Goal: Information Seeking & Learning: Learn about a topic

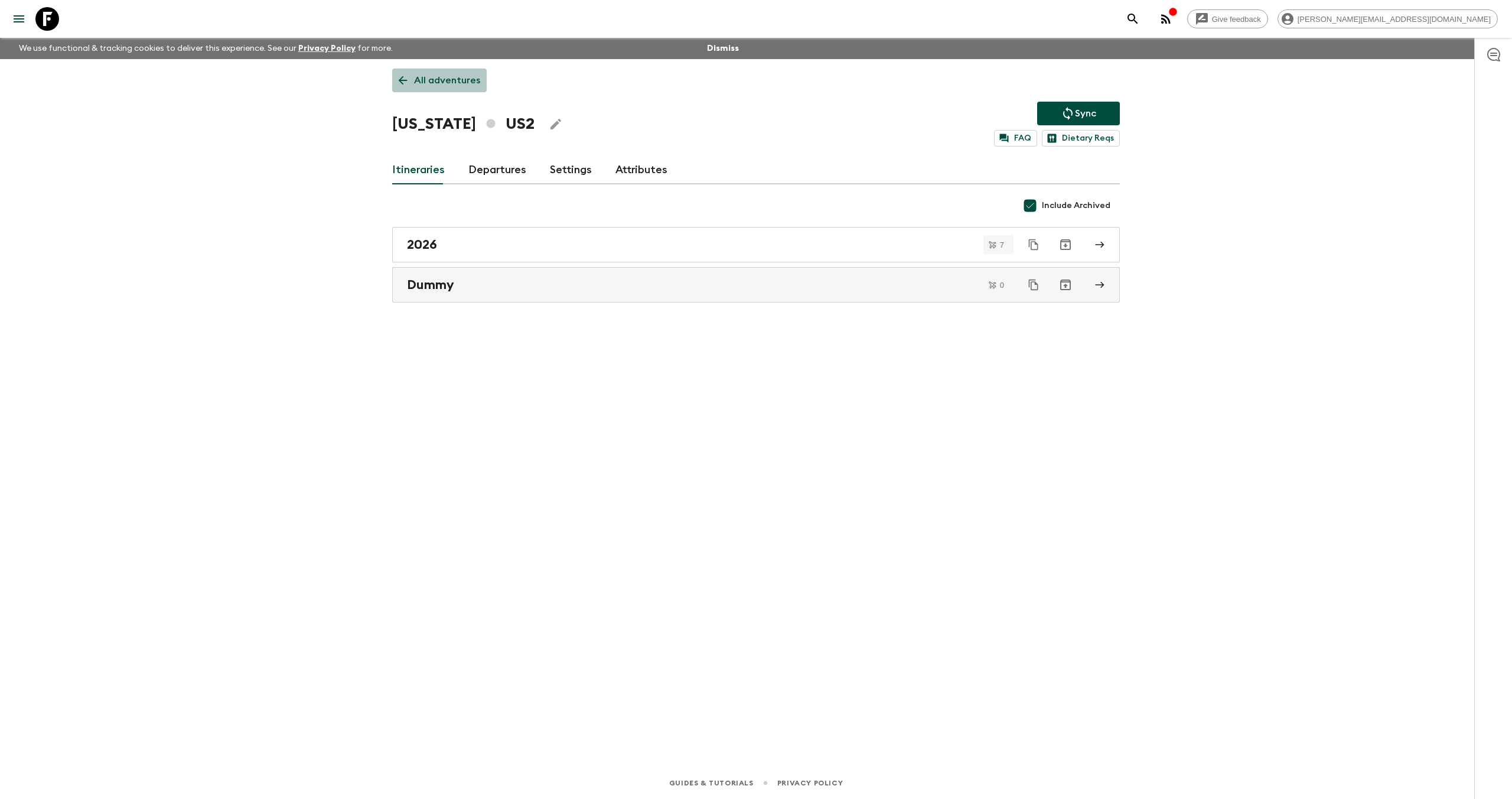
click at [439, 79] on p "All adventures" at bounding box center [447, 80] width 66 height 14
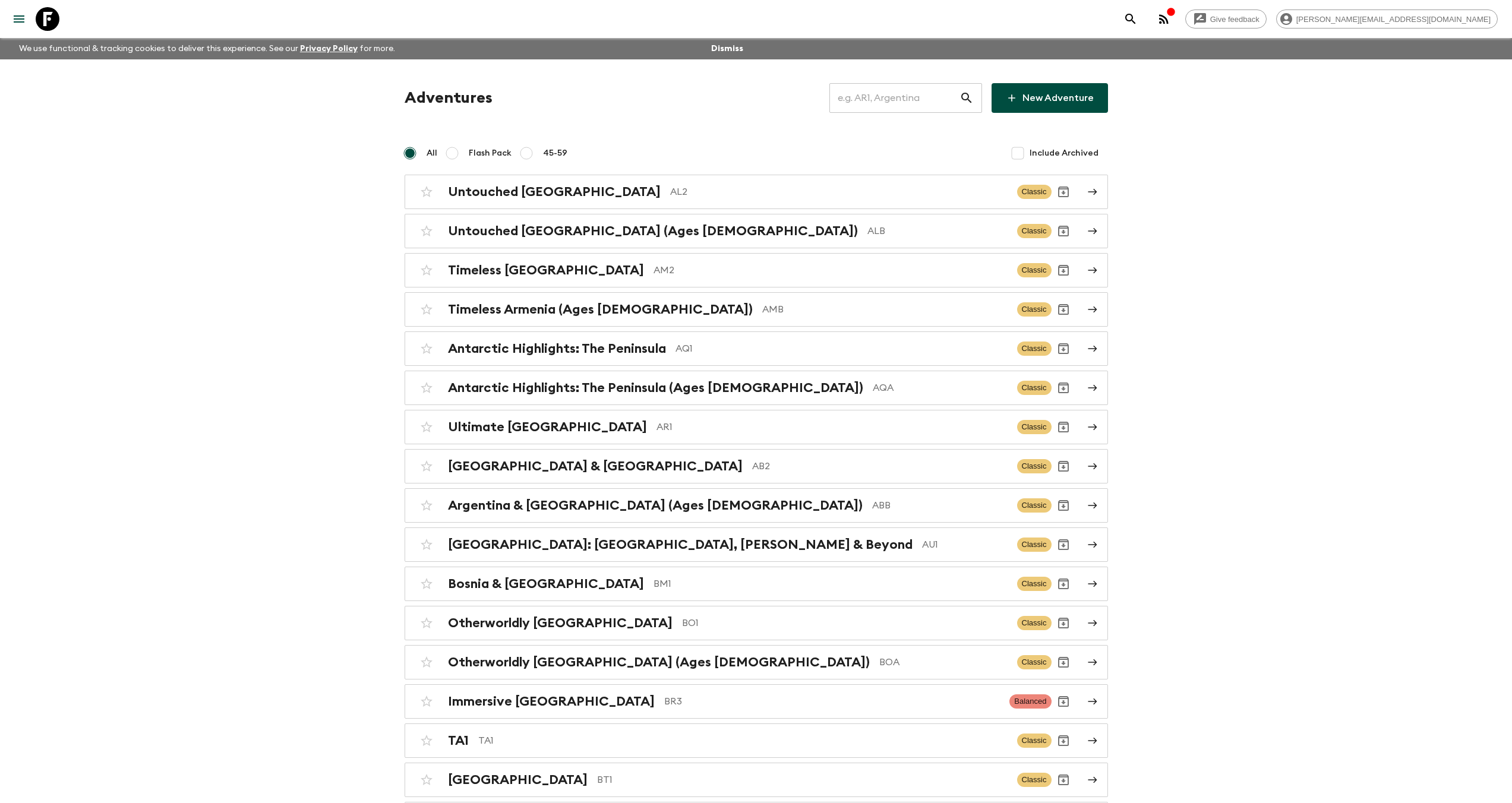
click at [901, 98] on input "text" at bounding box center [894, 98] width 130 height 33
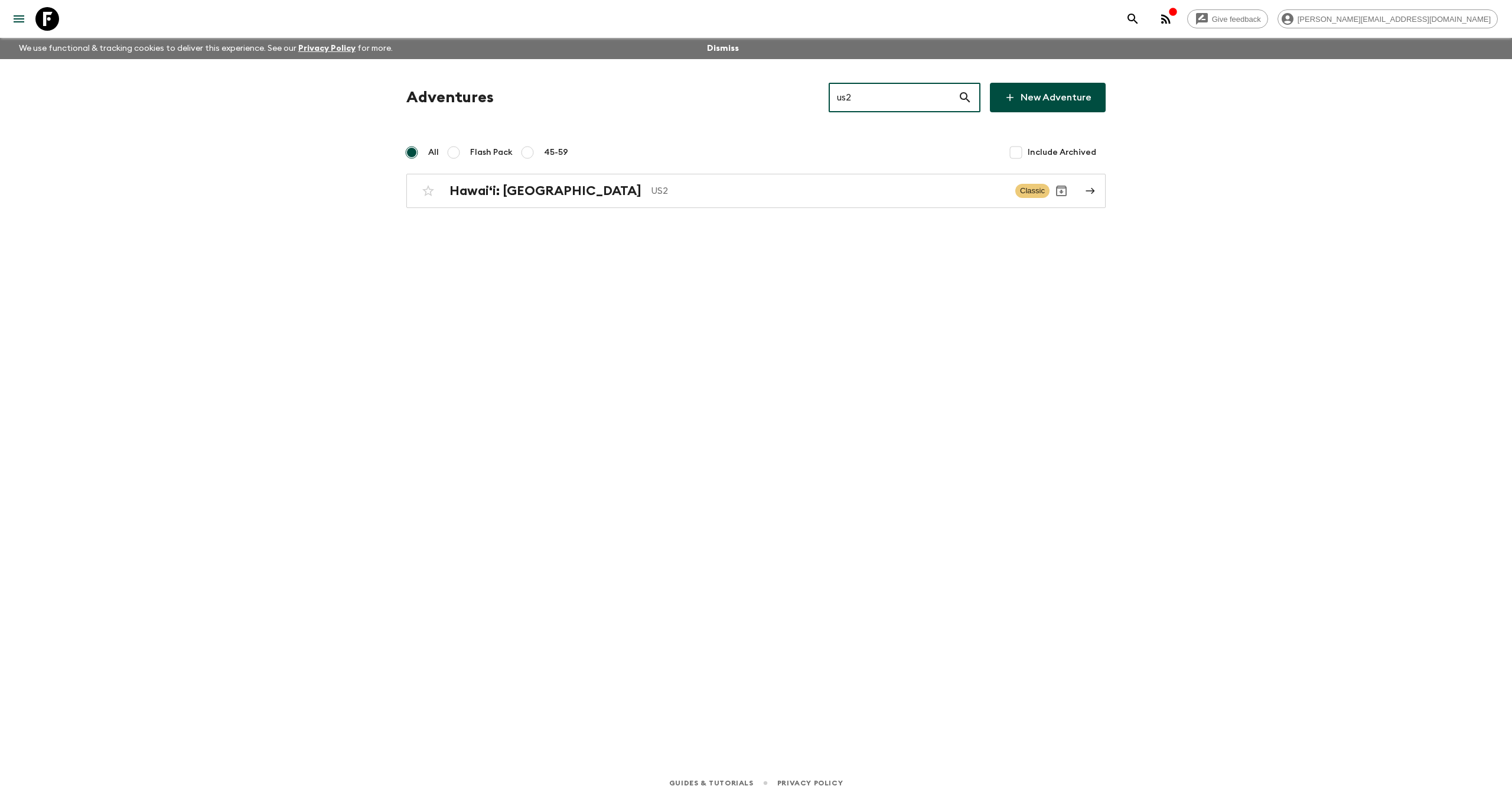
type input "us2"
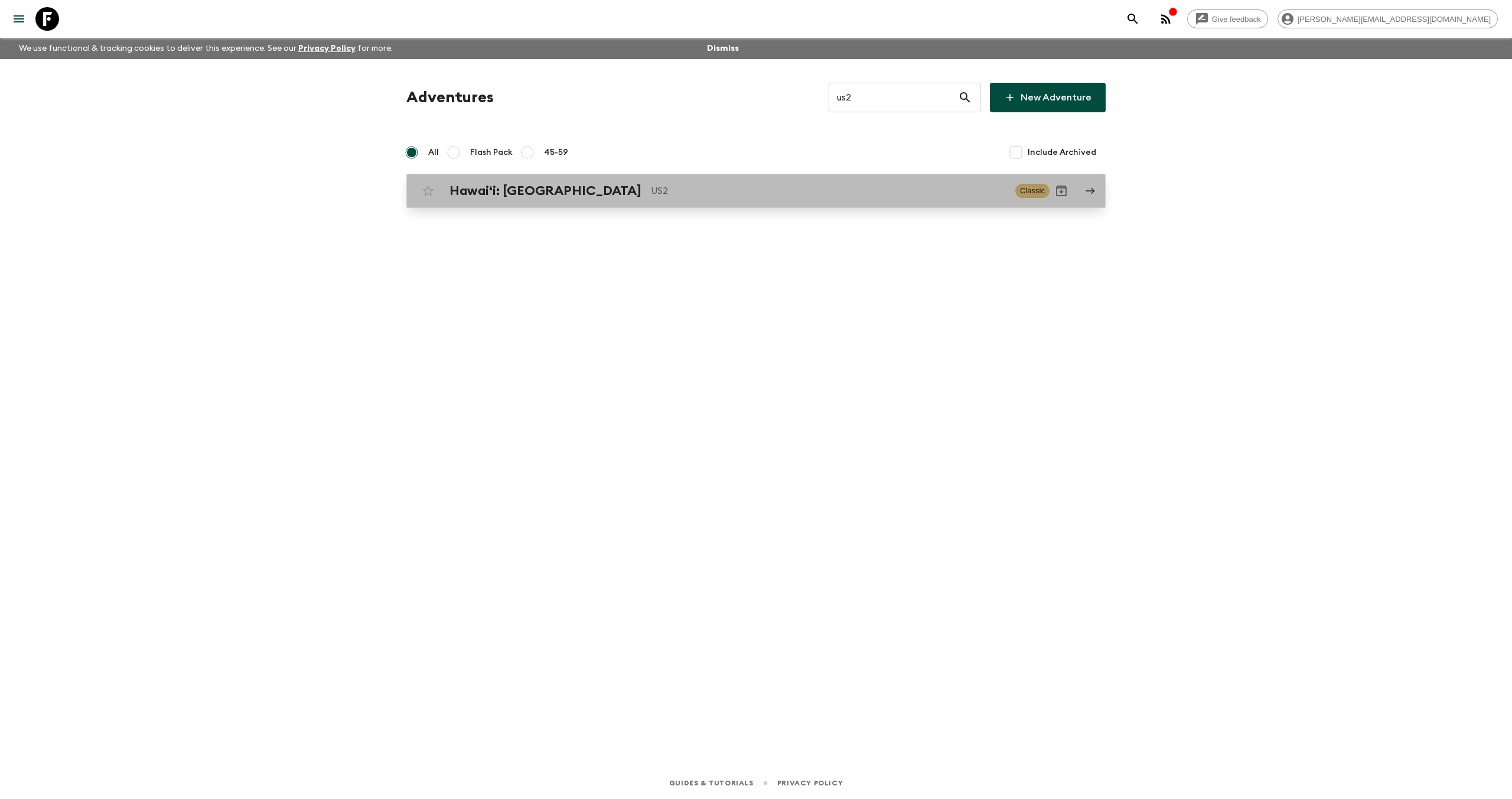
drag, startPoint x: 439, startPoint y: 79, endPoint x: 584, endPoint y: 190, distance: 182.6
click at [651, 190] on p "US2" at bounding box center [828, 190] width 355 height 14
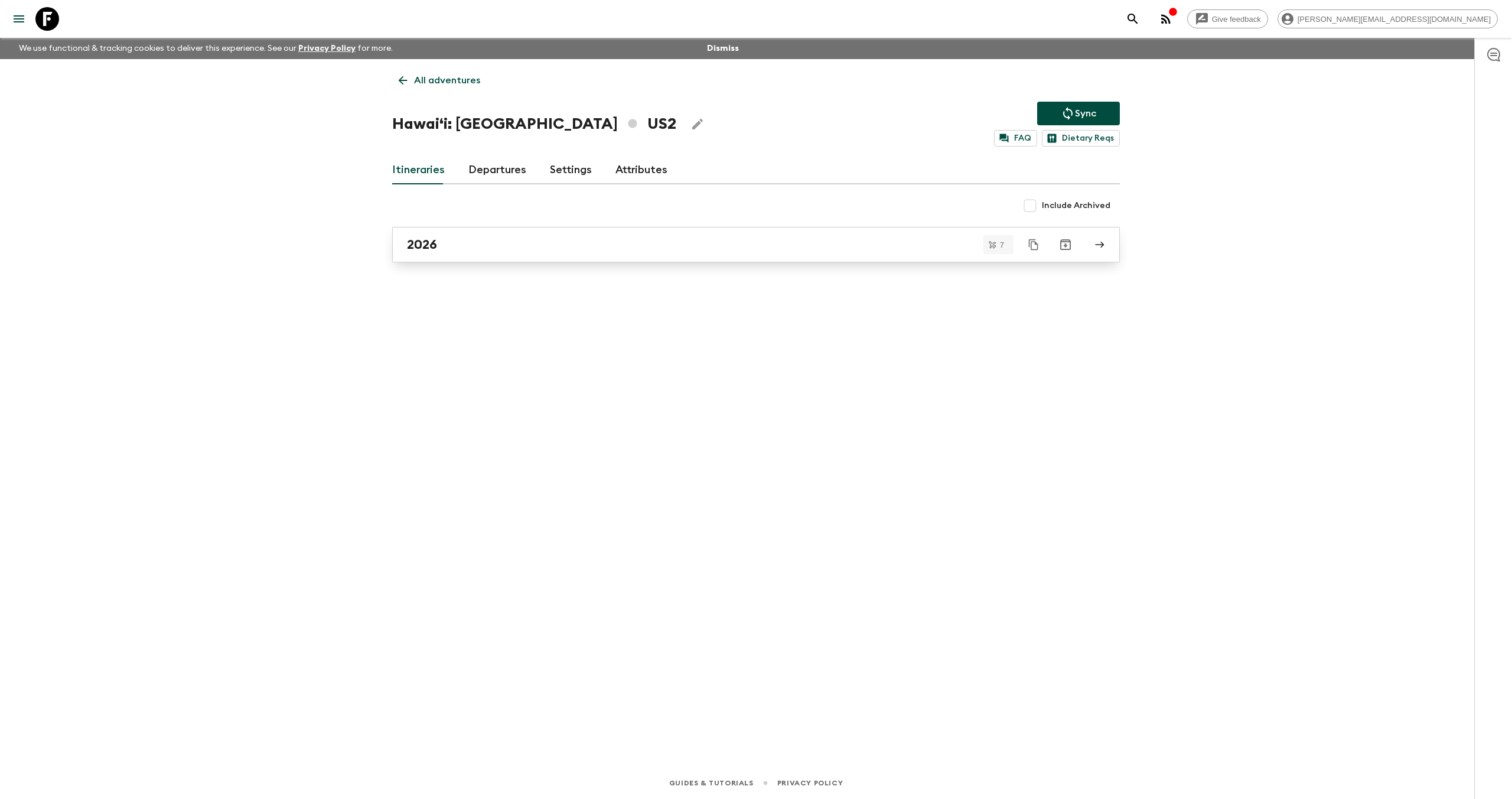
drag, startPoint x: 584, startPoint y: 190, endPoint x: 471, endPoint y: 244, distance: 125.2
click at [471, 244] on div "2026" at bounding box center [745, 244] width 675 height 15
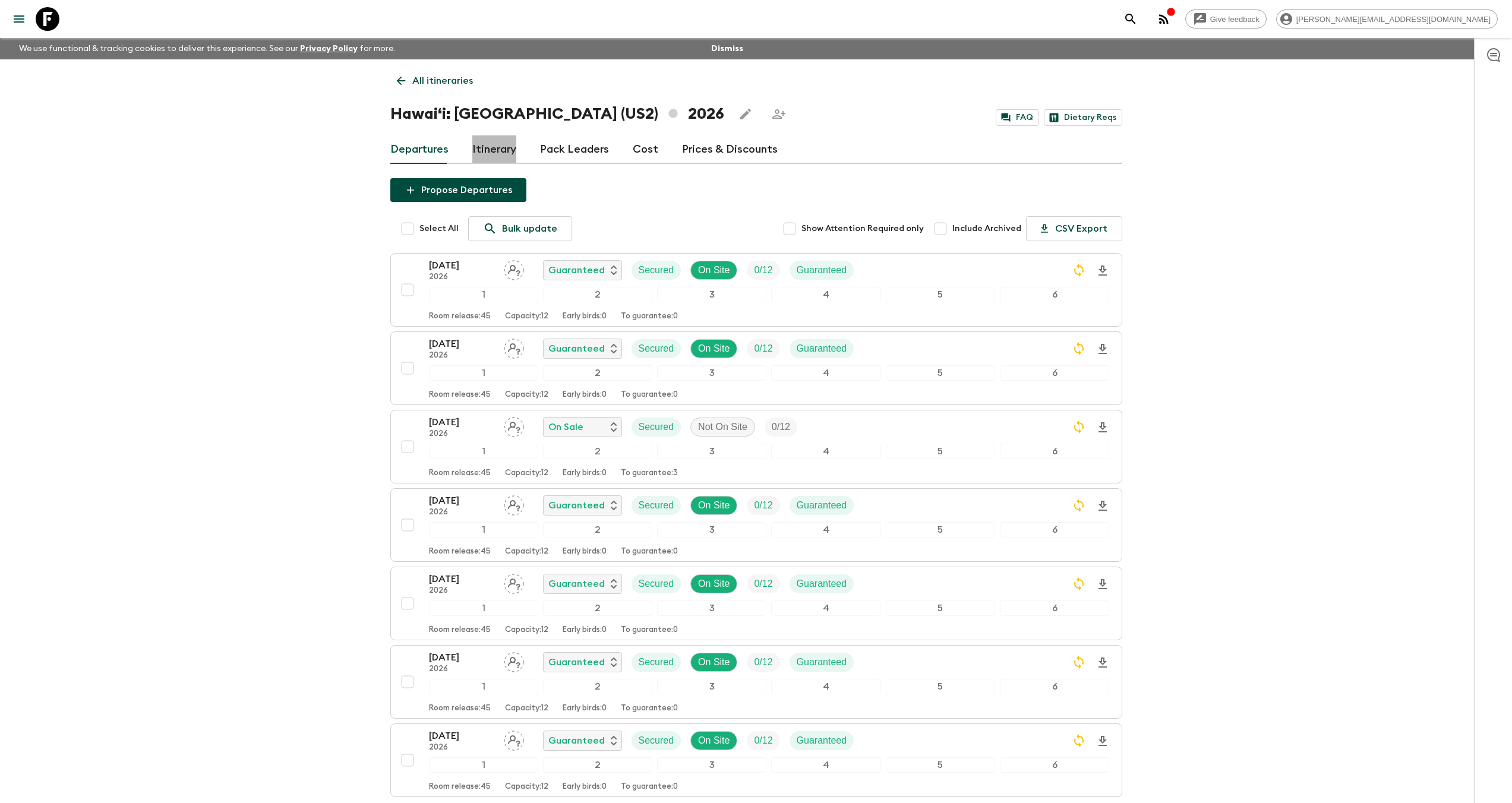
drag, startPoint x: 474, startPoint y: 245, endPoint x: 499, endPoint y: 146, distance: 102.1
click at [499, 146] on link "Itinerary" at bounding box center [494, 150] width 44 height 29
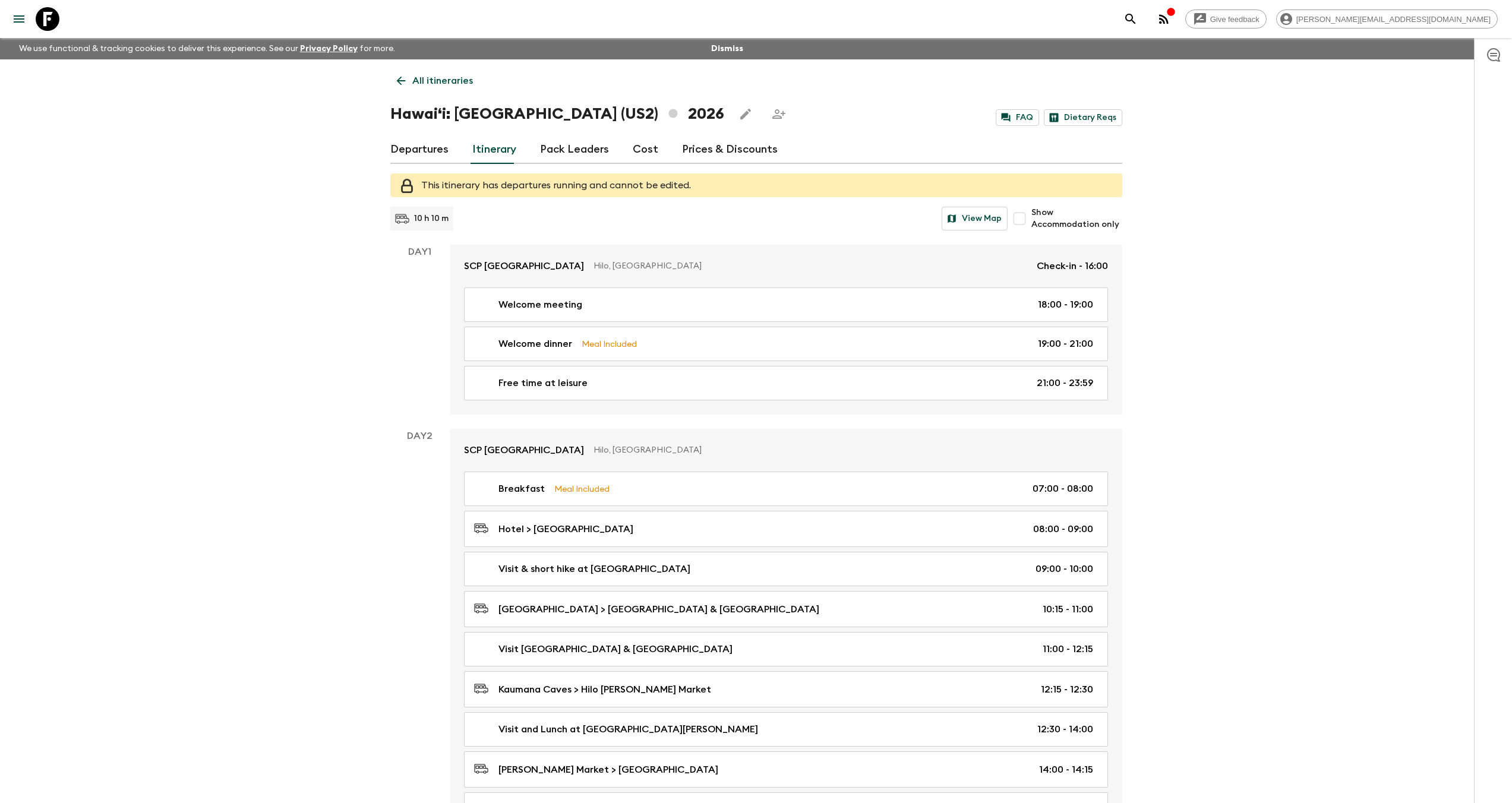
click at [593, 265] on p "Hilo, [GEOGRAPHIC_DATA]" at bounding box center [810, 266] width 433 height 12
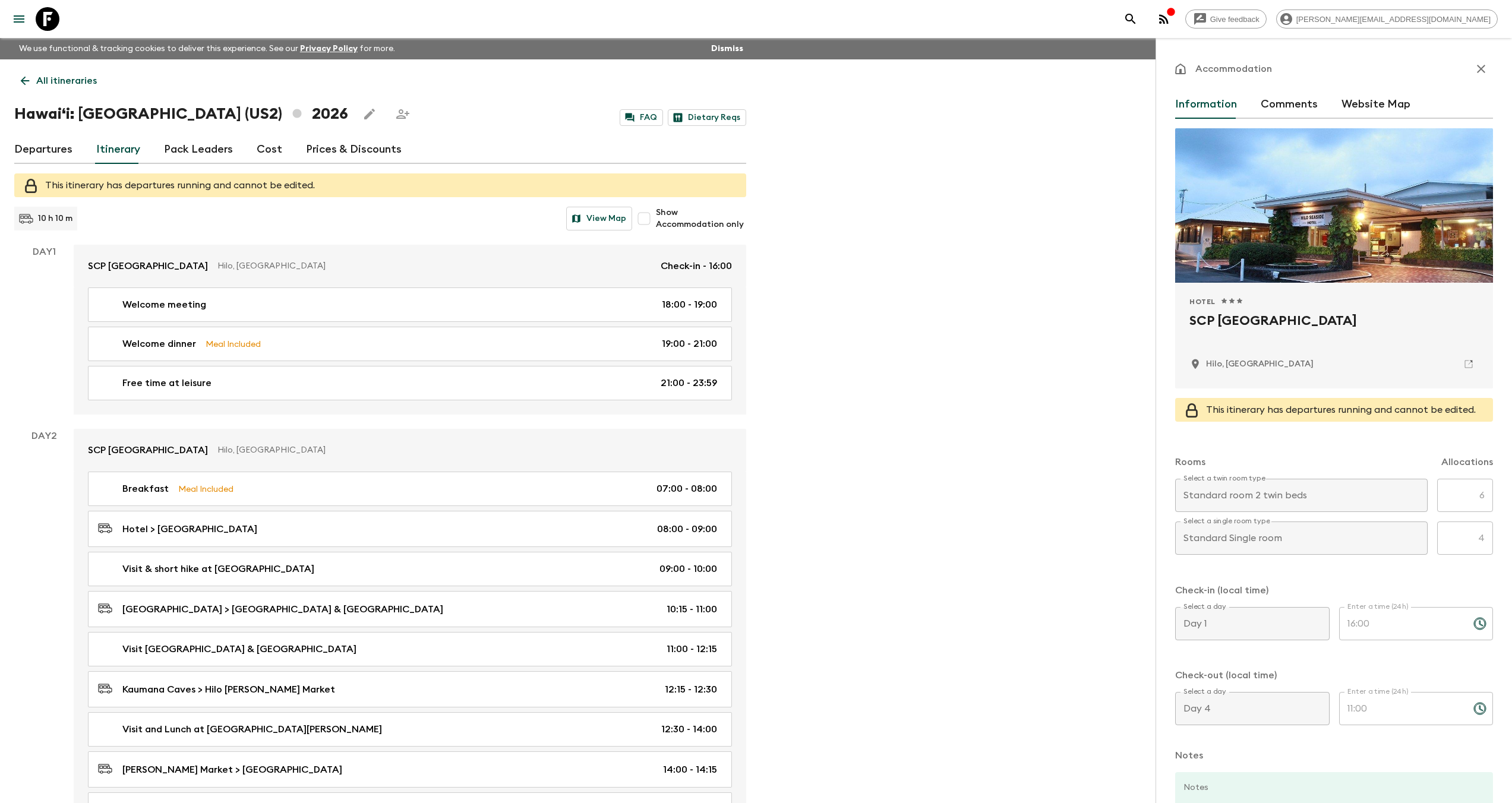
click at [1474, 70] on icon "button" at bounding box center [1481, 69] width 14 height 14
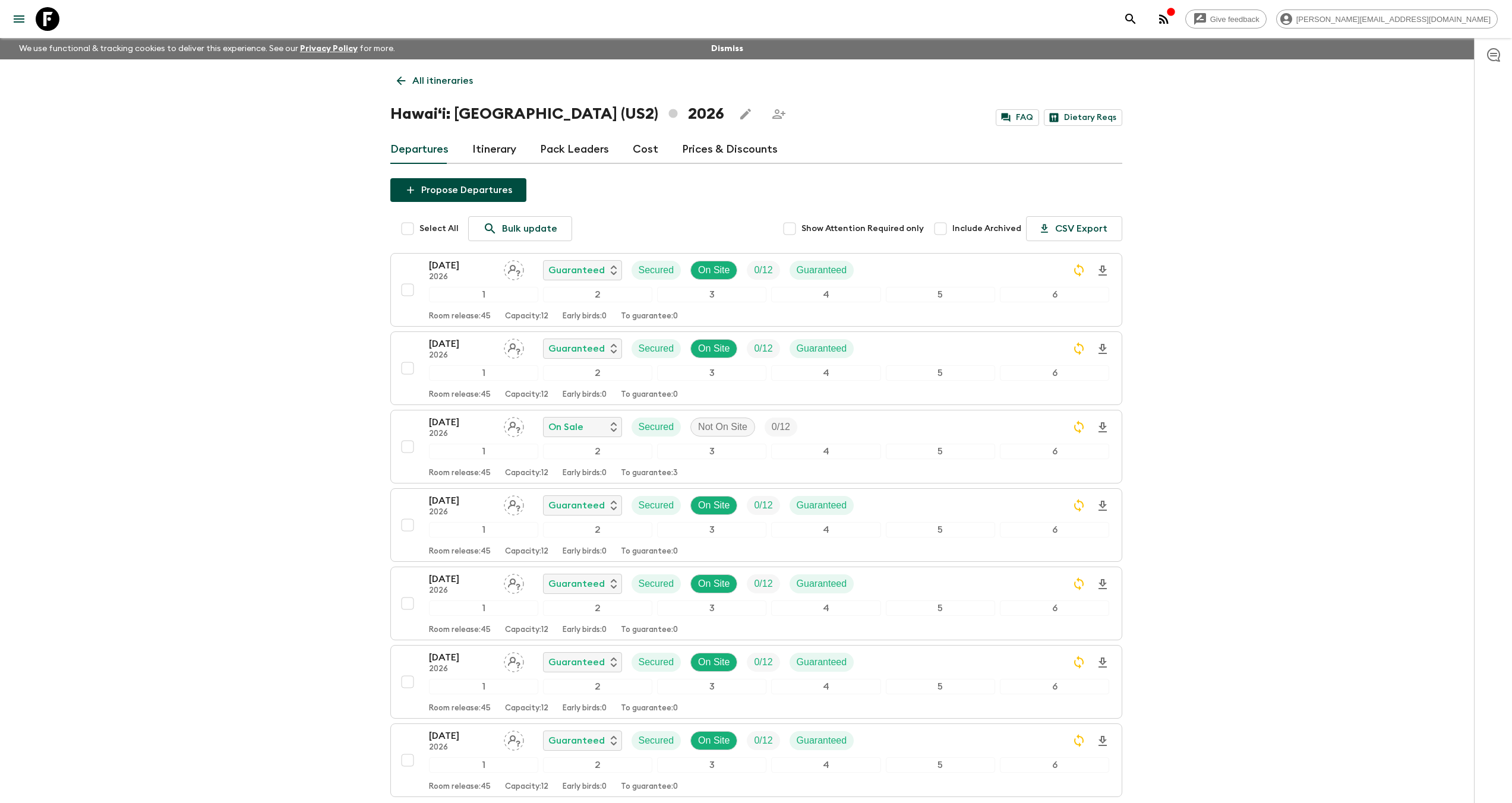
click at [421, 80] on p "All itineraries" at bounding box center [443, 81] width 60 height 14
click at [421, 80] on div "All itineraries [GEOGRAPHIC_DATA]: [GEOGRAPHIC_DATA] (US2) 2026 FAQ Dietary Req…" at bounding box center [756, 450] width 761 height 781
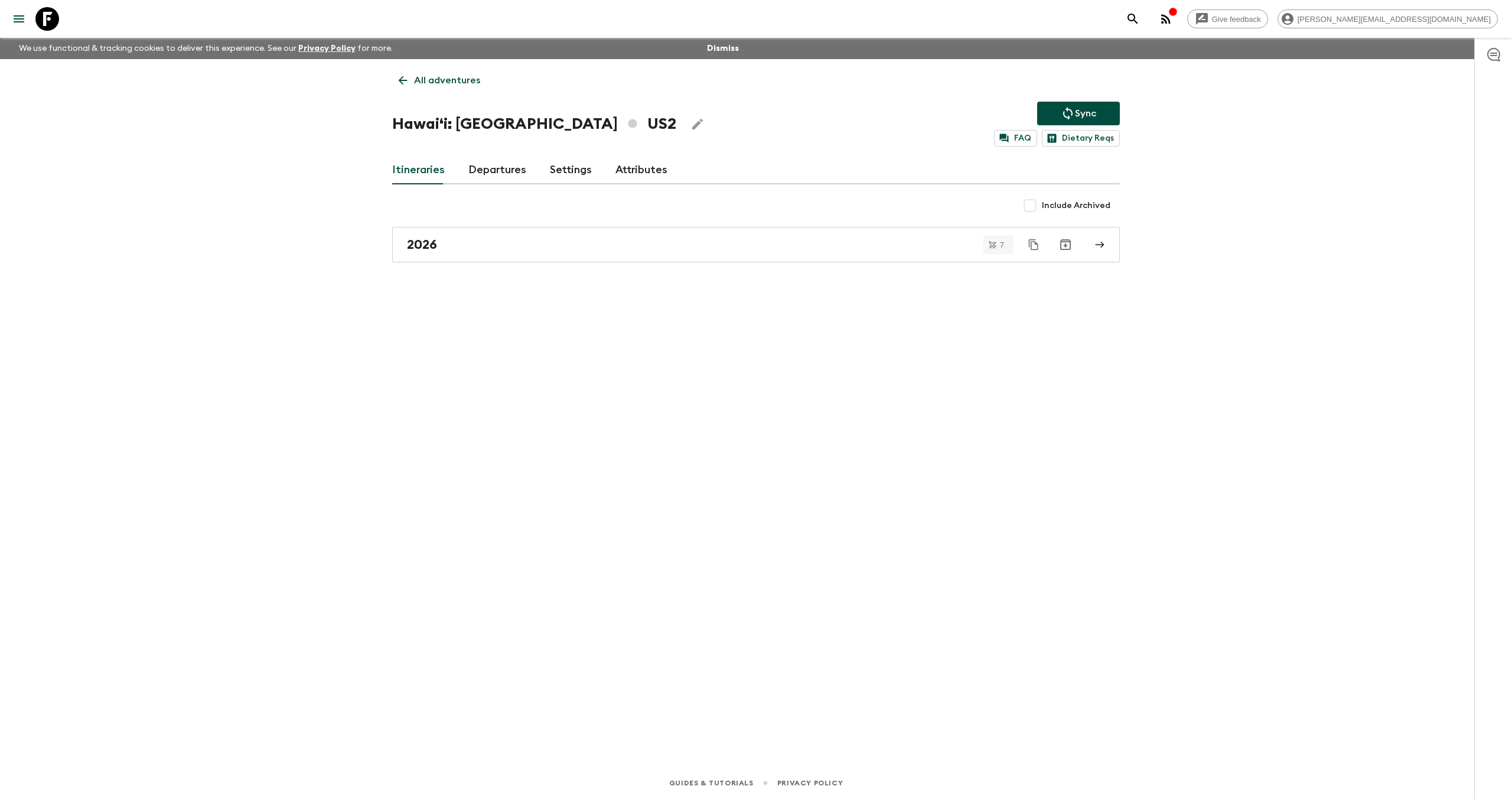
click at [488, 95] on div "All adventures Hawaiʻi: [GEOGRAPHIC_DATA] US2 Sync FAQ Dietary Reqs Itineraries…" at bounding box center [756, 396] width 756 height 675
drag, startPoint x: 439, startPoint y: 123, endPoint x: 387, endPoint y: 123, distance: 52.0
click at [387, 123] on div "All adventures Hawaiʻi: [GEOGRAPHIC_DATA] US2 Sync FAQ Dietary Reqs Itineraries…" at bounding box center [756, 396] width 756 height 675
copy h1 "Hawai"
click at [430, 251] on h2 "2026" at bounding box center [422, 244] width 30 height 15
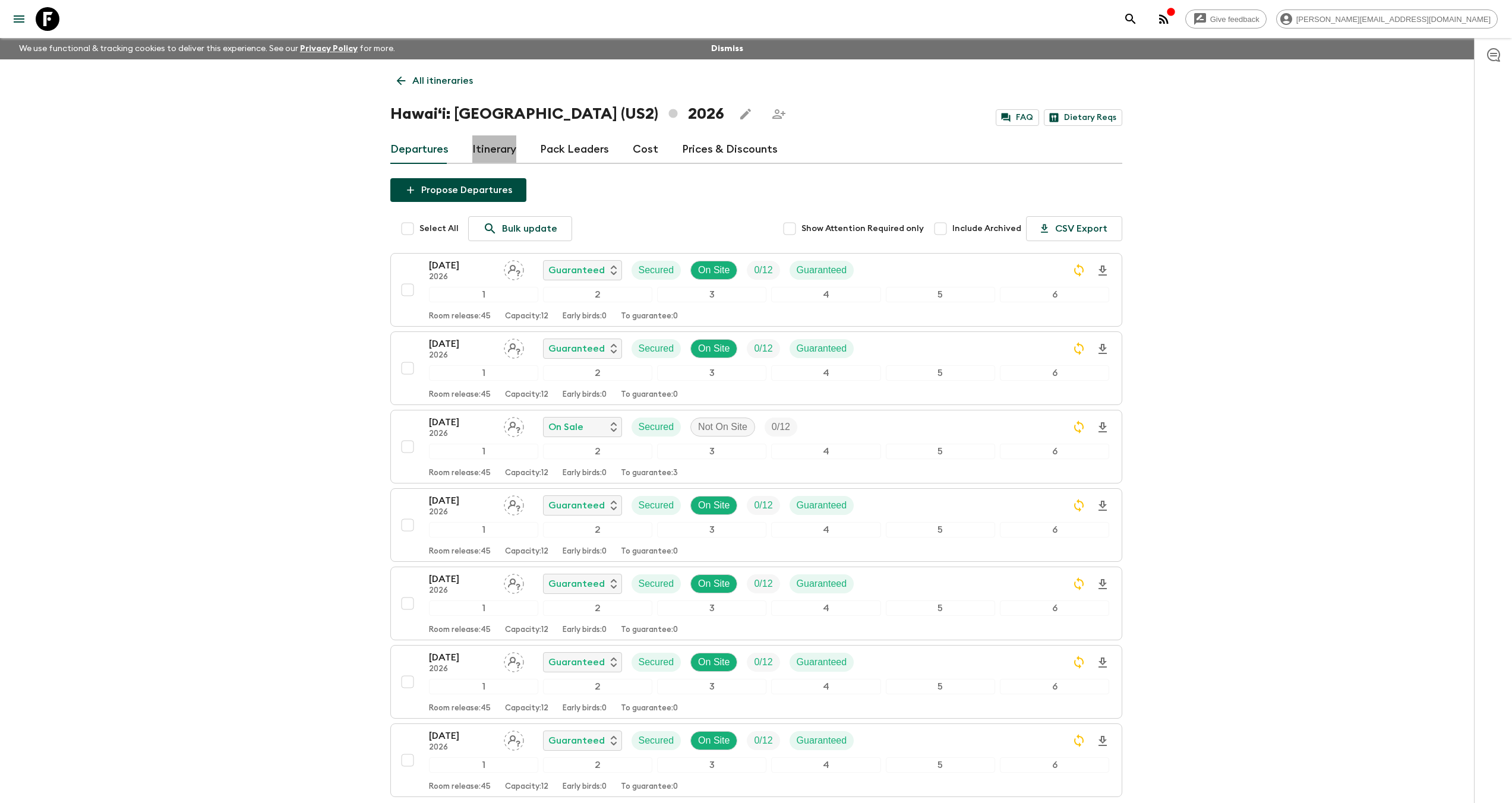
click at [499, 152] on link "Itinerary" at bounding box center [494, 150] width 44 height 29
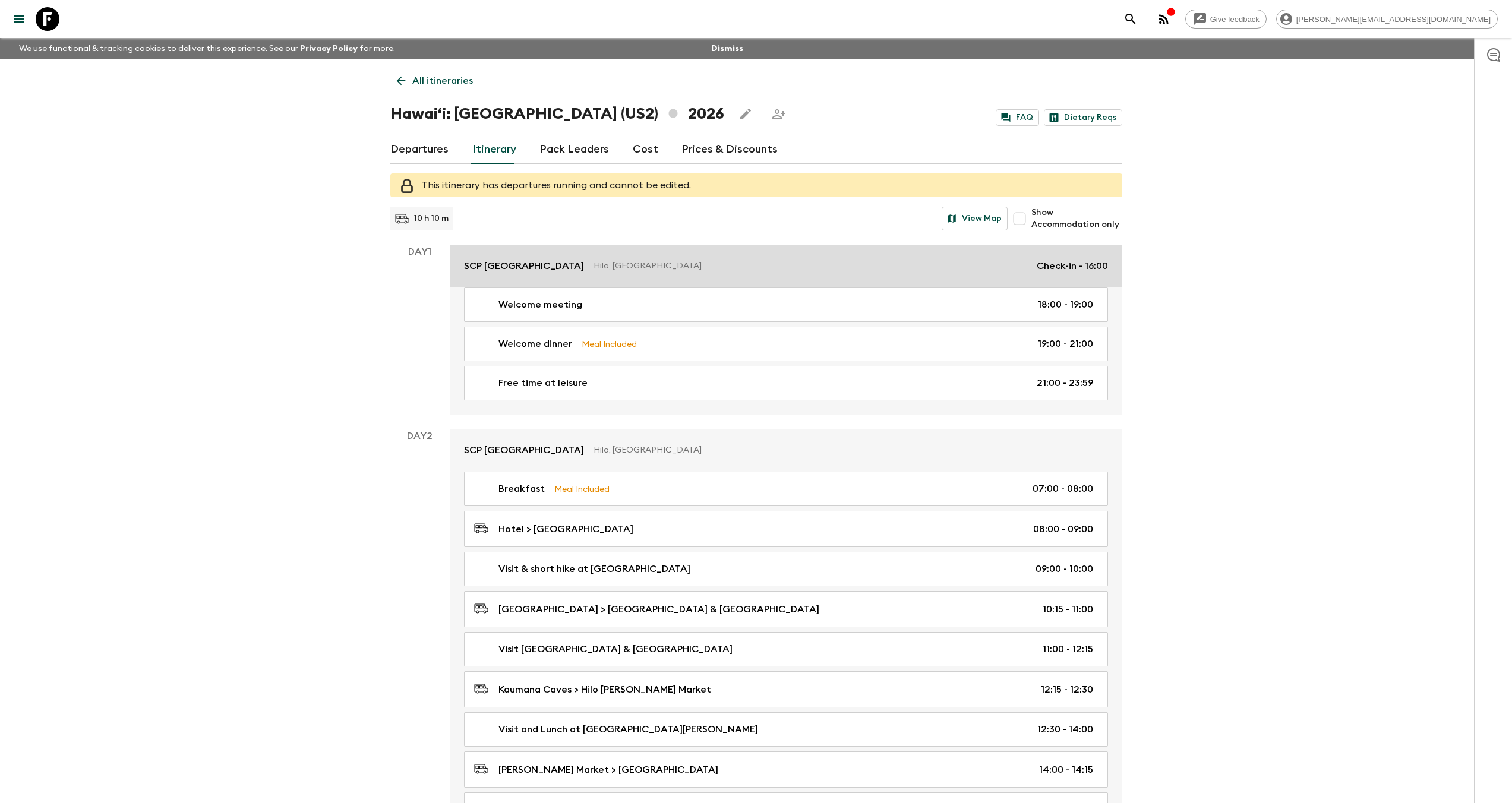
click at [593, 267] on p "Hilo, [GEOGRAPHIC_DATA]" at bounding box center [810, 266] width 433 height 12
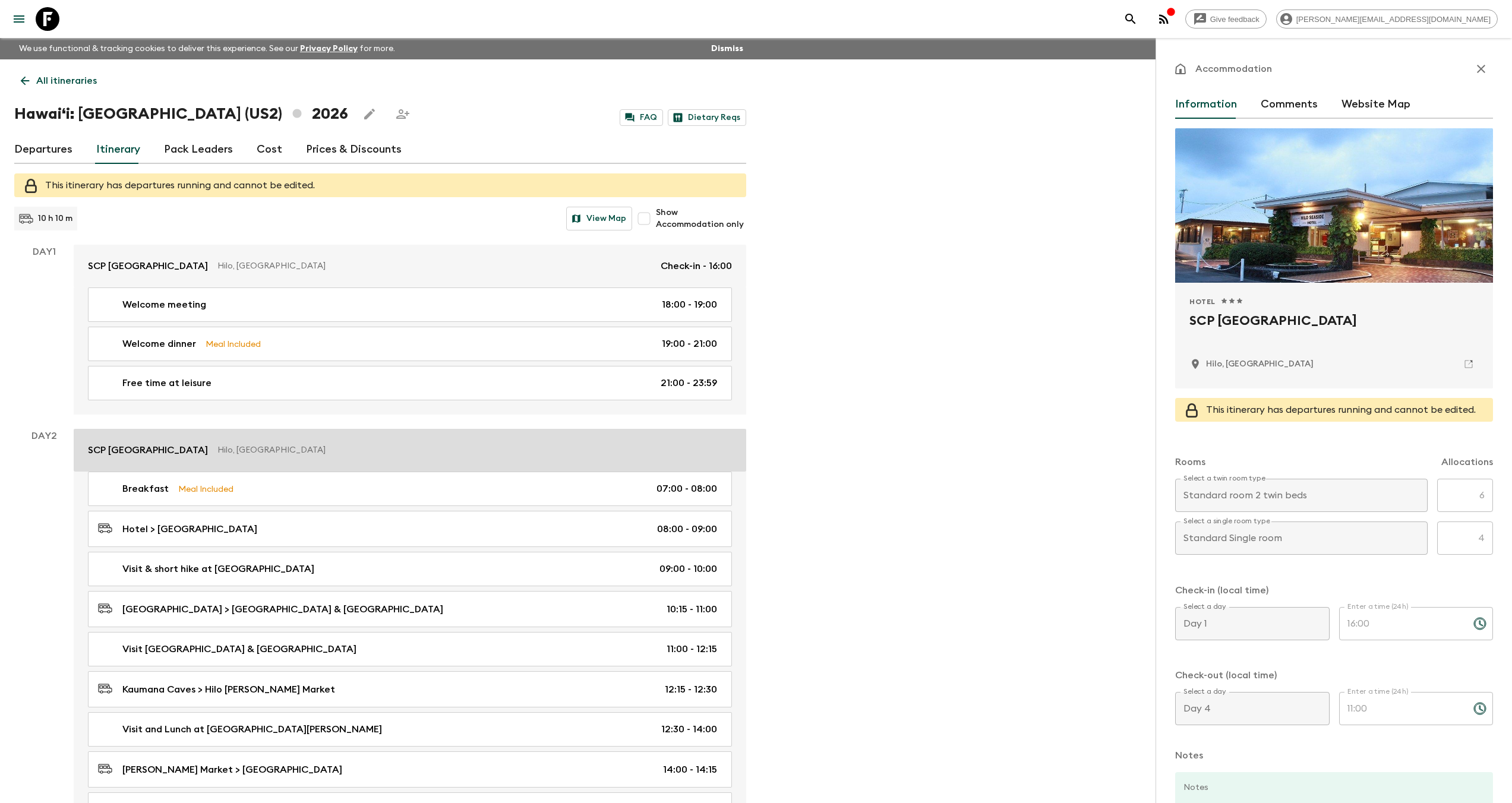
click at [217, 448] on p "Hilo, [GEOGRAPHIC_DATA]" at bounding box center [469, 450] width 505 height 12
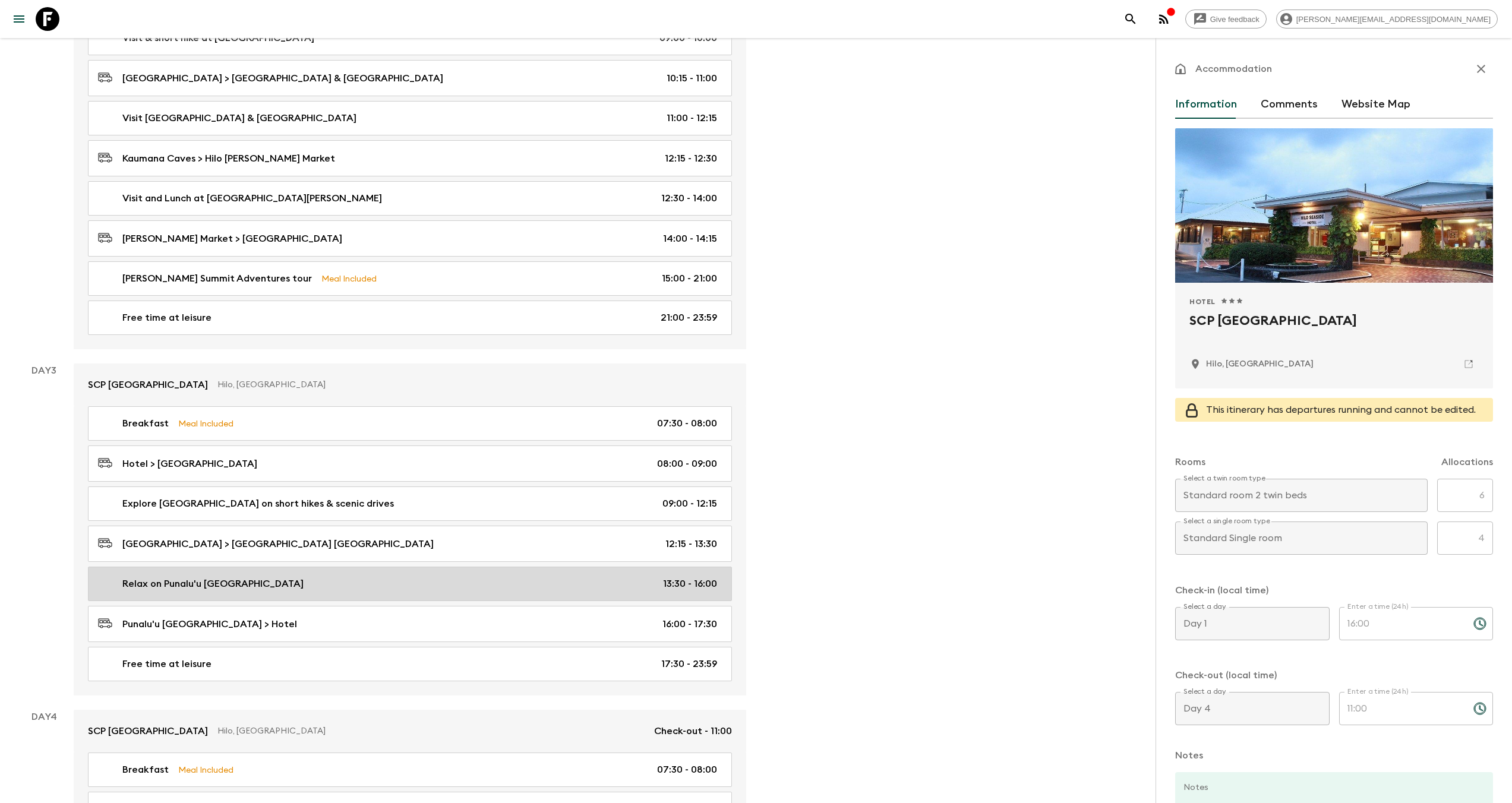
scroll to position [608, 0]
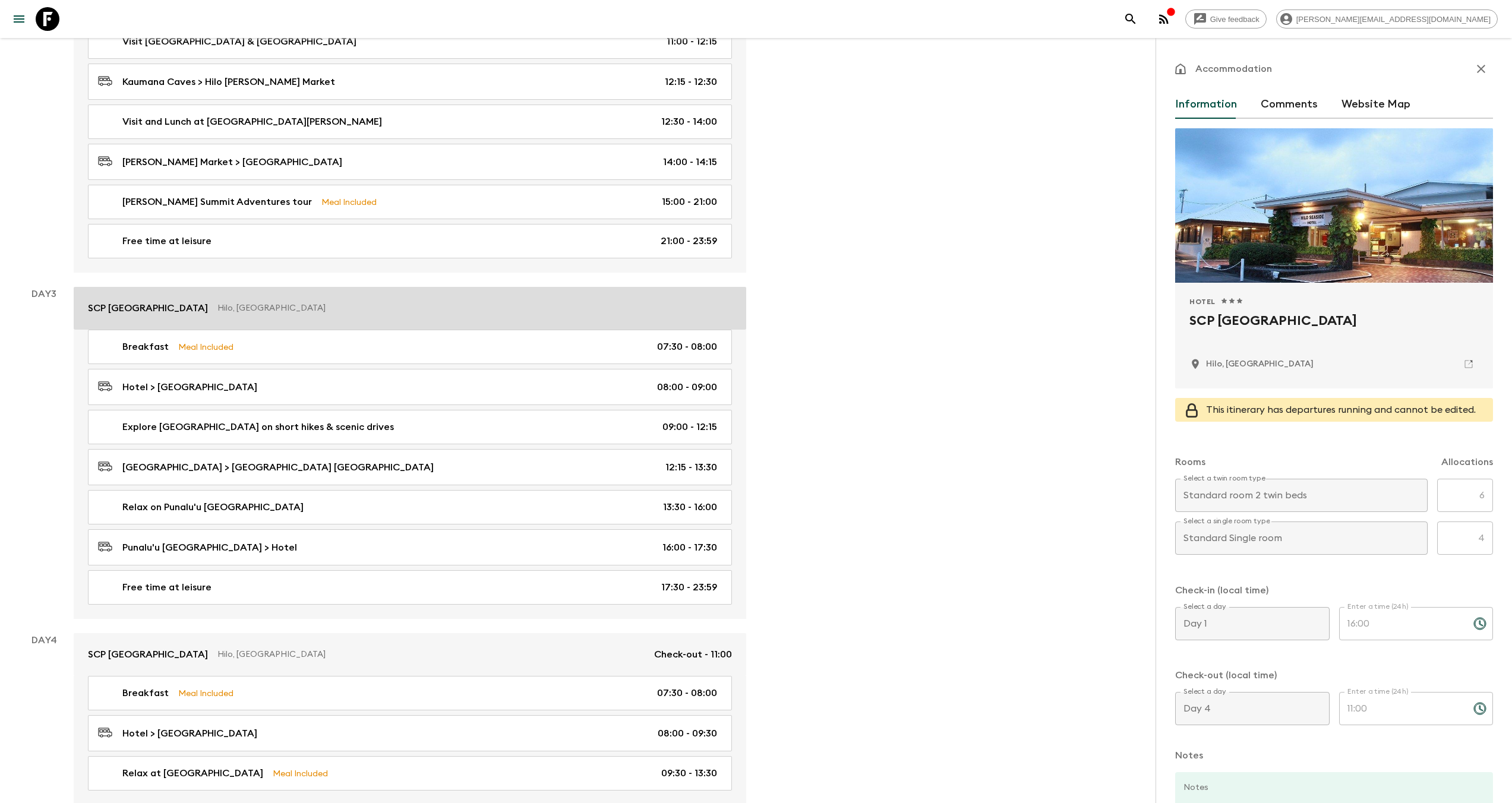
click at [217, 310] on p "Hilo, [GEOGRAPHIC_DATA]" at bounding box center [469, 308] width 505 height 12
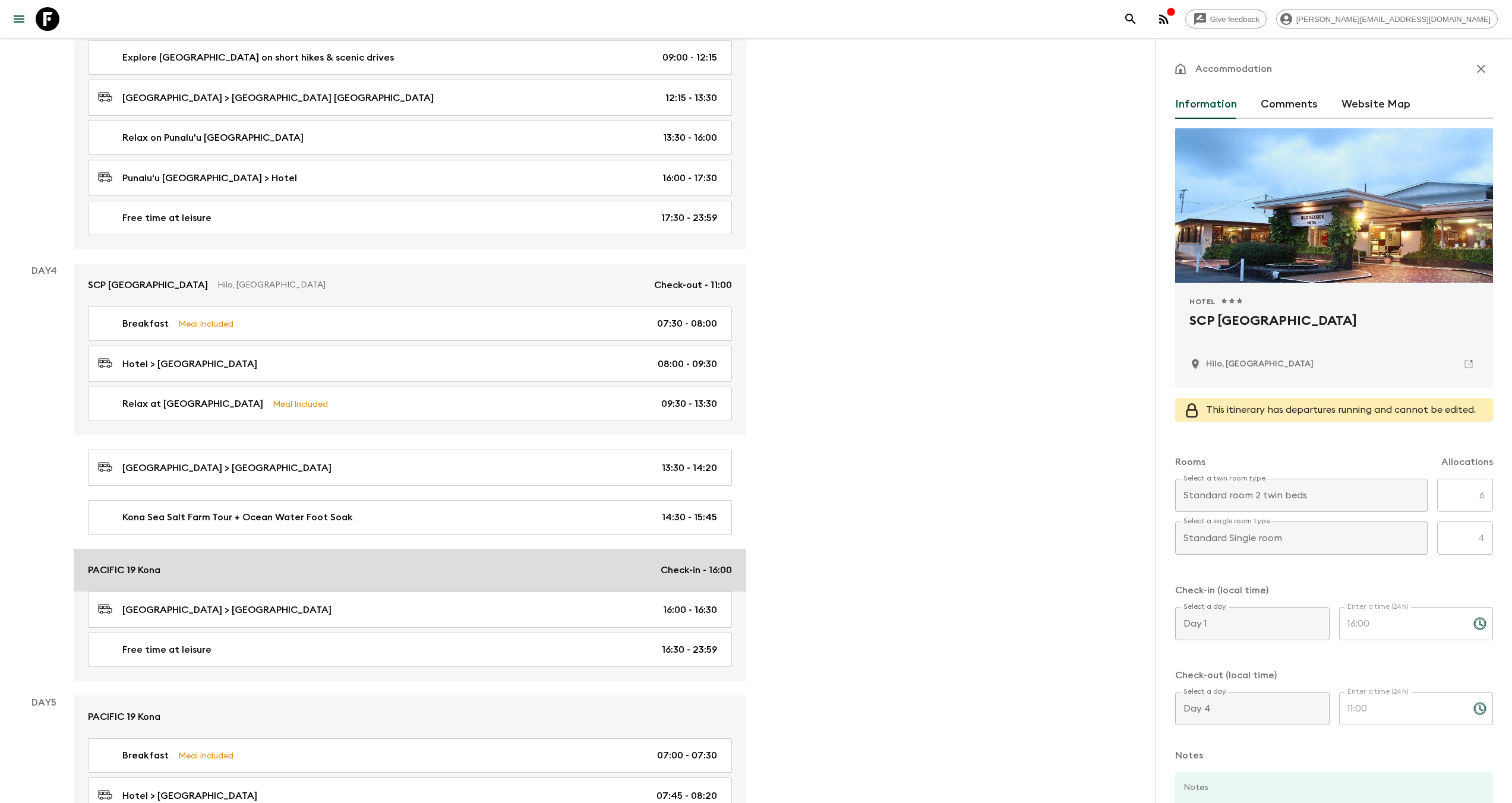
scroll to position [1006, 0]
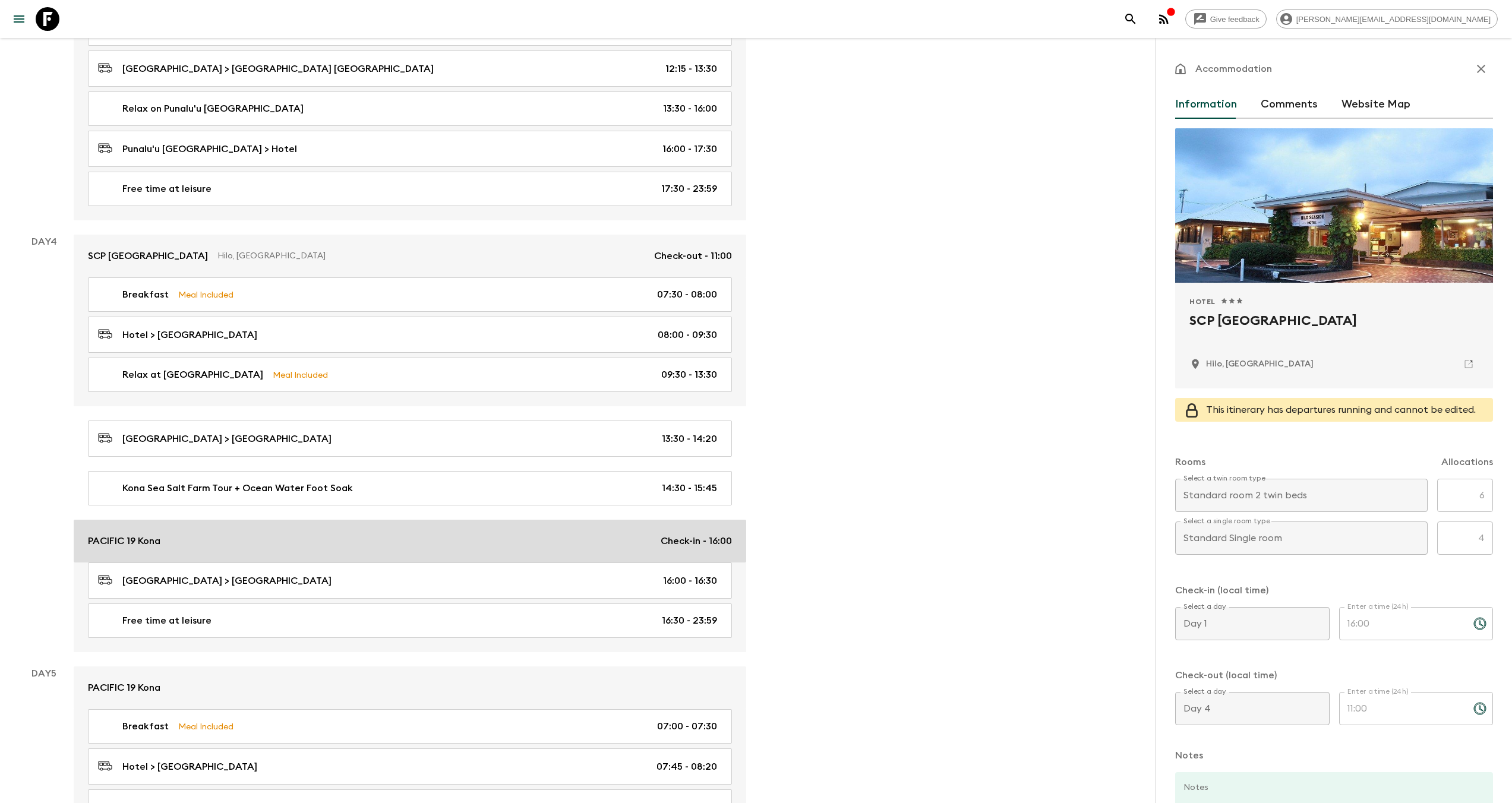
click at [219, 534] on div "PACIFIC 19 Kona Check-in - 16:00" at bounding box center [409, 541] width 644 height 14
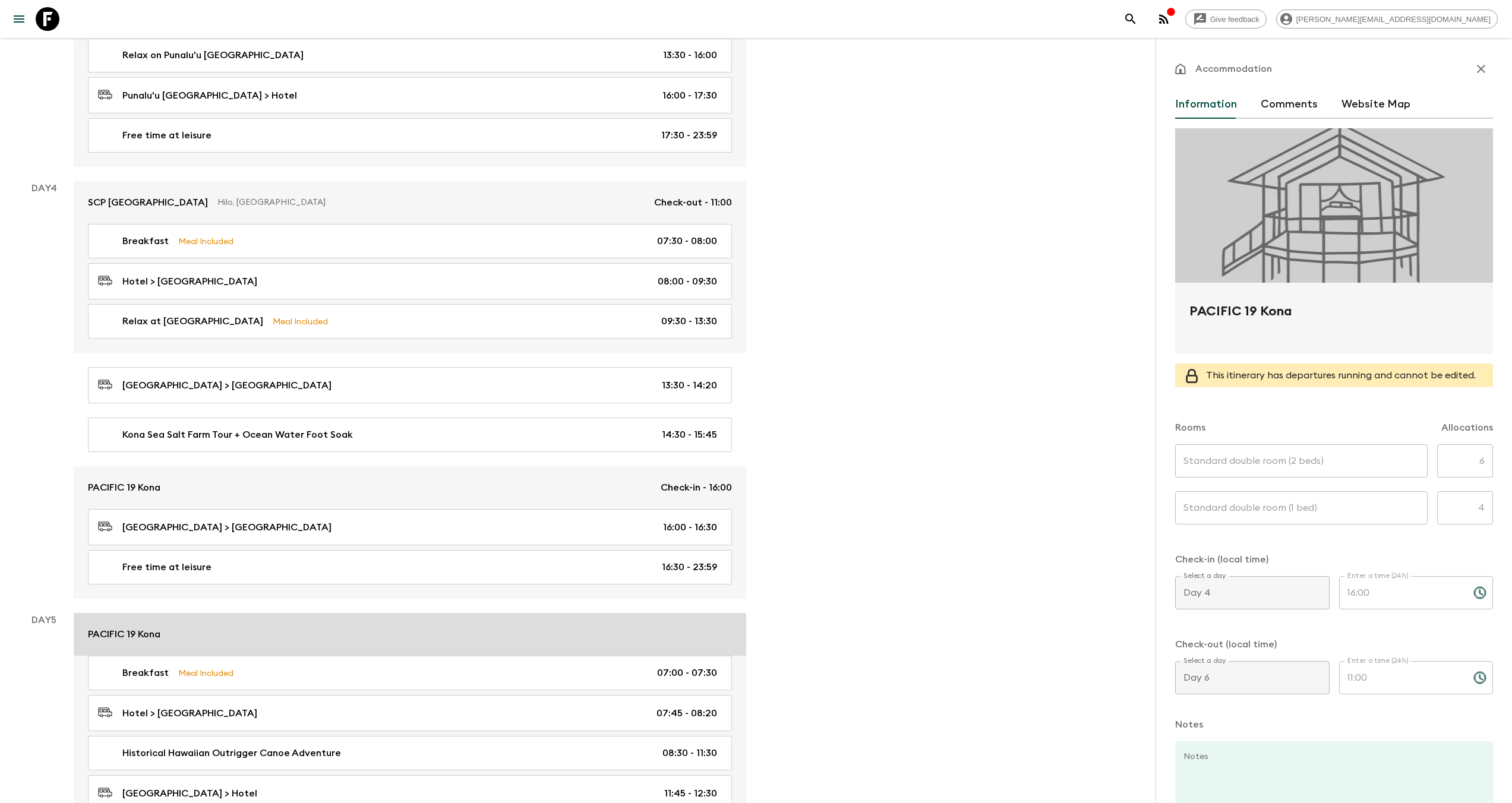
scroll to position [1070, 0]
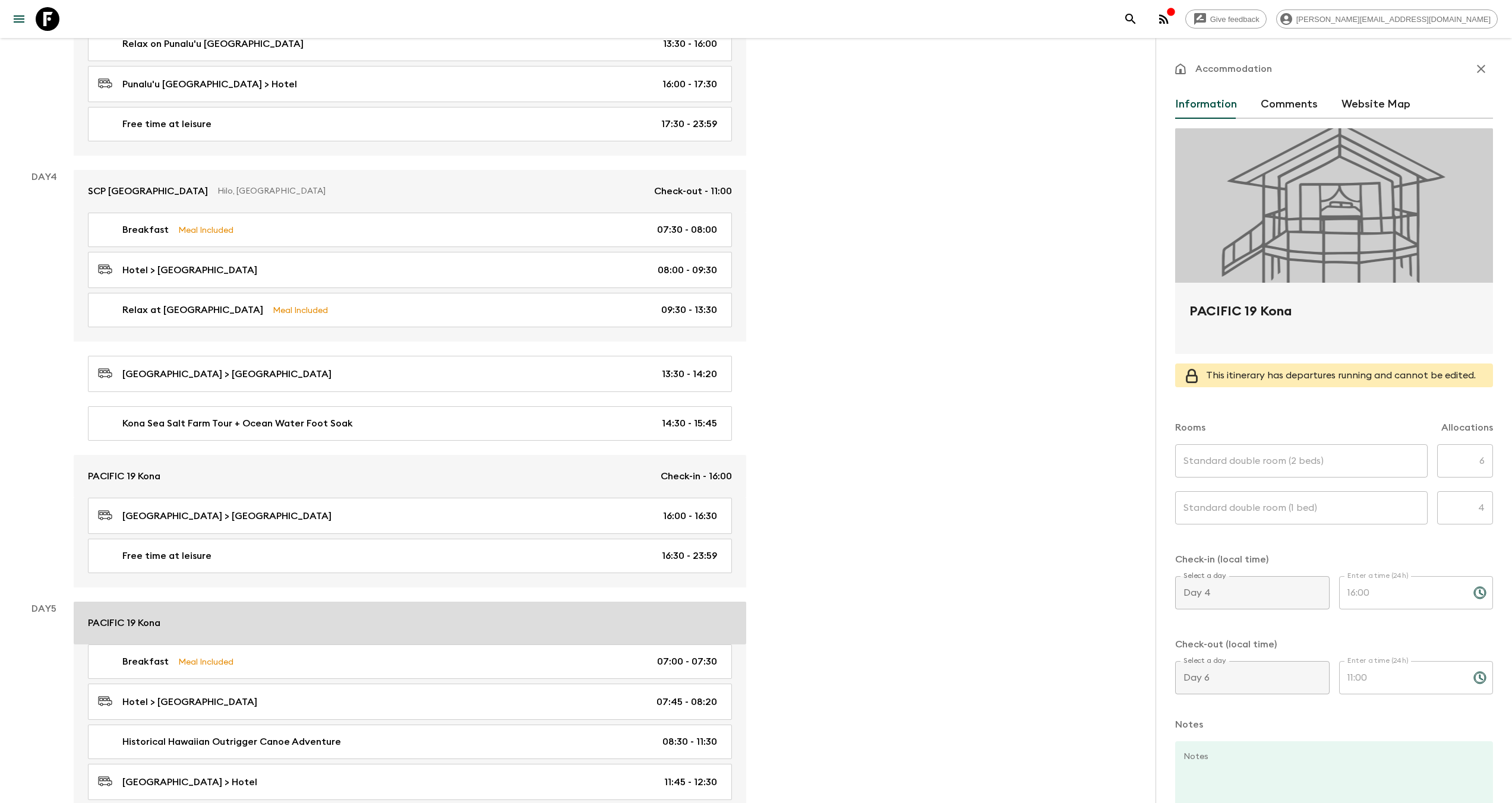
click at [212, 628] on link "PACIFIC 19 Kona" at bounding box center [409, 622] width 672 height 43
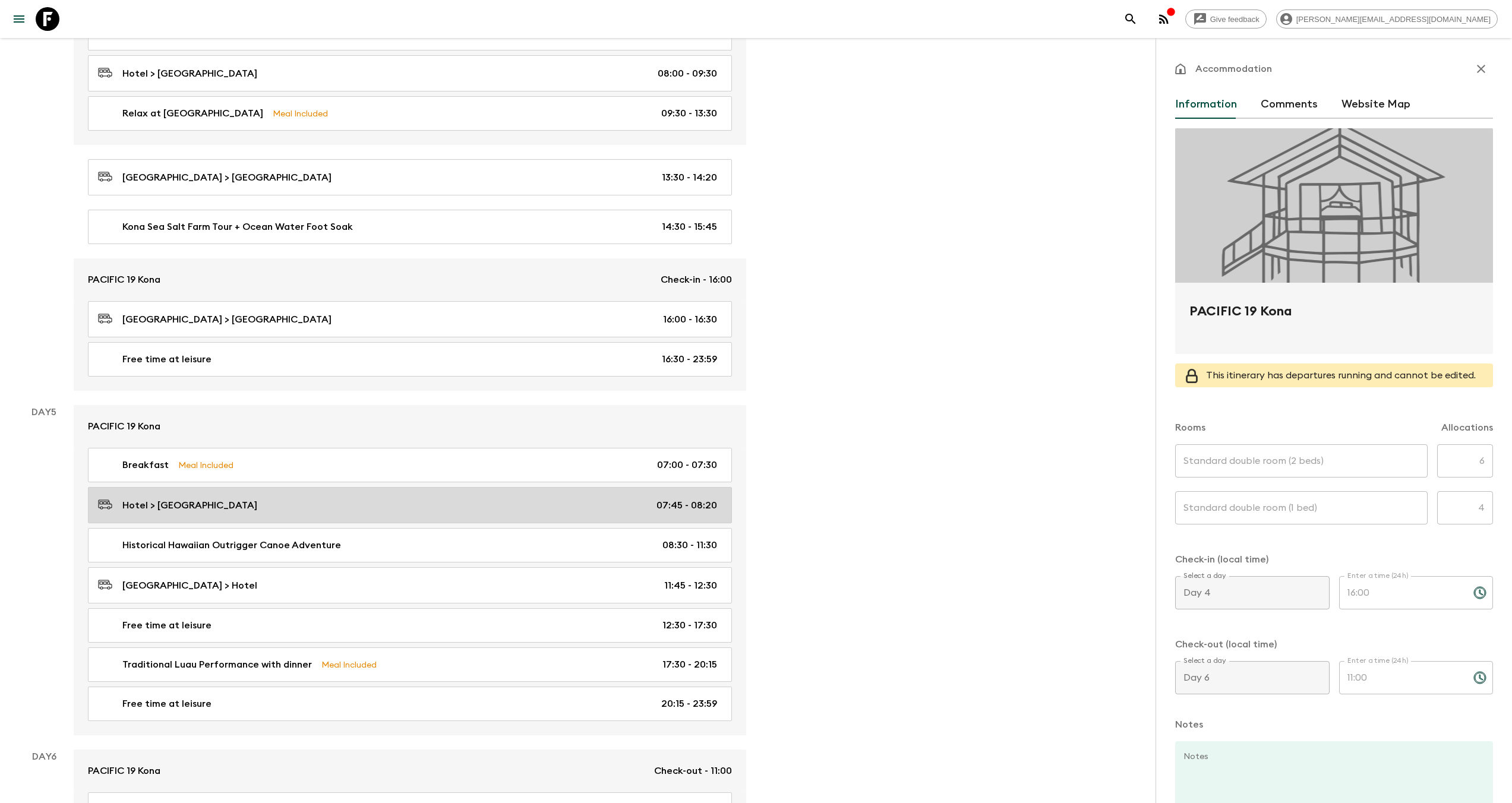
scroll to position [1363, 0]
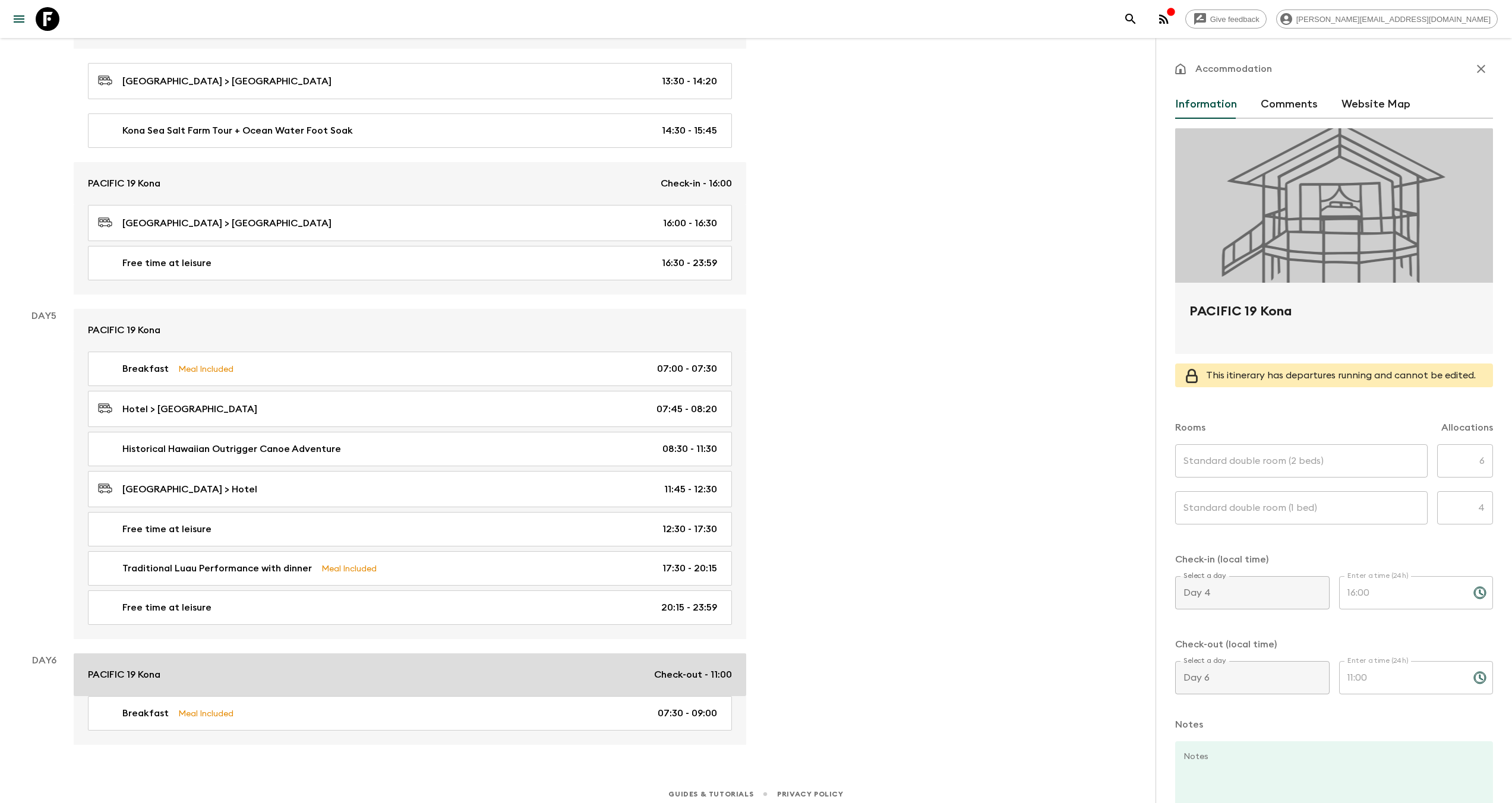
click at [195, 667] on div "PACIFIC 19 Kona Check-out - 11:00" at bounding box center [409, 674] width 644 height 14
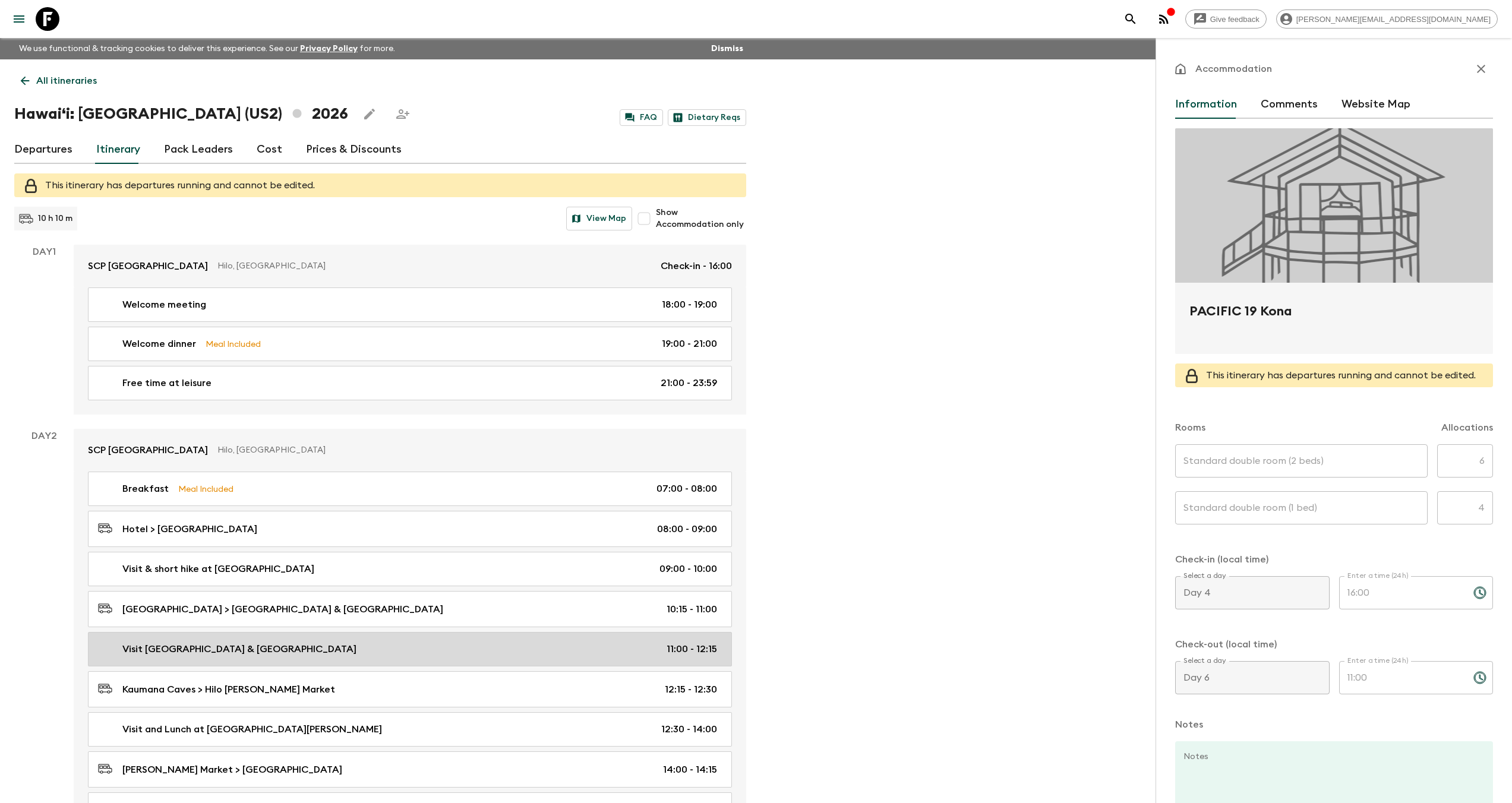
scroll to position [18, 0]
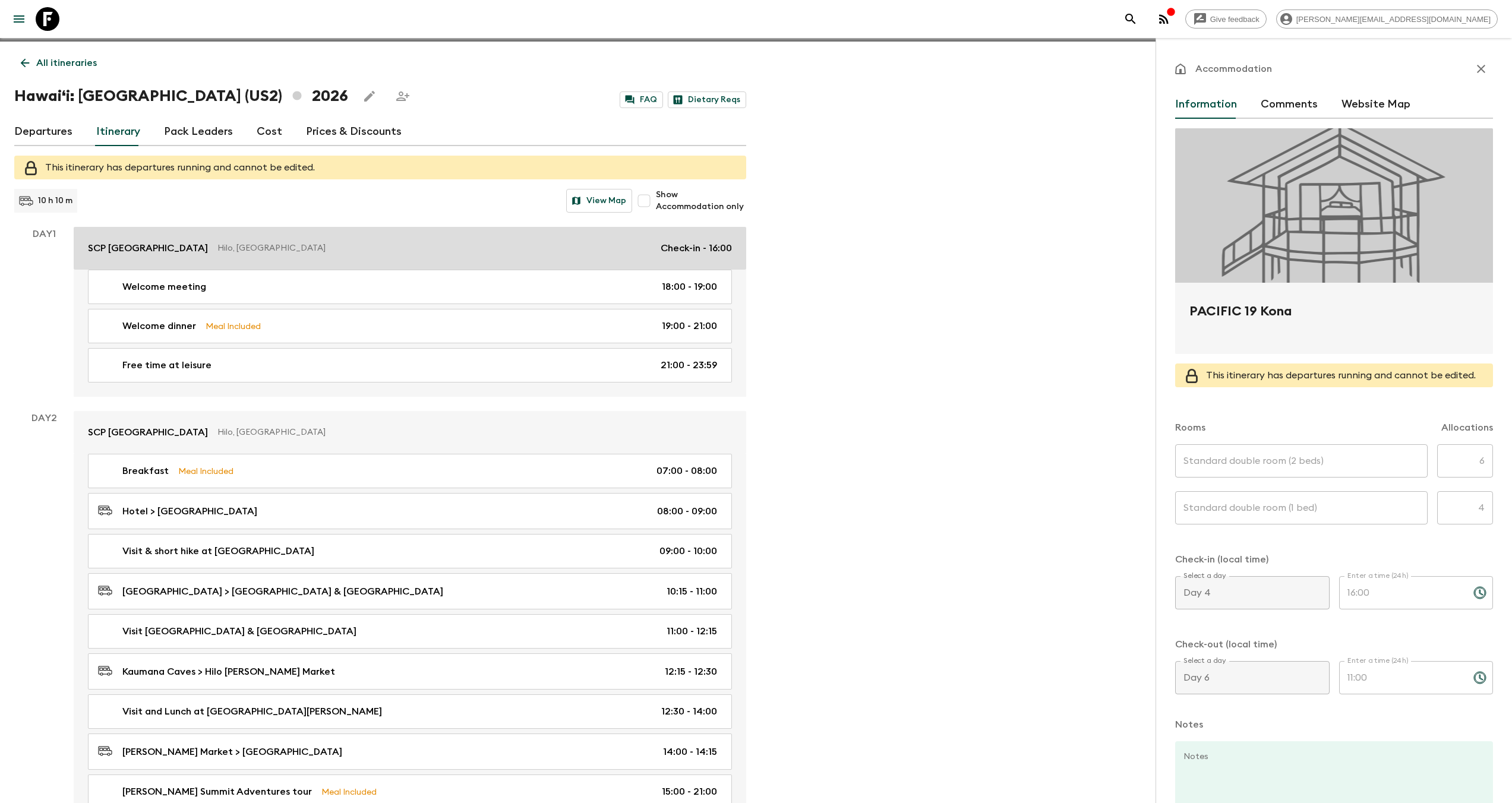
click at [240, 249] on p "Hilo, [GEOGRAPHIC_DATA]" at bounding box center [433, 248] width 433 height 12
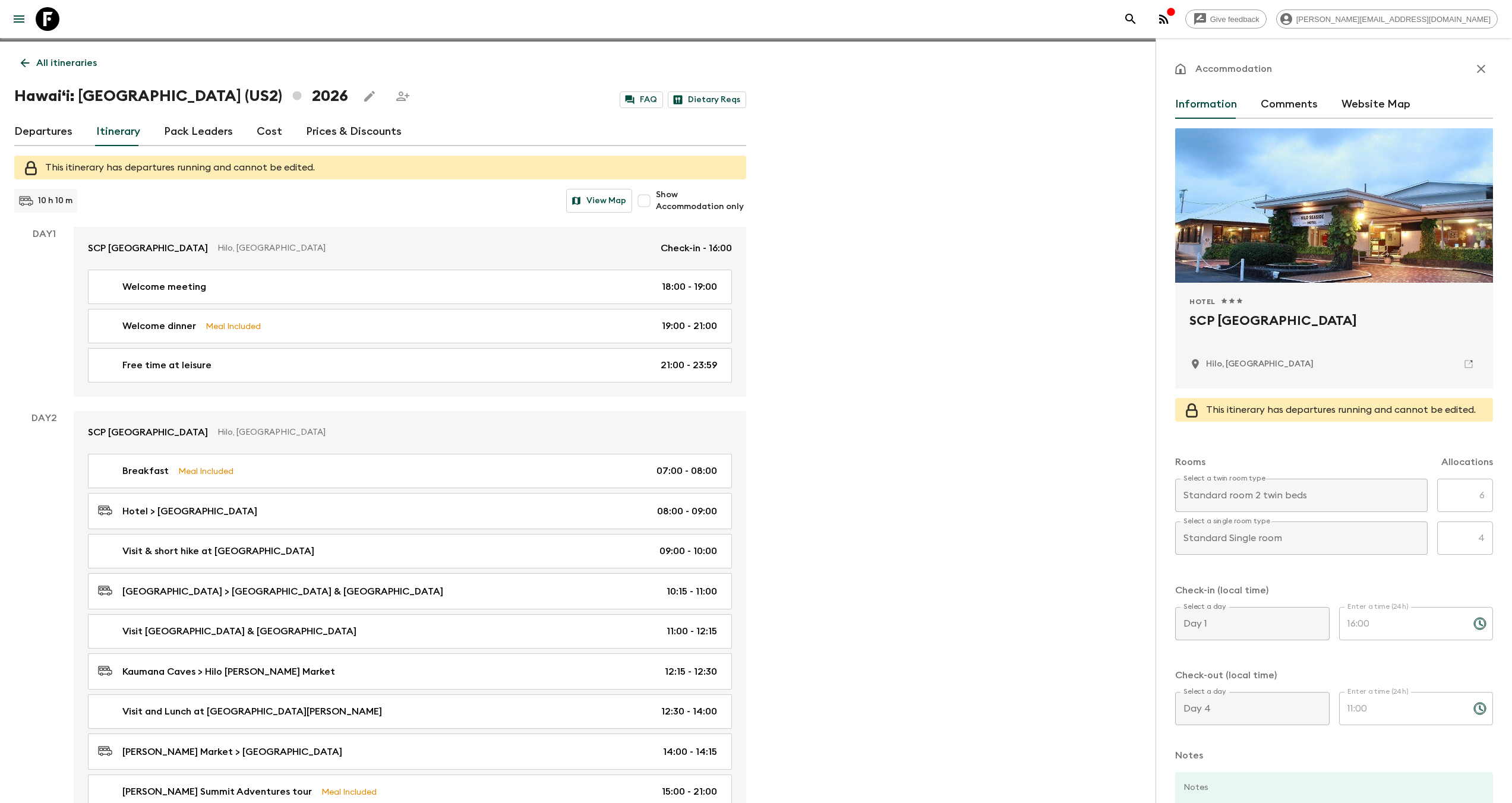
click at [43, 18] on icon at bounding box center [47, 19] width 24 height 24
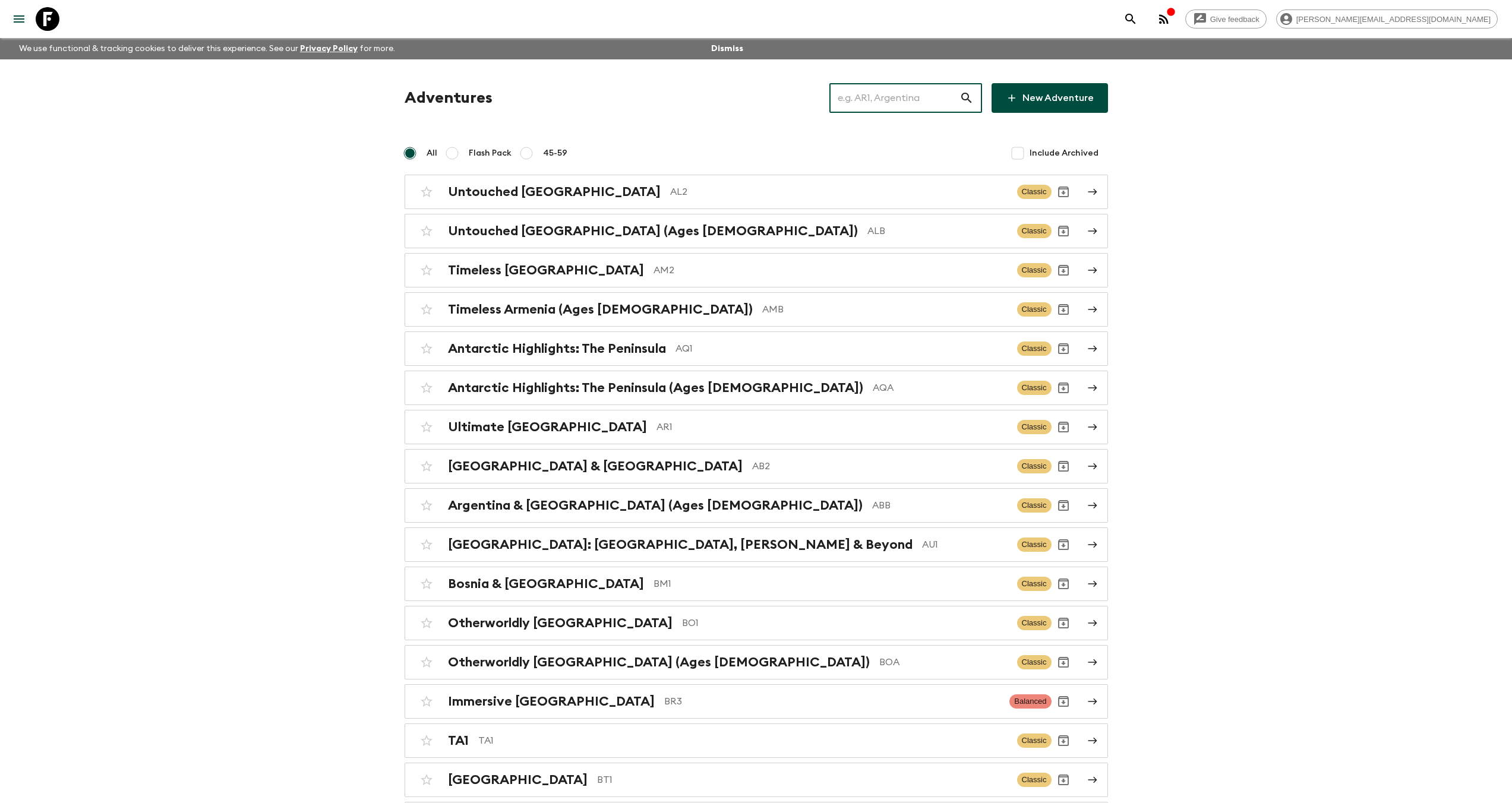
click at [895, 93] on input "text" at bounding box center [894, 98] width 130 height 33
click at [890, 99] on input "text" at bounding box center [894, 98] width 130 height 33
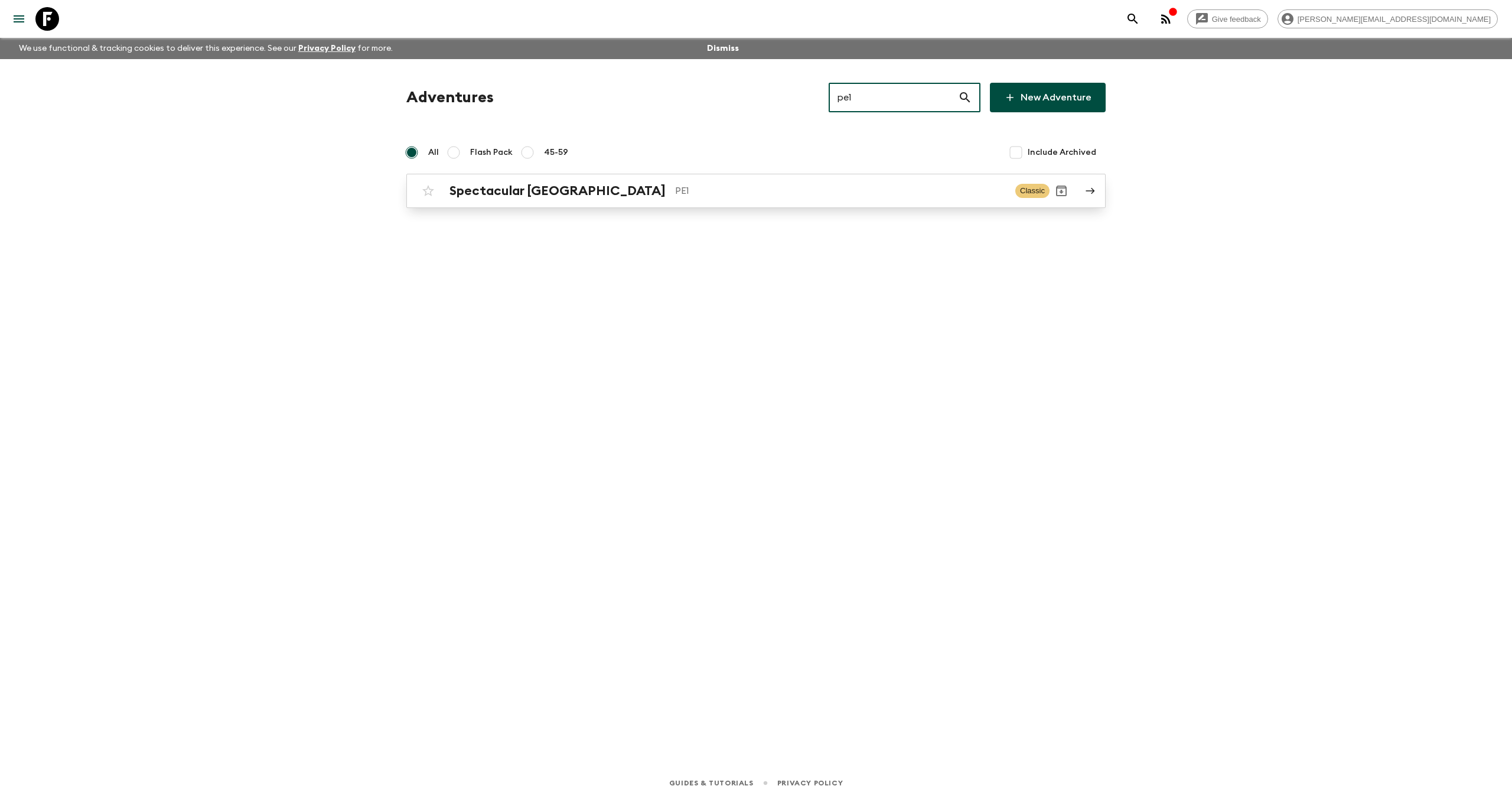
type input "pe1"
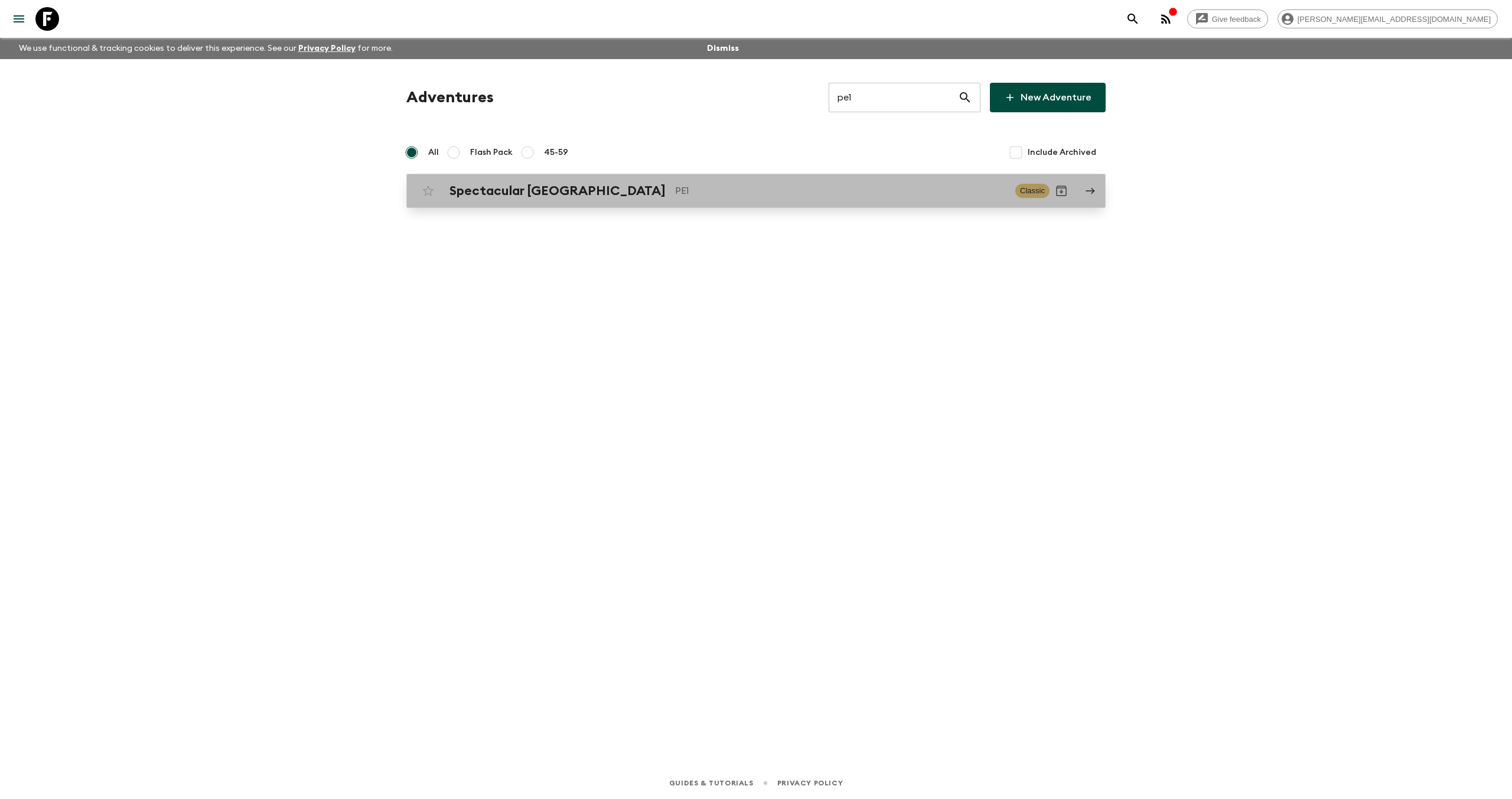
click at [462, 190] on h2 "Spectacular [GEOGRAPHIC_DATA]" at bounding box center [557, 190] width 216 height 15
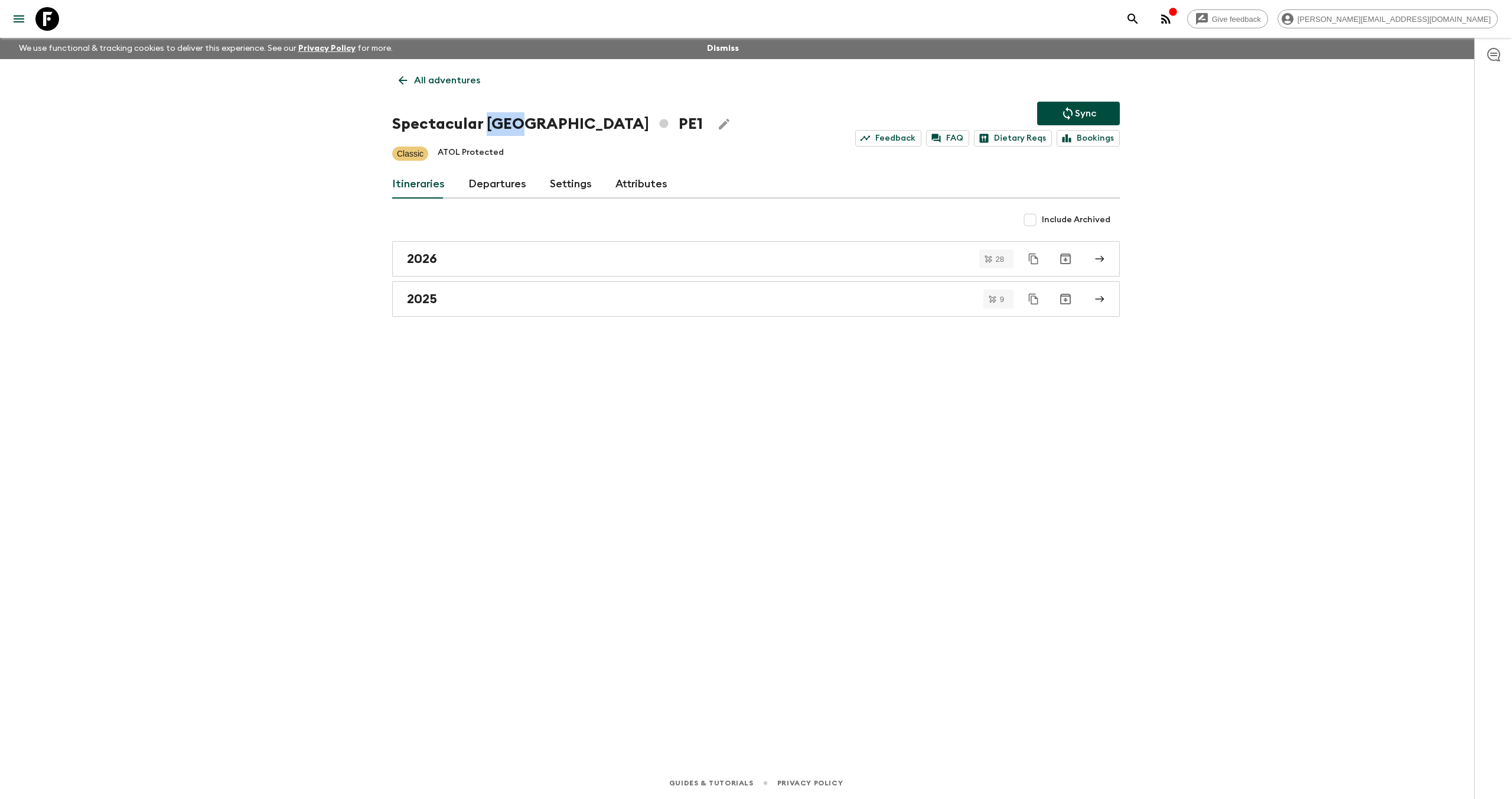
drag, startPoint x: 507, startPoint y: 125, endPoint x: 486, endPoint y: 126, distance: 21.0
click at [486, 126] on h1 "Spectacular Peru PE1" at bounding box center [547, 124] width 311 height 24
copy h1 "Peru"
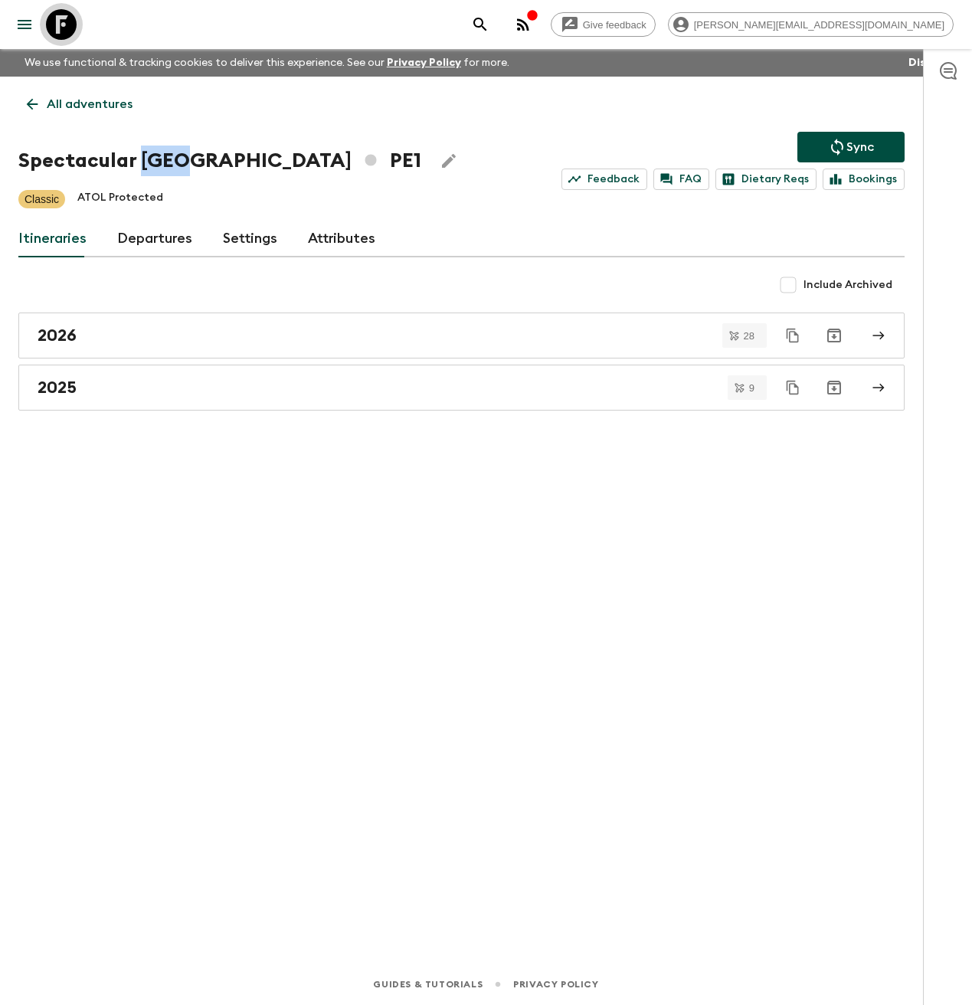
click at [63, 27] on icon at bounding box center [61, 24] width 31 height 31
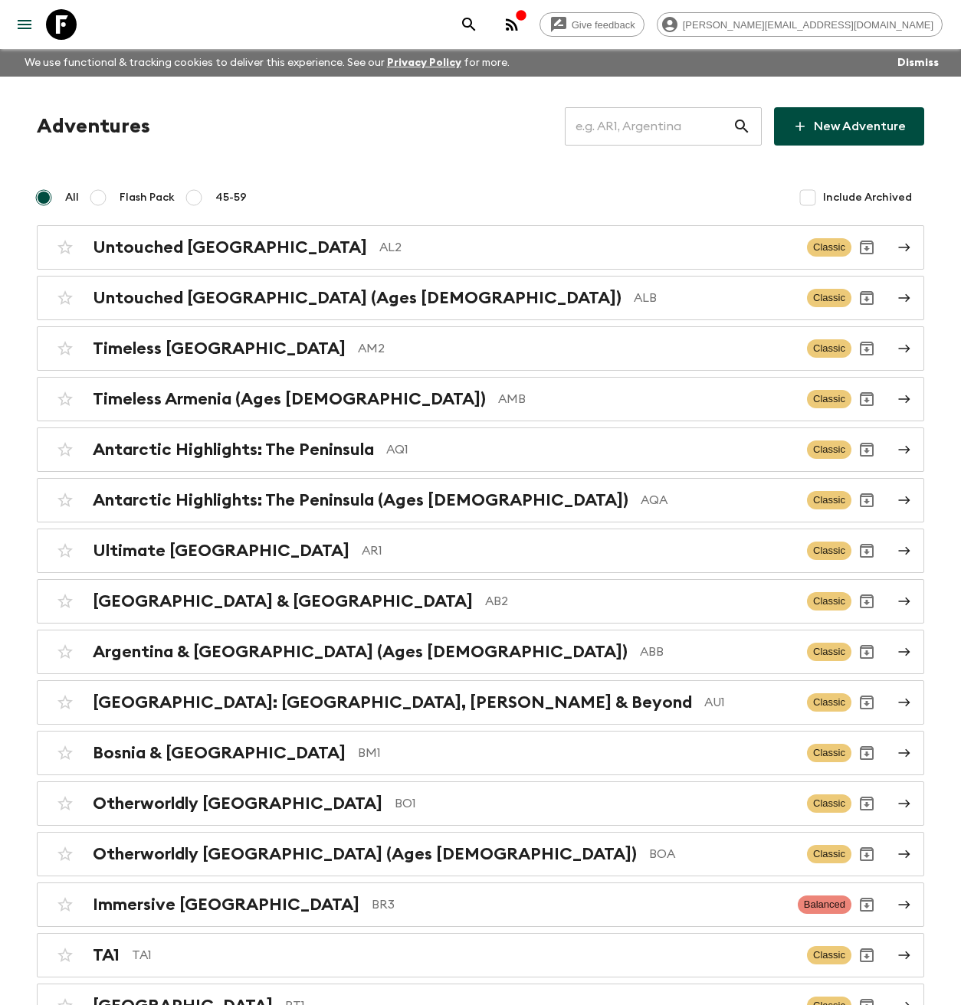
click at [670, 135] on input "text" at bounding box center [649, 126] width 168 height 43
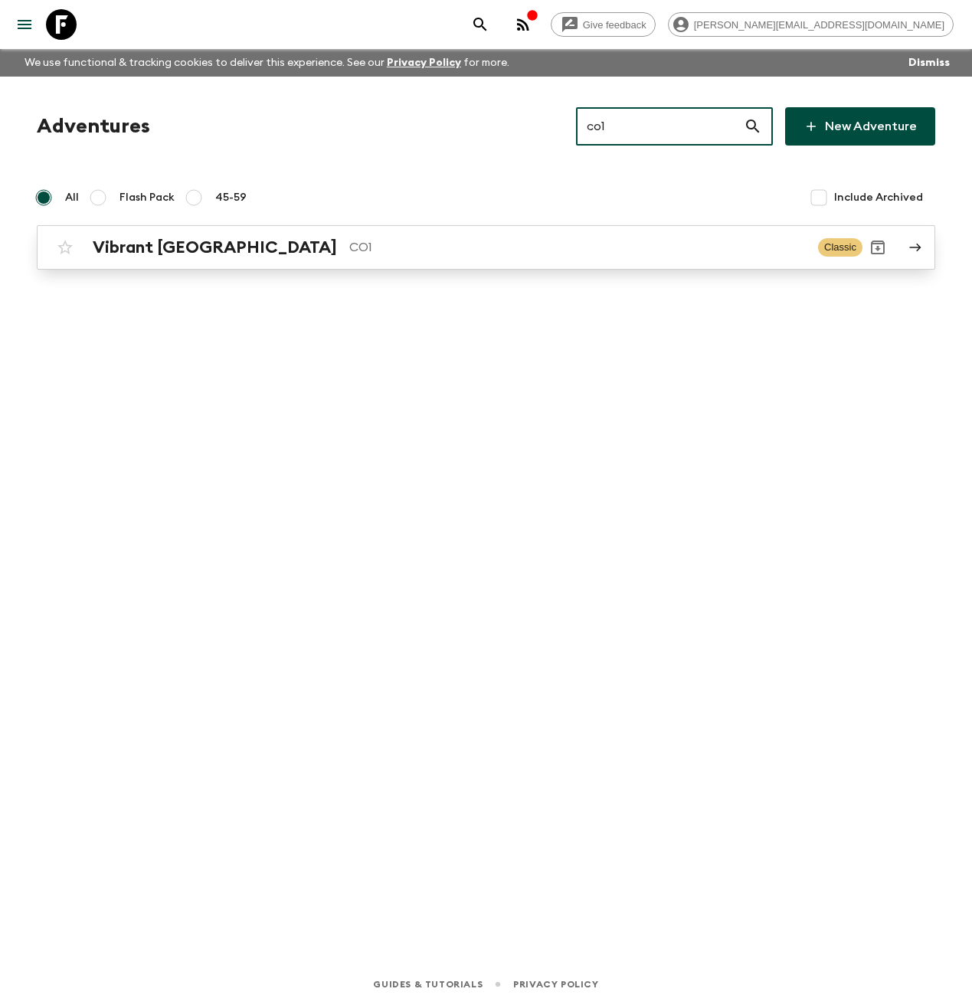
type input "co1"
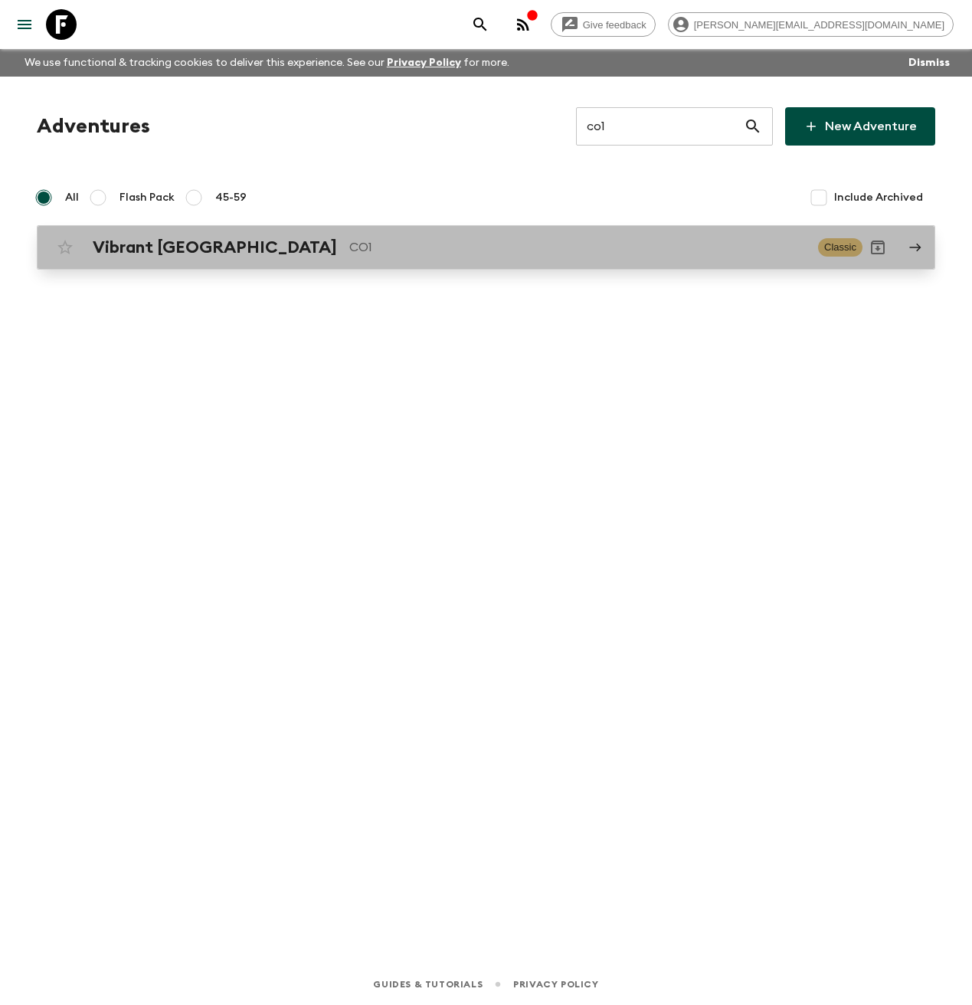
click at [159, 257] on h2 "Vibrant [GEOGRAPHIC_DATA]" at bounding box center [215, 247] width 244 height 20
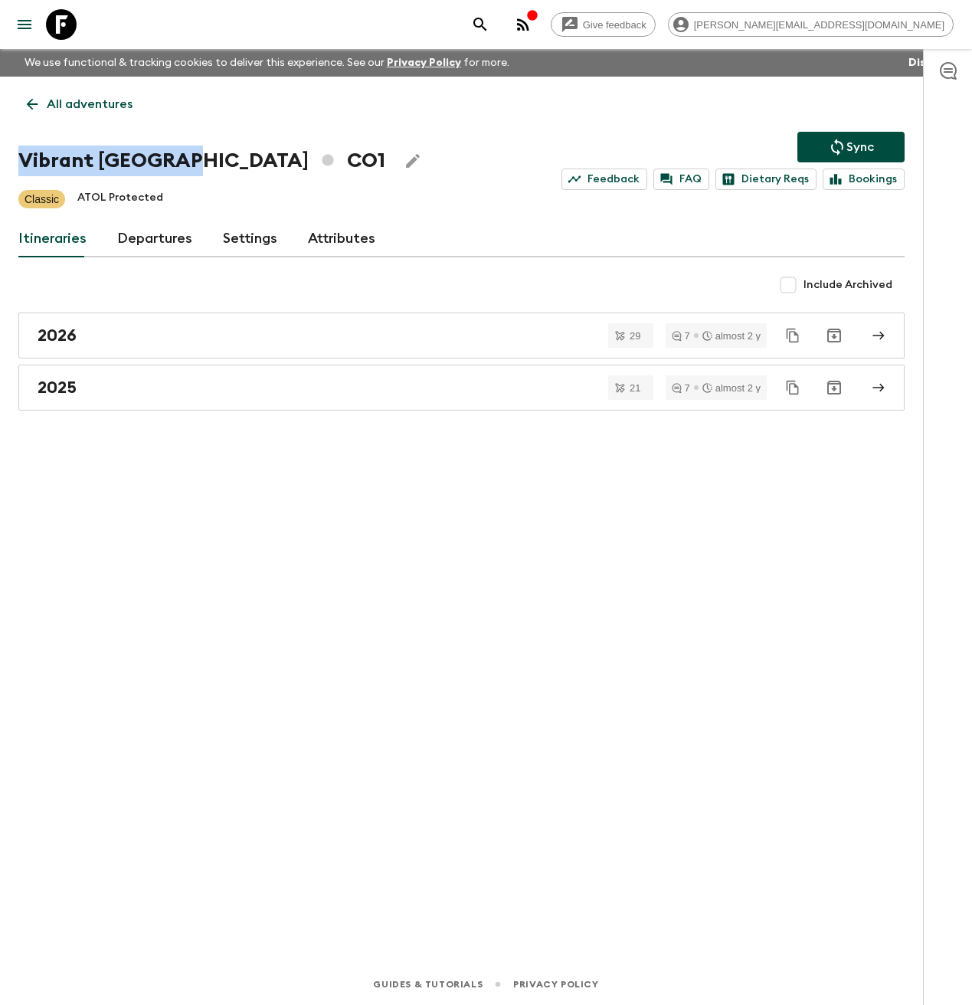
drag, startPoint x: 189, startPoint y: 162, endPoint x: 5, endPoint y: 156, distance: 184.7
click at [5, 156] on div "All adventures Vibrant Colombia CO1 Sync Feedback FAQ Dietary Reqs Bookings Cla…" at bounding box center [461, 499] width 923 height 844
copy h1 "Vibrant [GEOGRAPHIC_DATA]"
click at [58, 21] on icon at bounding box center [61, 24] width 31 height 31
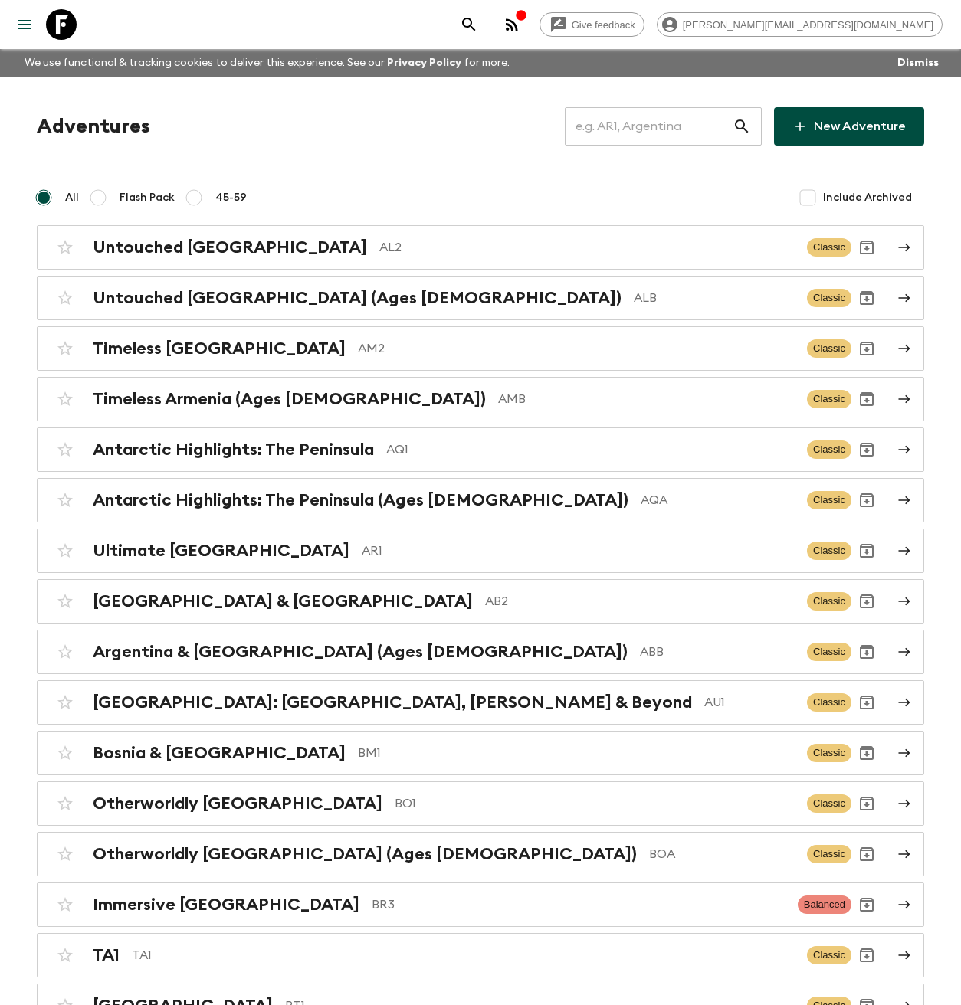
click at [689, 120] on input "text" at bounding box center [649, 126] width 168 height 43
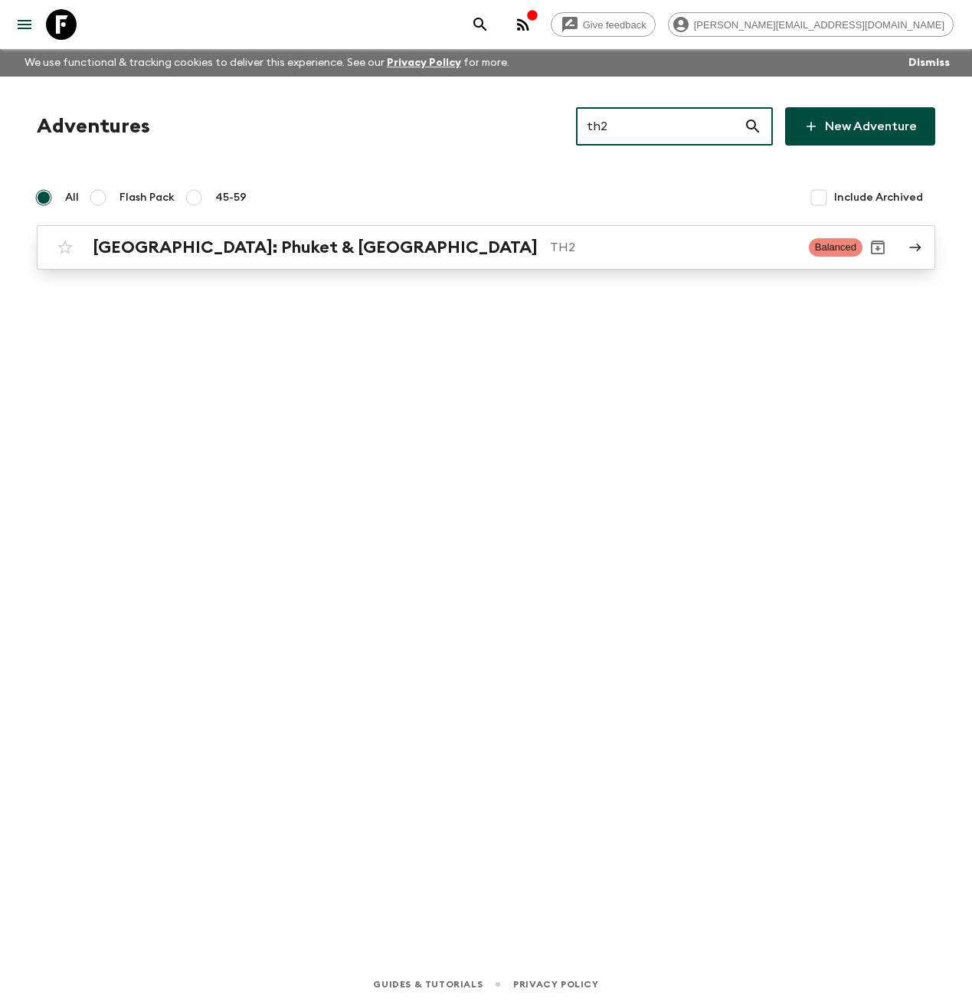
type input "th2"
click at [332, 254] on h2 "[GEOGRAPHIC_DATA]: Phuket & [GEOGRAPHIC_DATA]" at bounding box center [315, 247] width 445 height 20
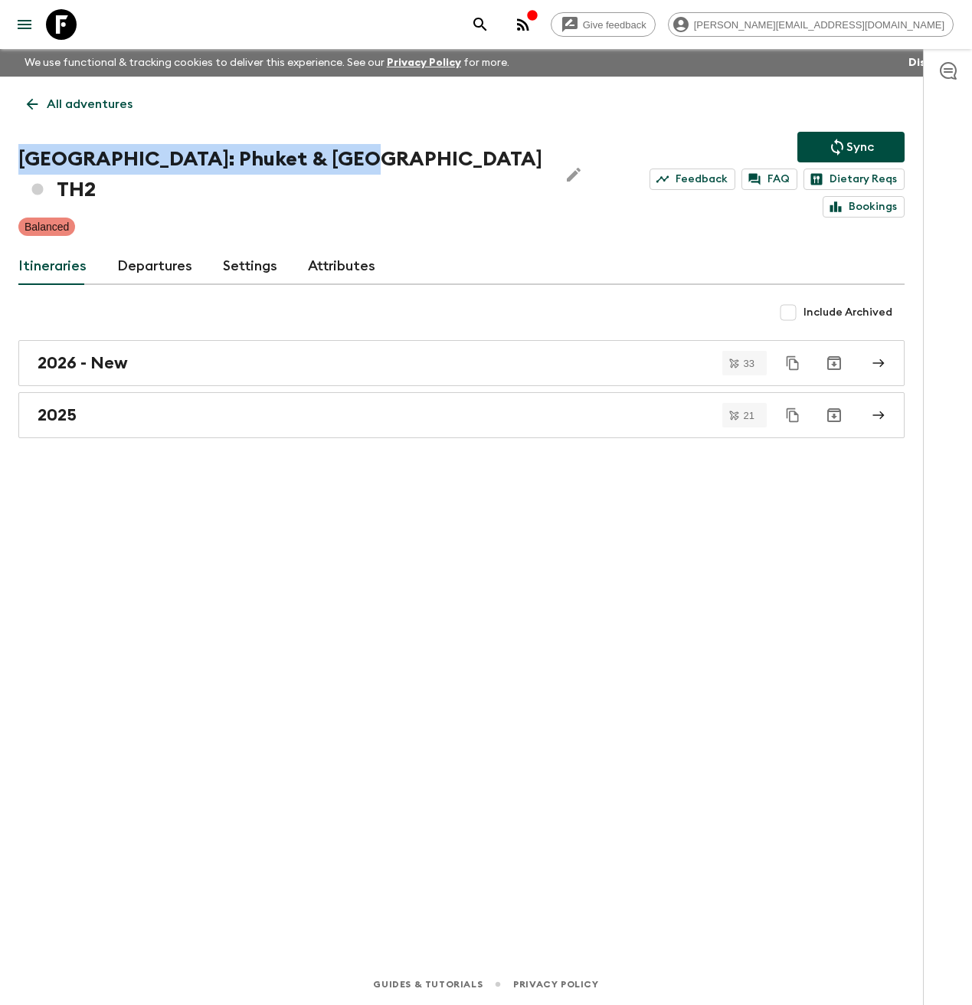
drag, startPoint x: 356, startPoint y: 162, endPoint x: 15, endPoint y: 162, distance: 340.9
click at [20, 162] on h1 "Thailand: Phuket & Andaman Coast TH2" at bounding box center [282, 174] width 528 height 61
copy h1 "[GEOGRAPHIC_DATA]: Phuket & [GEOGRAPHIC_DATA]"
click at [63, 28] on icon at bounding box center [61, 24] width 31 height 31
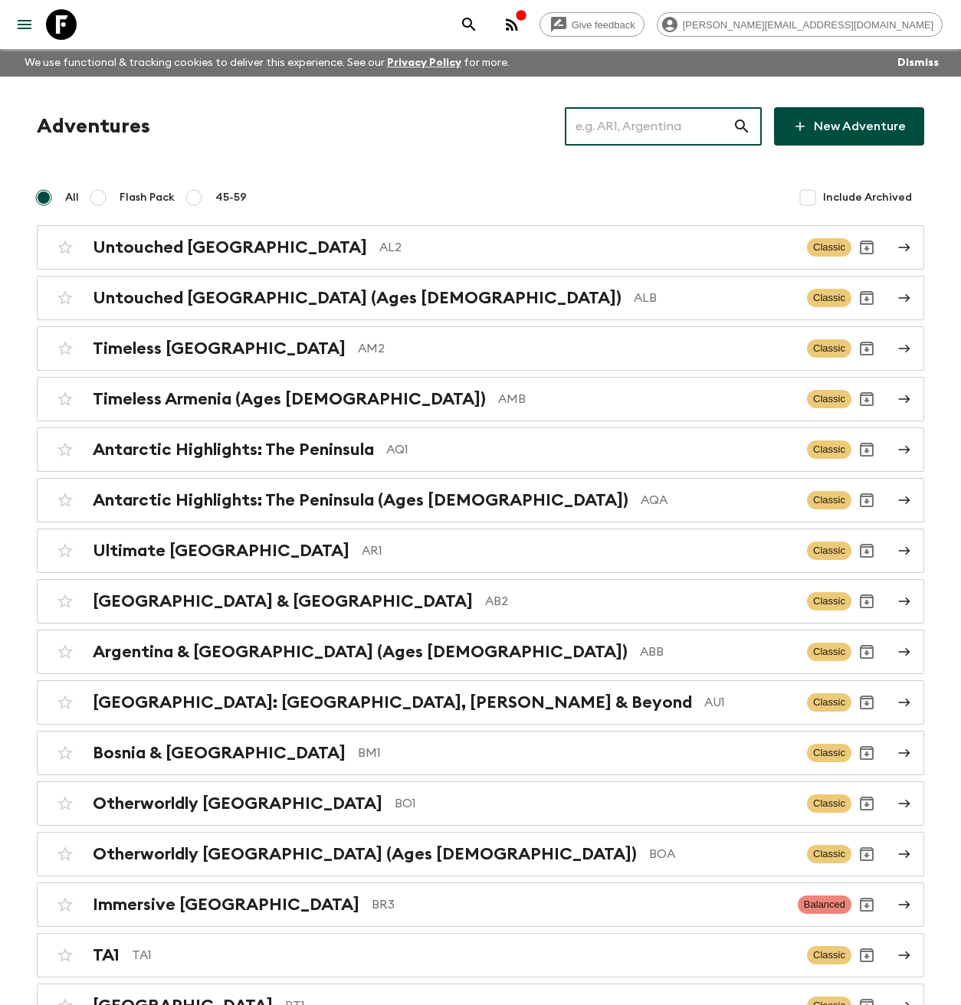
click at [682, 129] on input "text" at bounding box center [649, 126] width 168 height 43
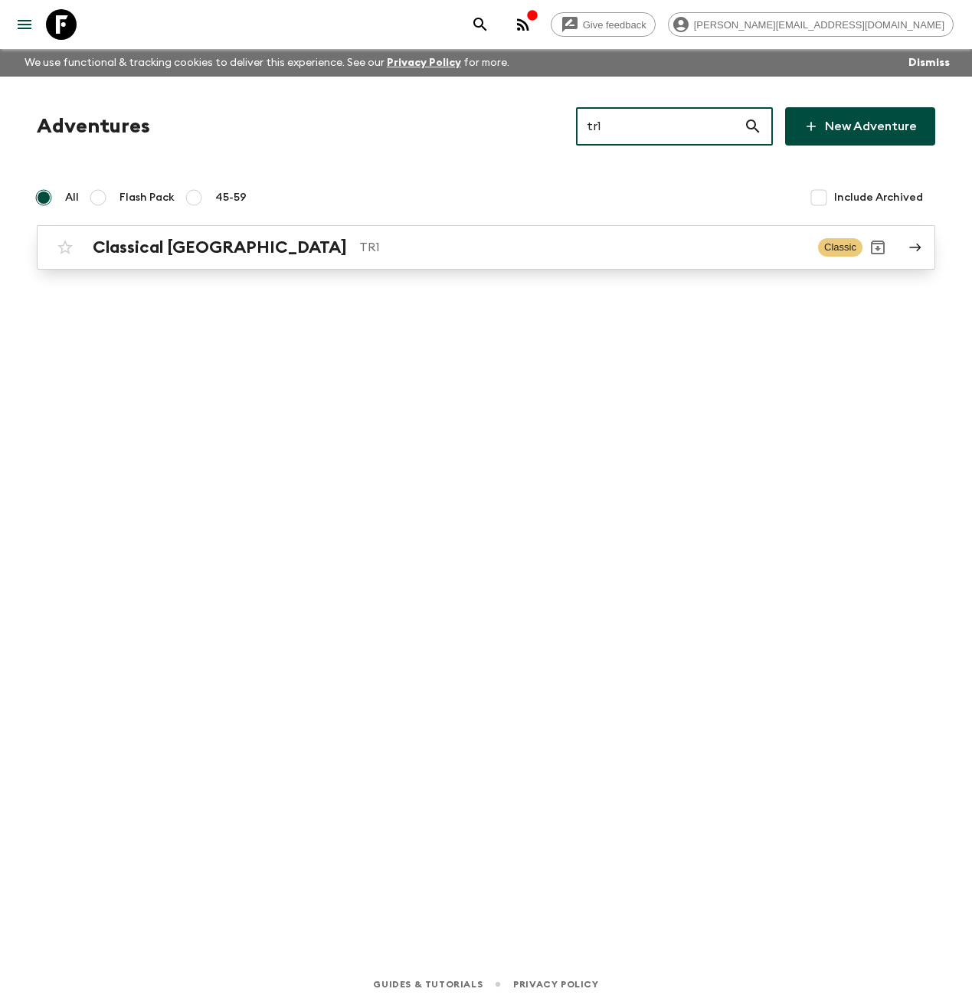
type input "tr1"
click at [203, 247] on h2 "Classical [GEOGRAPHIC_DATA]" at bounding box center [220, 247] width 254 height 20
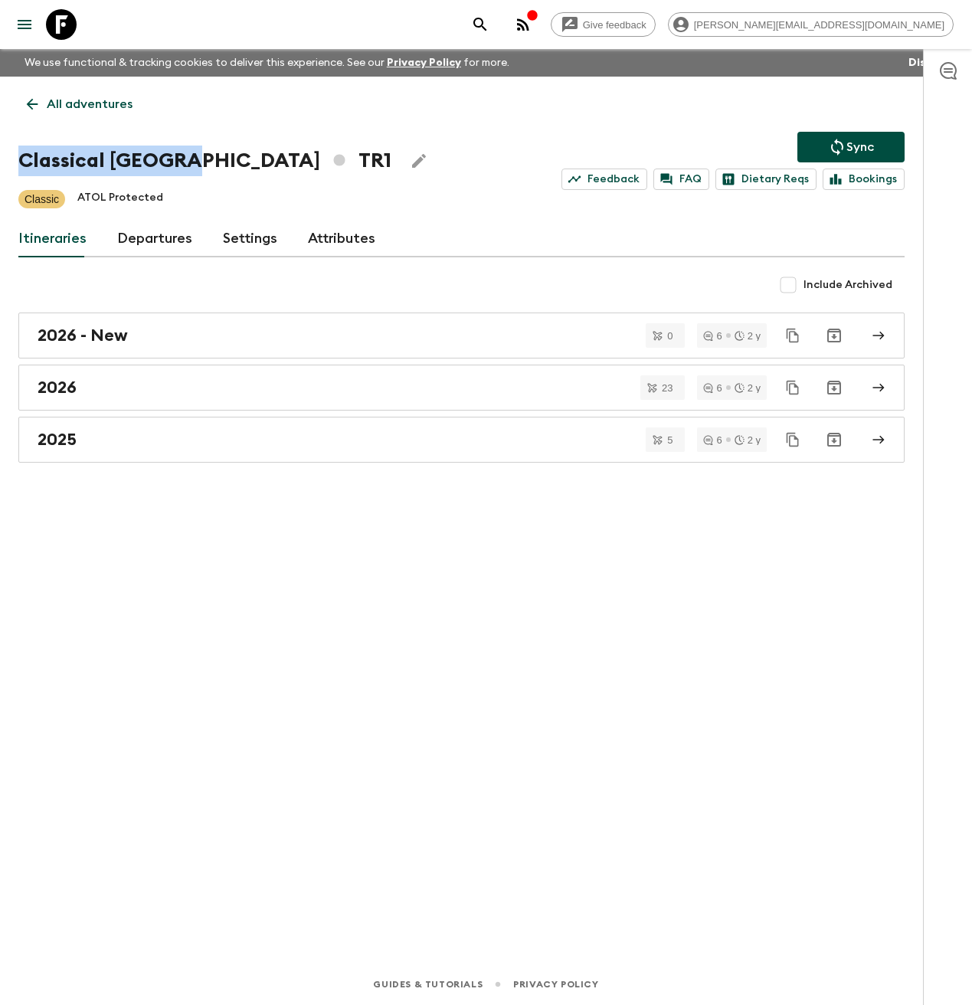
drag, startPoint x: 183, startPoint y: 160, endPoint x: 21, endPoint y: 160, distance: 162.4
click at [21, 160] on h1 "Classical Türkiye TR1" at bounding box center [204, 161] width 373 height 31
copy h1 "Classical [GEOGRAPHIC_DATA]"
click at [63, 18] on icon at bounding box center [61, 24] width 31 height 31
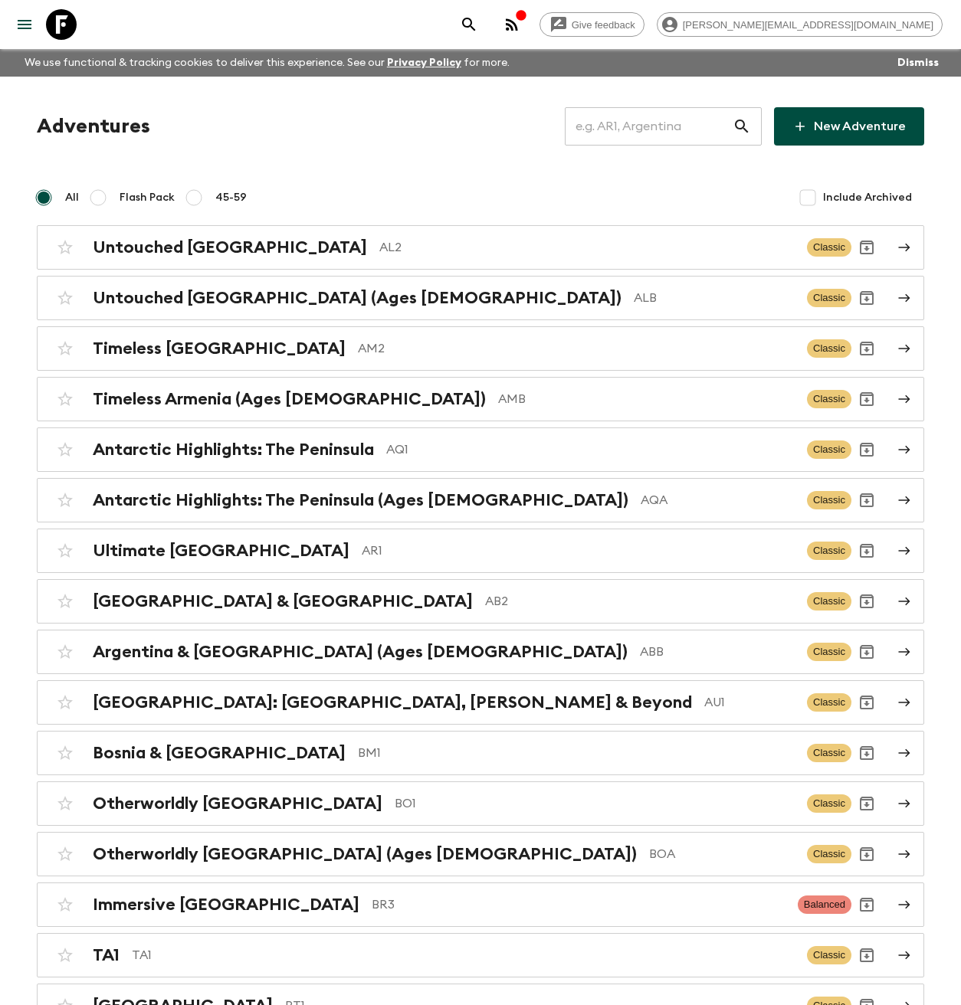
click at [670, 136] on input "text" at bounding box center [649, 126] width 168 height 43
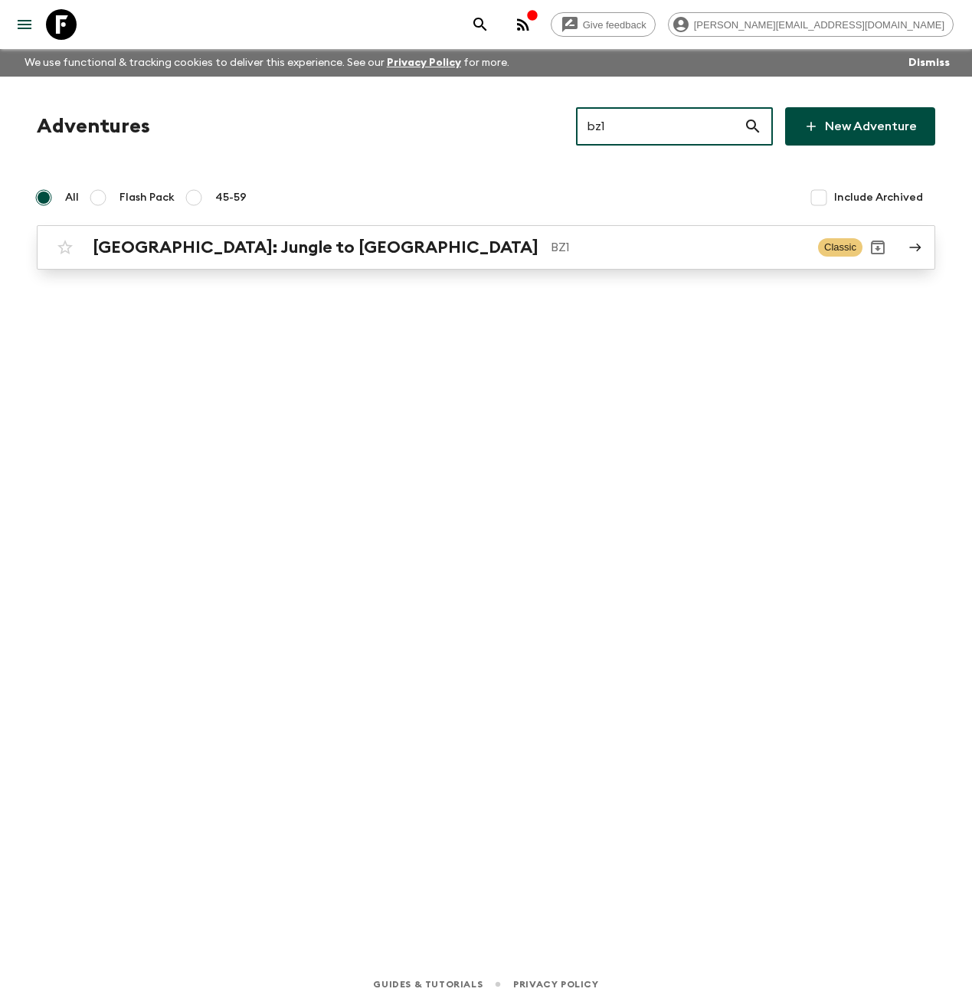
type input "bz1"
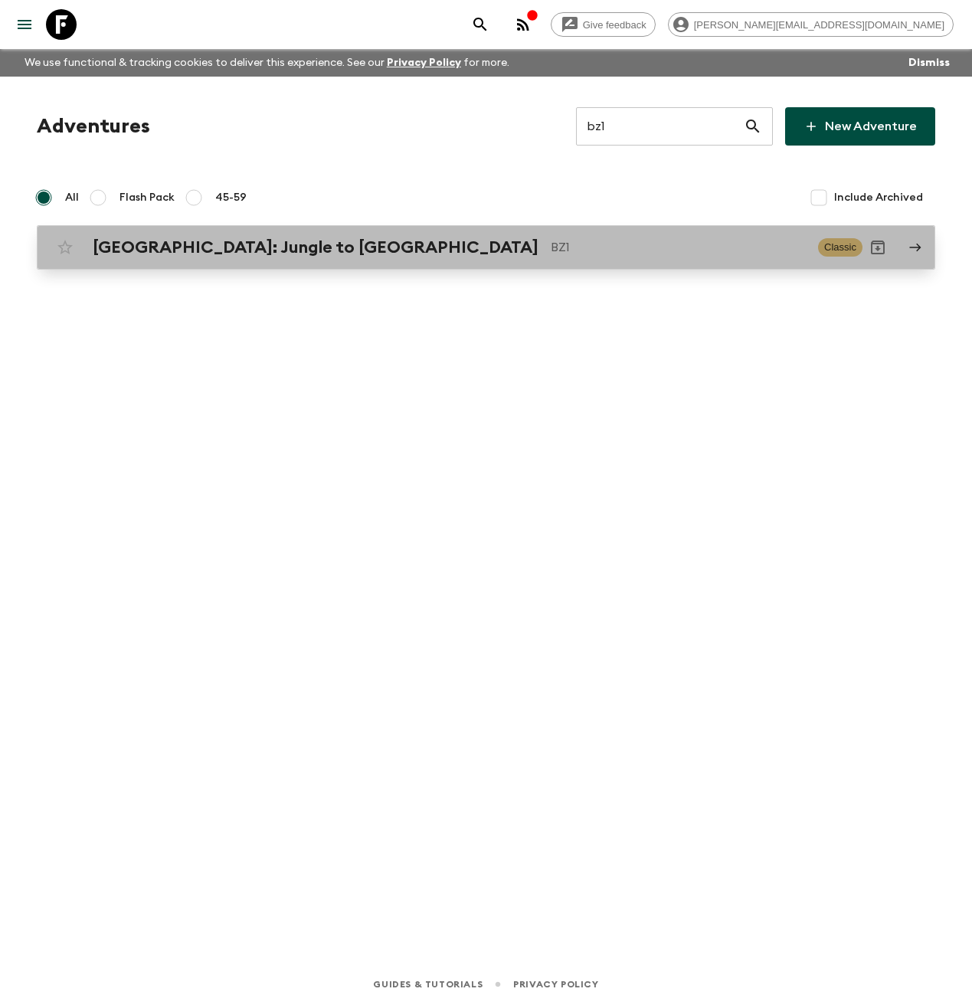
click at [182, 242] on h2 "[GEOGRAPHIC_DATA]: Jungle to [GEOGRAPHIC_DATA]" at bounding box center [316, 247] width 446 height 20
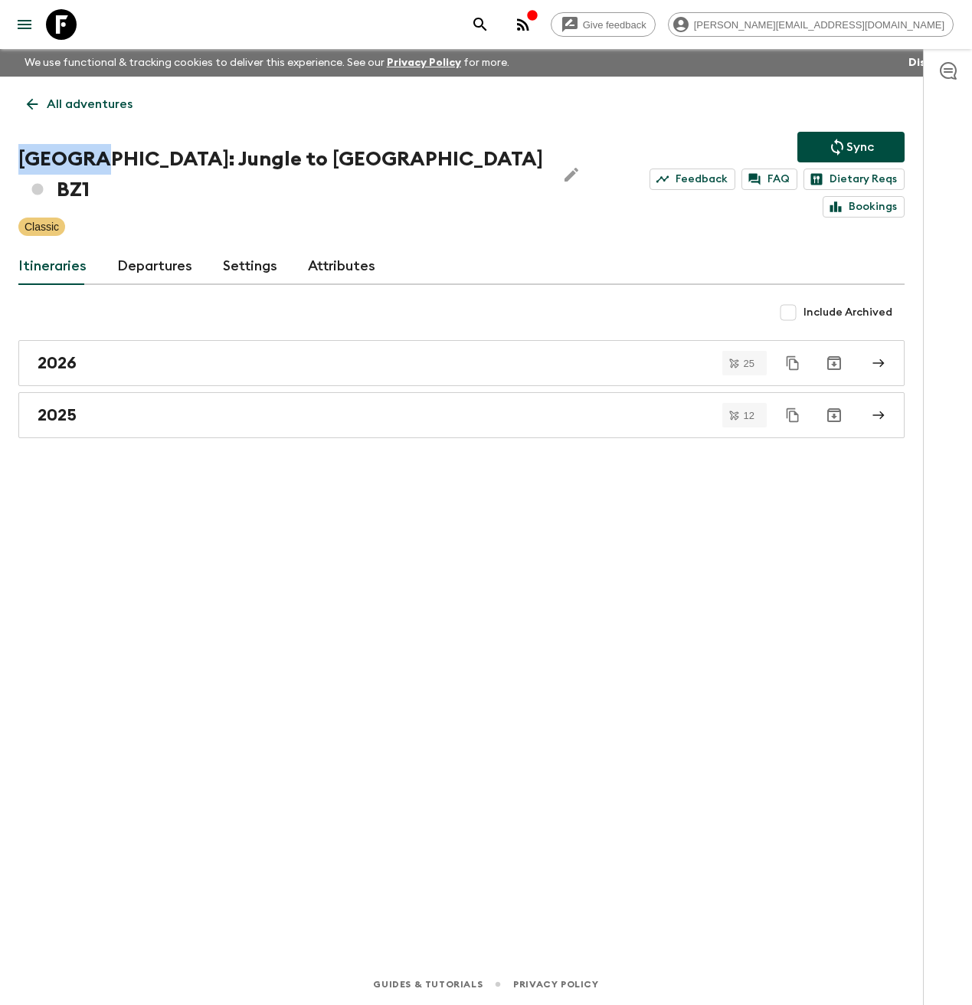
drag, startPoint x: 72, startPoint y: 162, endPoint x: -4, endPoint y: 160, distance: 75.9
click at [0, 160] on html "Give feedback aida@flashpack.com We use functional & tracking cookies to delive…" at bounding box center [486, 502] width 972 height 1005
copy h1 "Belize:"
click at [74, 30] on icon at bounding box center [61, 24] width 31 height 31
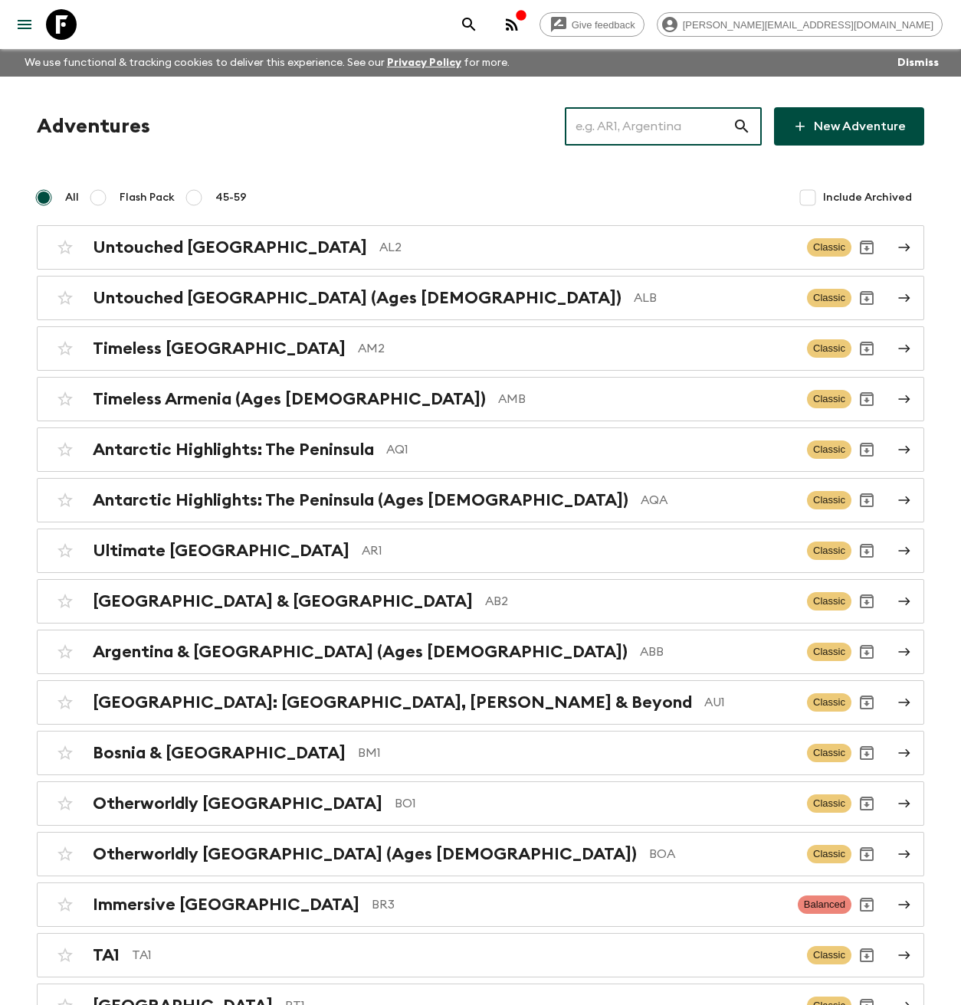
click at [635, 139] on input "text" at bounding box center [649, 126] width 168 height 43
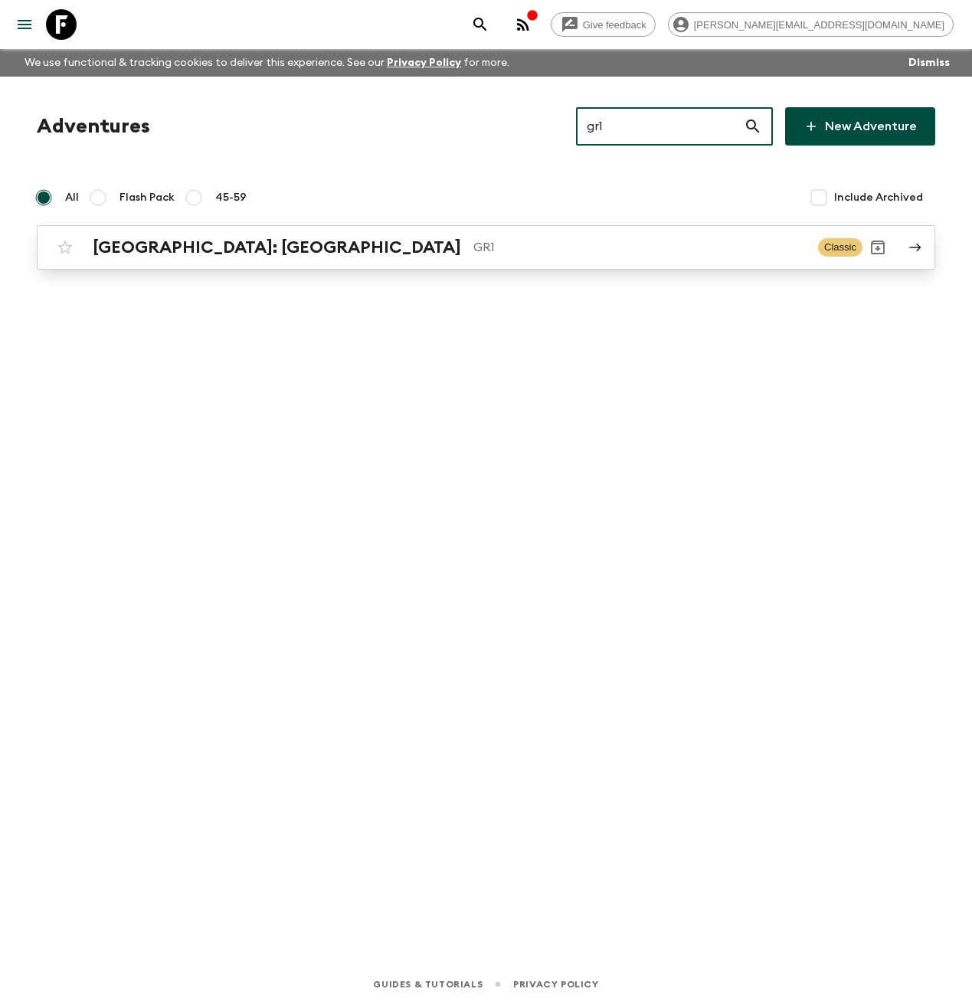
type input "gr1"
click at [230, 250] on h2 "[GEOGRAPHIC_DATA]: [GEOGRAPHIC_DATA]" at bounding box center [277, 247] width 368 height 20
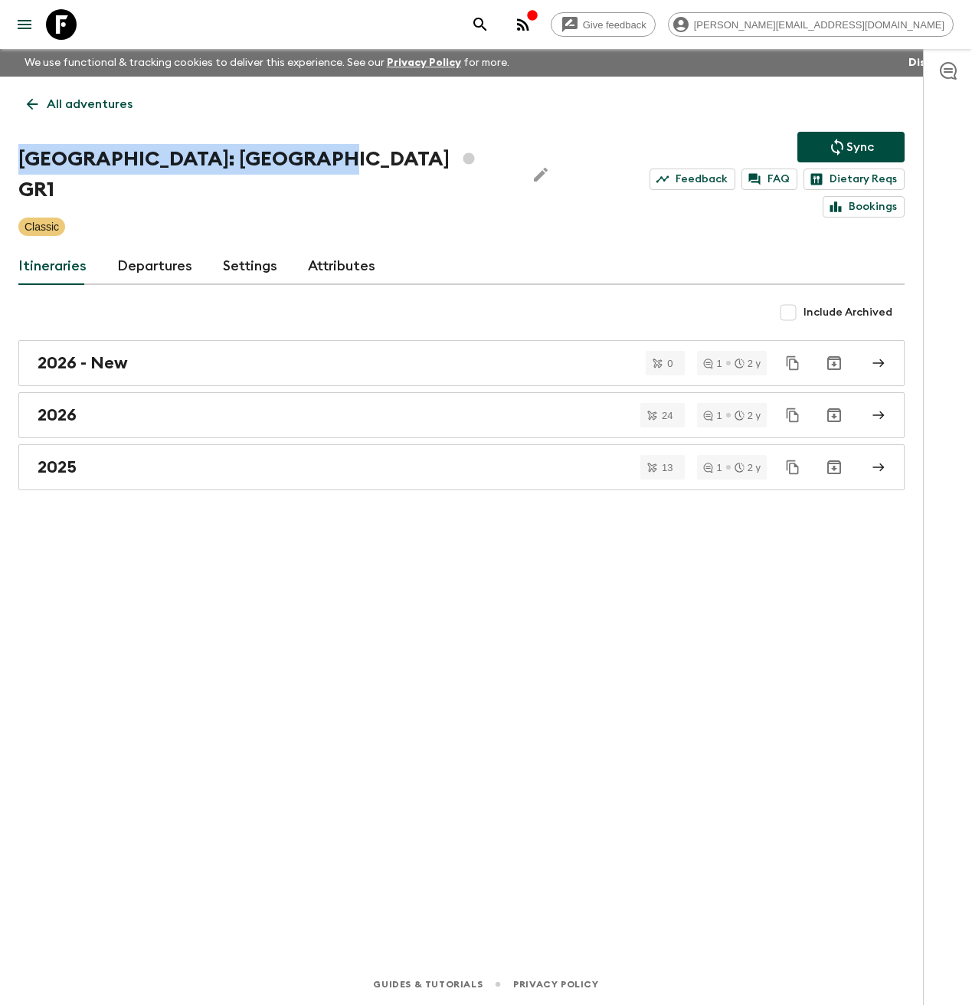
drag, startPoint x: 287, startPoint y: 162, endPoint x: 61, endPoint y: 152, distance: 227.0
click at [11, 149] on div "All adventures Greece: Athens & the Islands GR1 Sync Feedback FAQ Dietary Reqs …" at bounding box center [461, 499] width 923 height 844
copy h1 "[GEOGRAPHIC_DATA]: [GEOGRAPHIC_DATA]"
click at [71, 29] on icon at bounding box center [61, 24] width 31 height 31
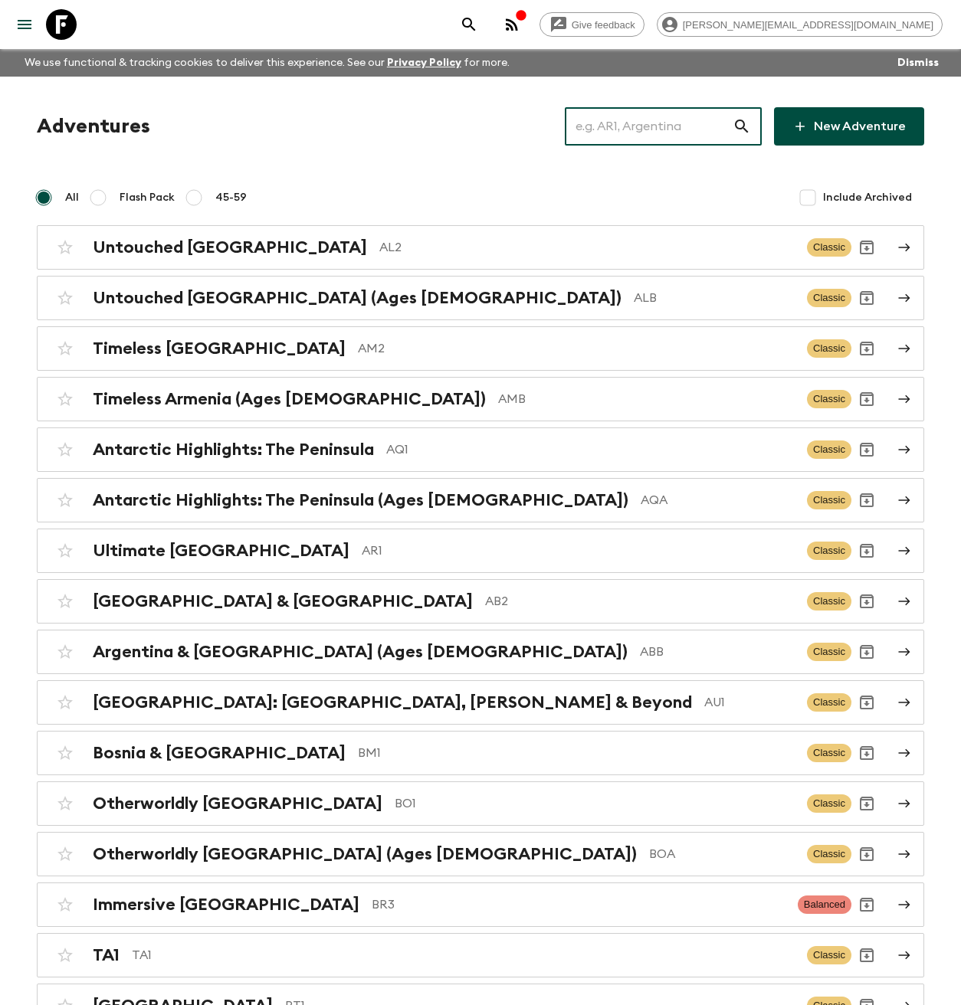
click at [657, 130] on input "text" at bounding box center [649, 126] width 168 height 43
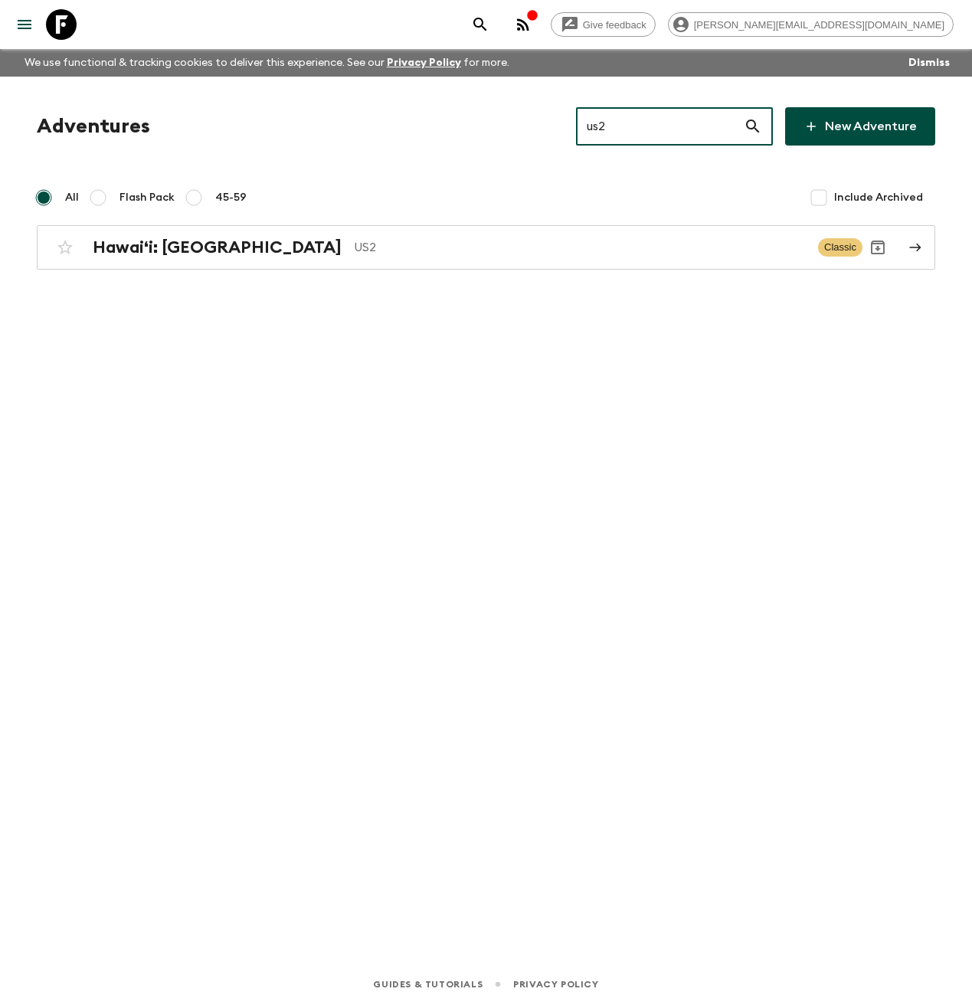
type input "us2"
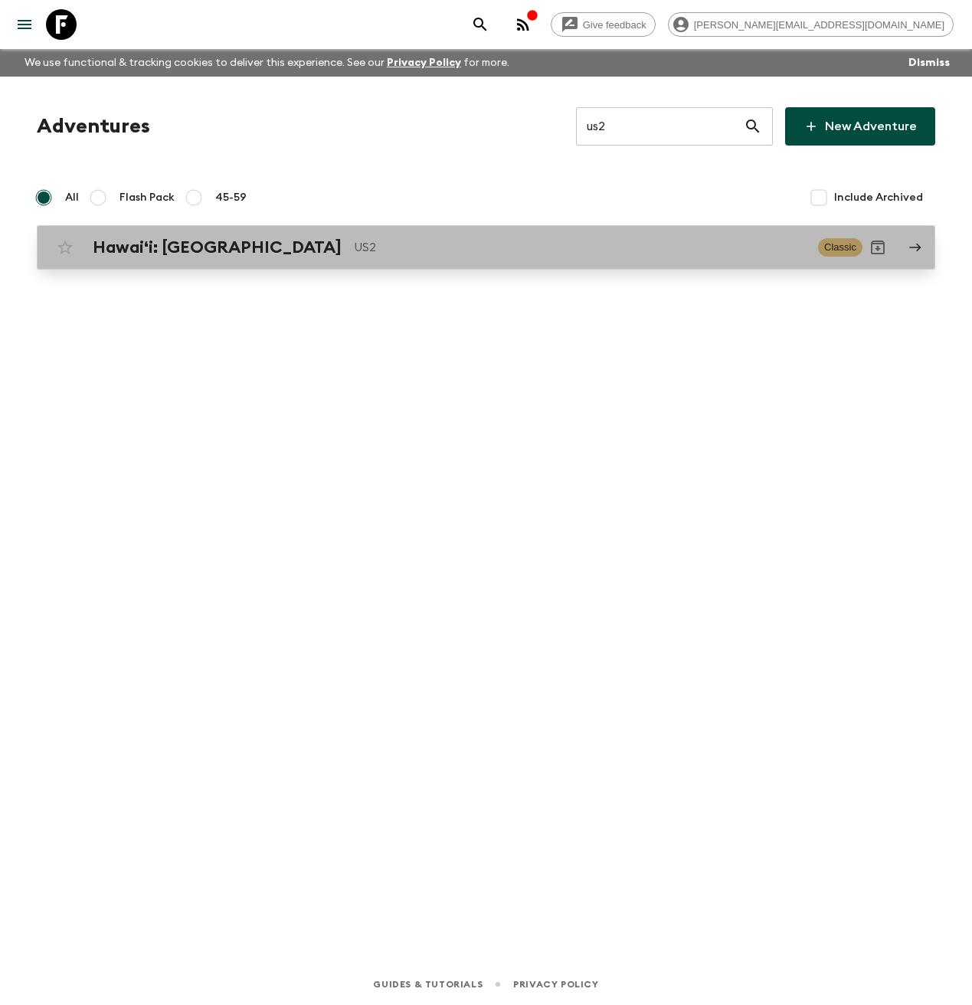
click at [120, 252] on h2 "Hawaiʻi: [GEOGRAPHIC_DATA]" at bounding box center [217, 247] width 249 height 20
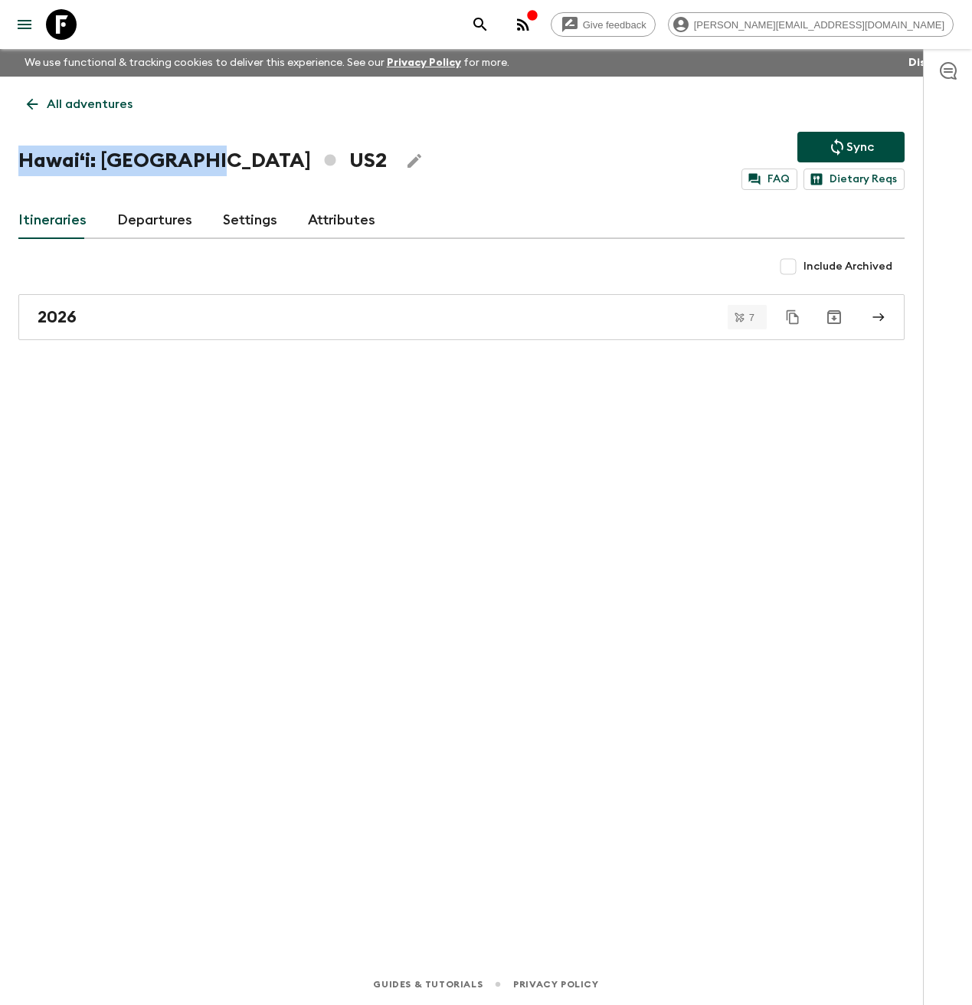
drag, startPoint x: 198, startPoint y: 160, endPoint x: 0, endPoint y: 162, distance: 198.4
click at [3, 162] on div "All adventures Hawaiʻi: [GEOGRAPHIC_DATA] US2 Sync FAQ Dietary Reqs Itineraries…" at bounding box center [461, 499] width 923 height 844
copy h1 "Hawaiʻi: [GEOGRAPHIC_DATA]"
click at [64, 25] on icon at bounding box center [61, 24] width 31 height 31
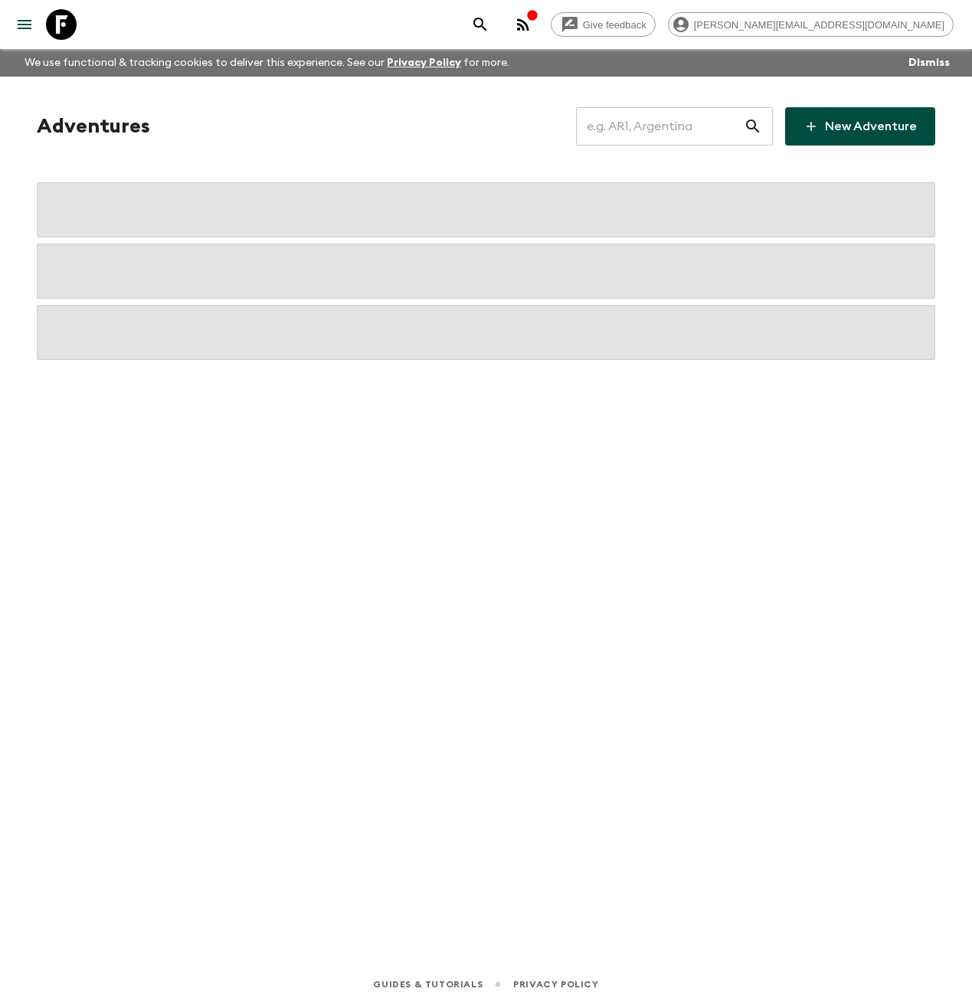
click at [670, 133] on input "text" at bounding box center [660, 126] width 168 height 43
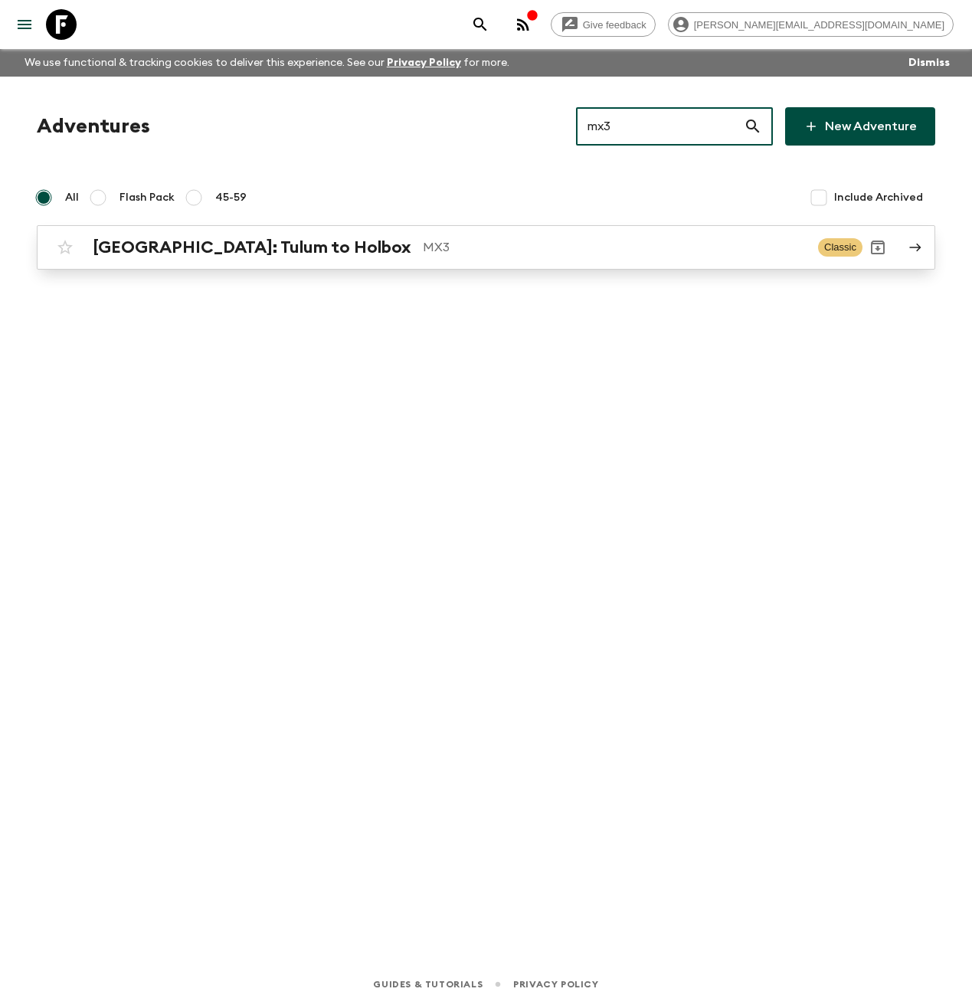
type input "mx3"
click at [269, 244] on h2 "[GEOGRAPHIC_DATA]: Tulum to Holbox" at bounding box center [252, 247] width 318 height 20
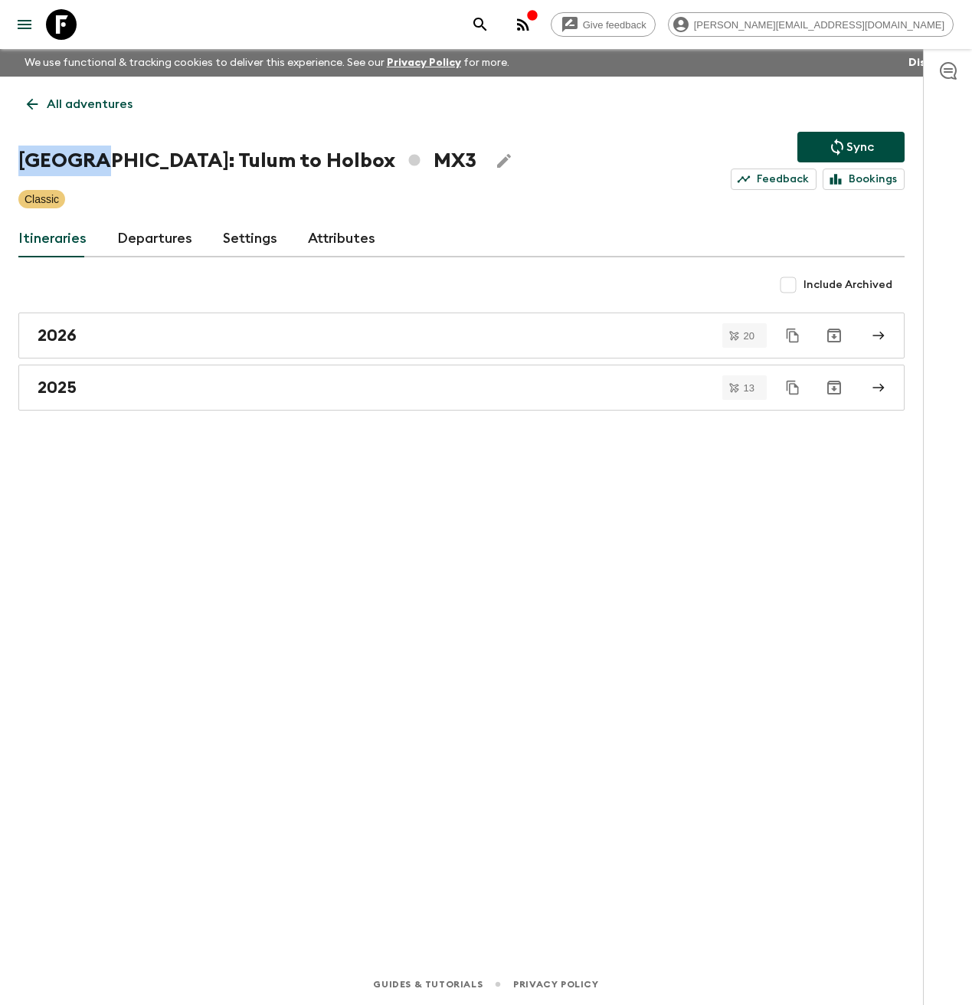
drag, startPoint x: 93, startPoint y: 162, endPoint x: 10, endPoint y: 164, distance: 82.8
click at [10, 164] on div "All adventures Mexico: Tulum to Holbox MX3 Sync Feedback Bookings Classic Itine…" at bounding box center [461, 499] width 923 height 844
copy h1 "Mexico:"
click at [59, 21] on icon at bounding box center [61, 24] width 31 height 31
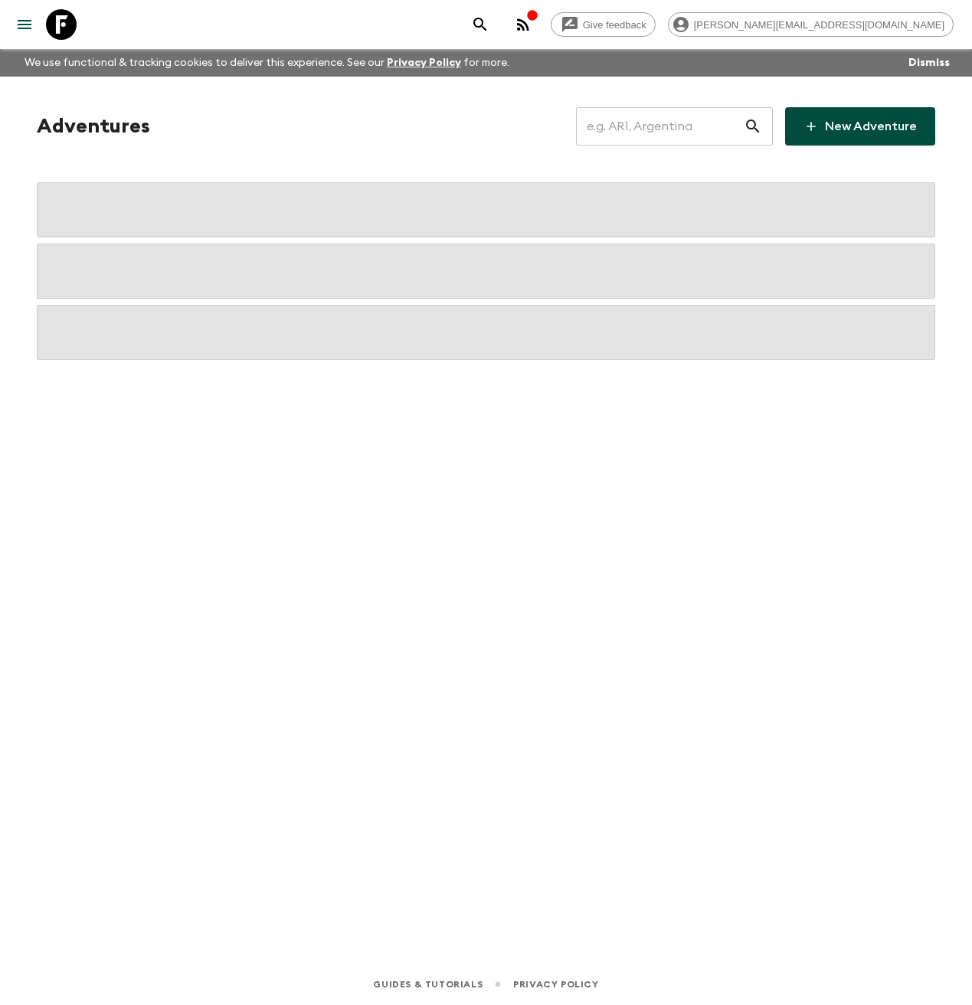
click at [676, 125] on input "text" at bounding box center [660, 126] width 168 height 43
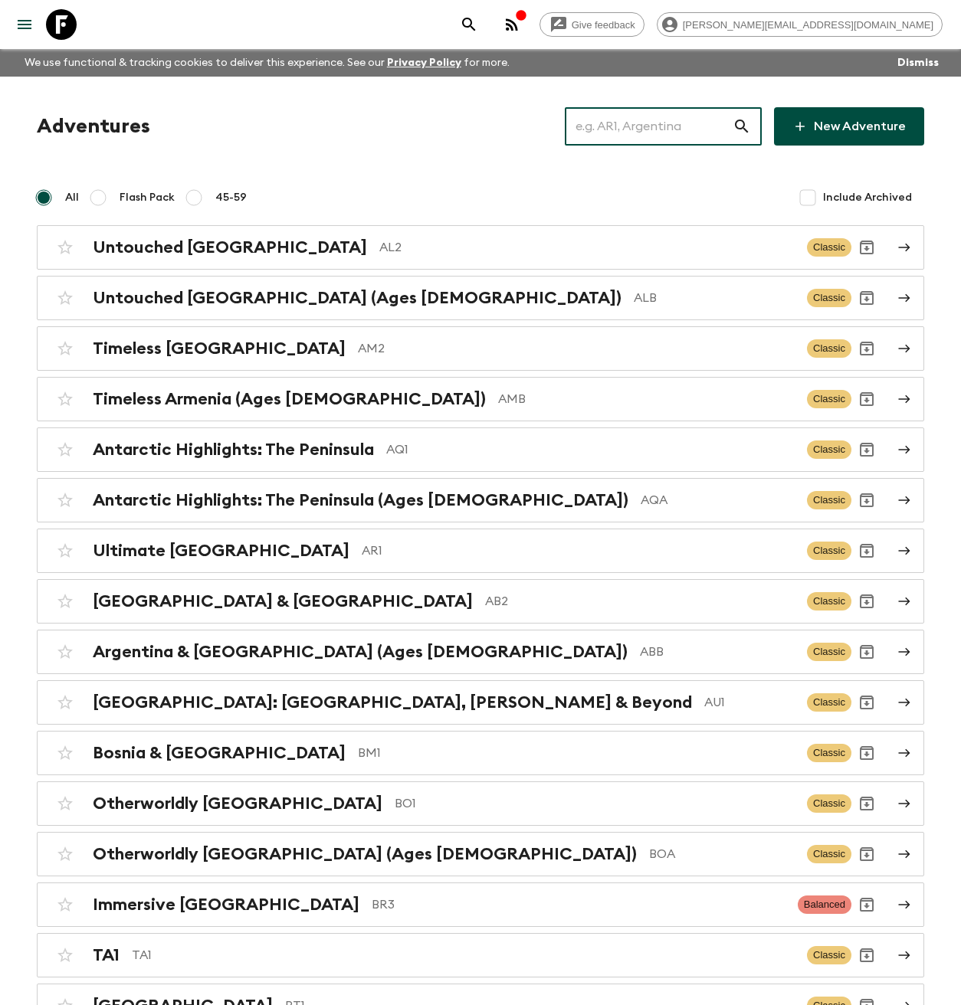
click at [676, 125] on input "text" at bounding box center [649, 126] width 168 height 43
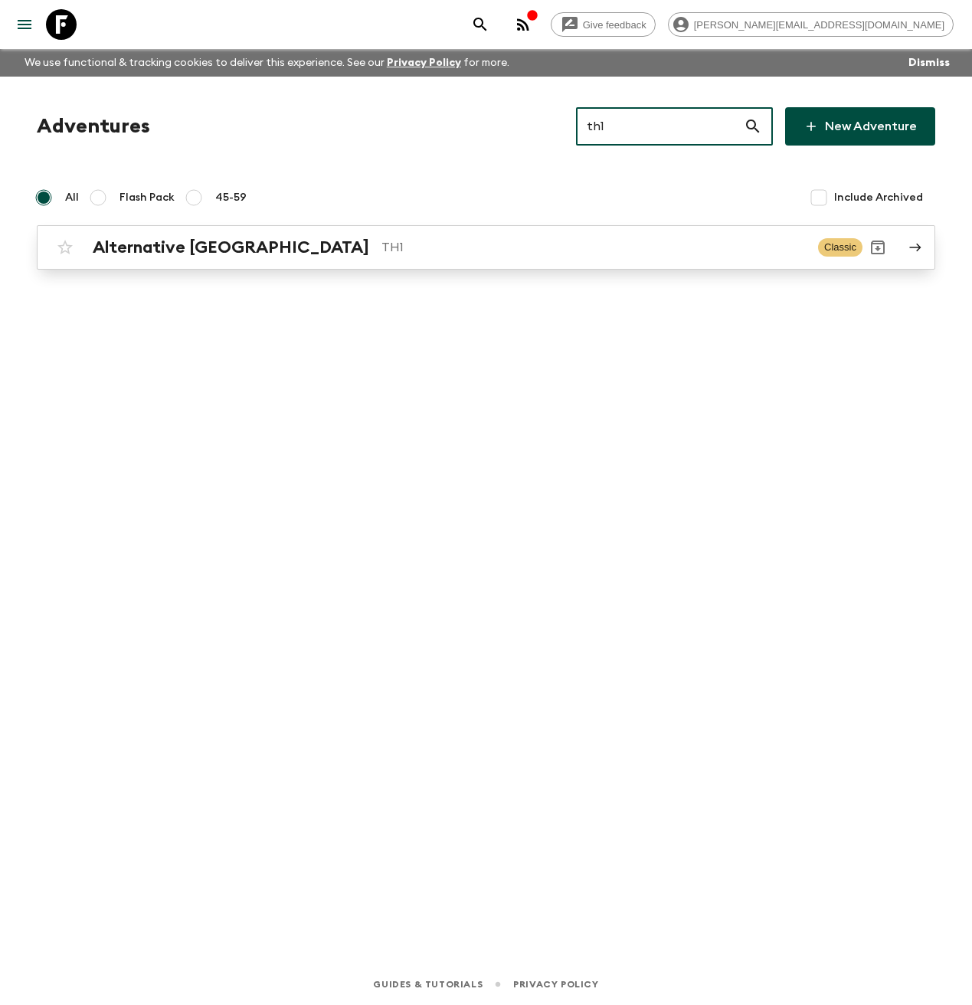
type input "th1"
click at [214, 246] on h2 "Alternative [GEOGRAPHIC_DATA]" at bounding box center [231, 247] width 277 height 20
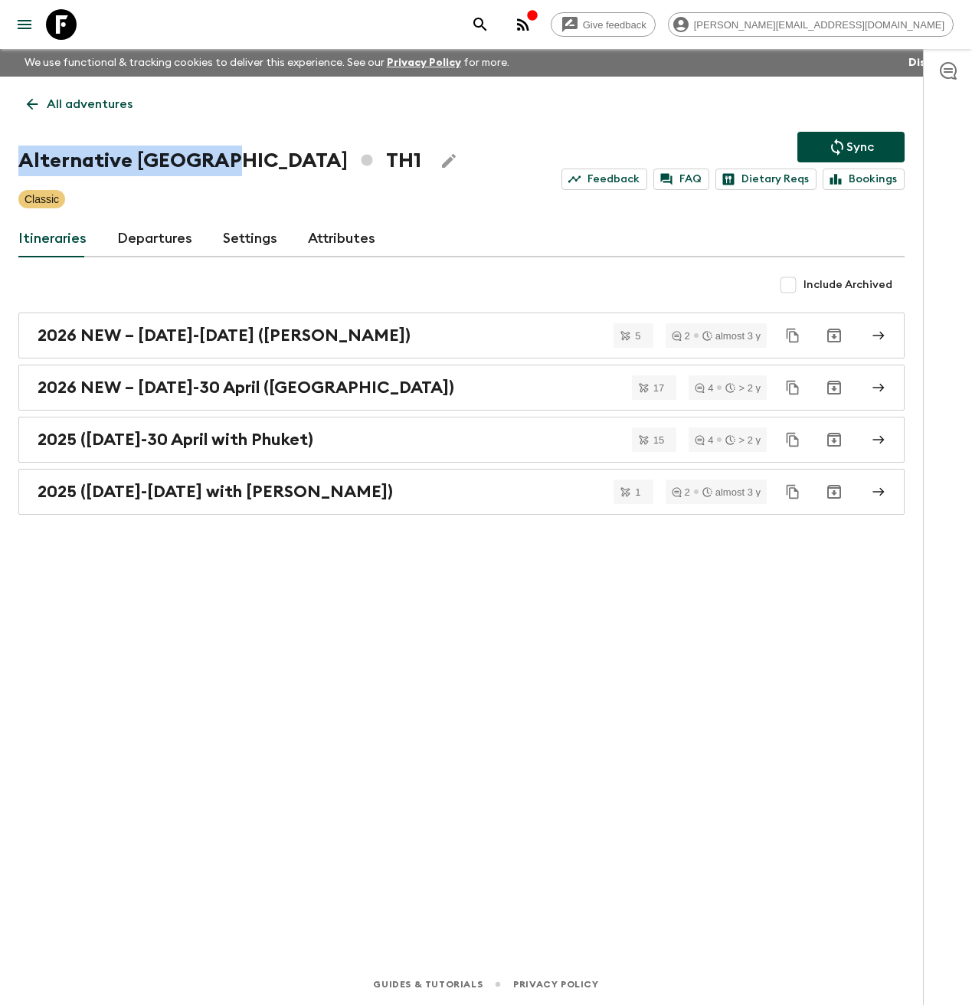
drag, startPoint x: 214, startPoint y: 159, endPoint x: 9, endPoint y: 163, distance: 205.3
click at [9, 163] on div "All adventures Alternative Thailand TH1 Sync Feedback FAQ Dietary Reqs Bookings…" at bounding box center [461, 499] width 923 height 844
copy h1 "Alternative [GEOGRAPHIC_DATA]"
click at [78, 22] on link at bounding box center [61, 24] width 43 height 43
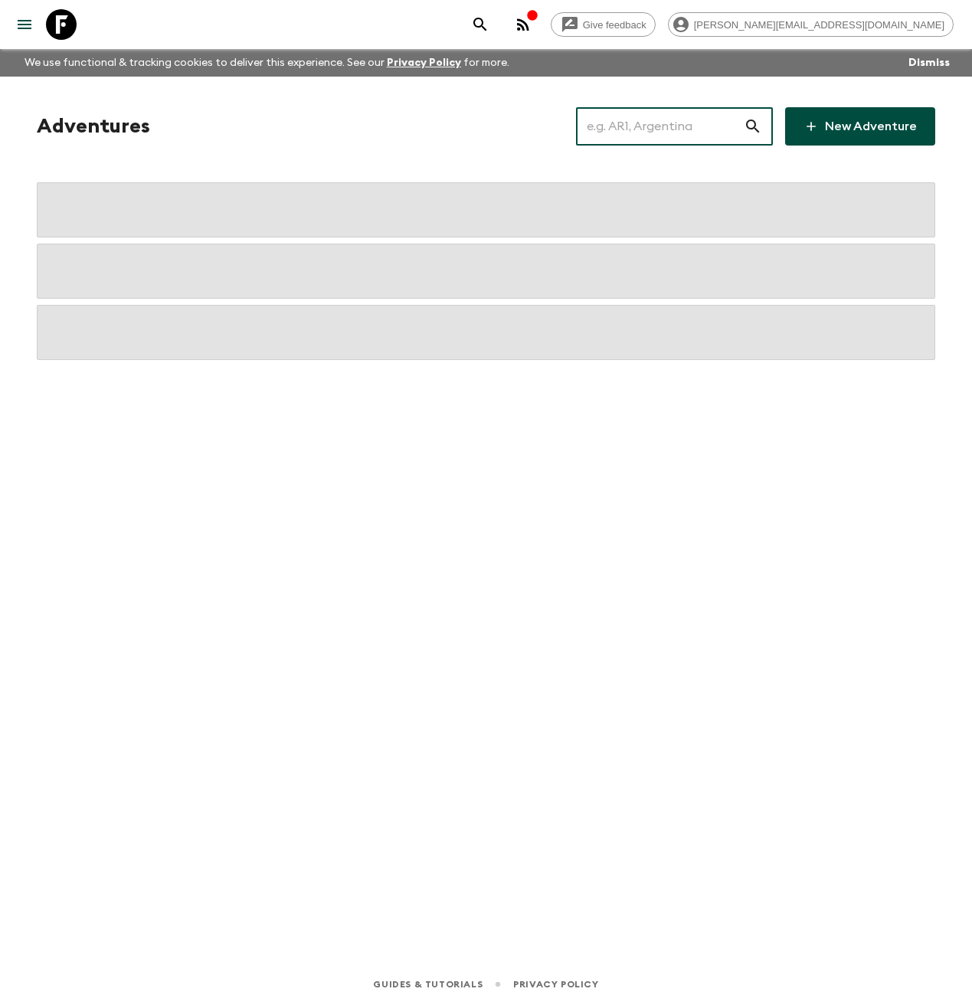
click at [636, 130] on input "text" at bounding box center [660, 126] width 168 height 43
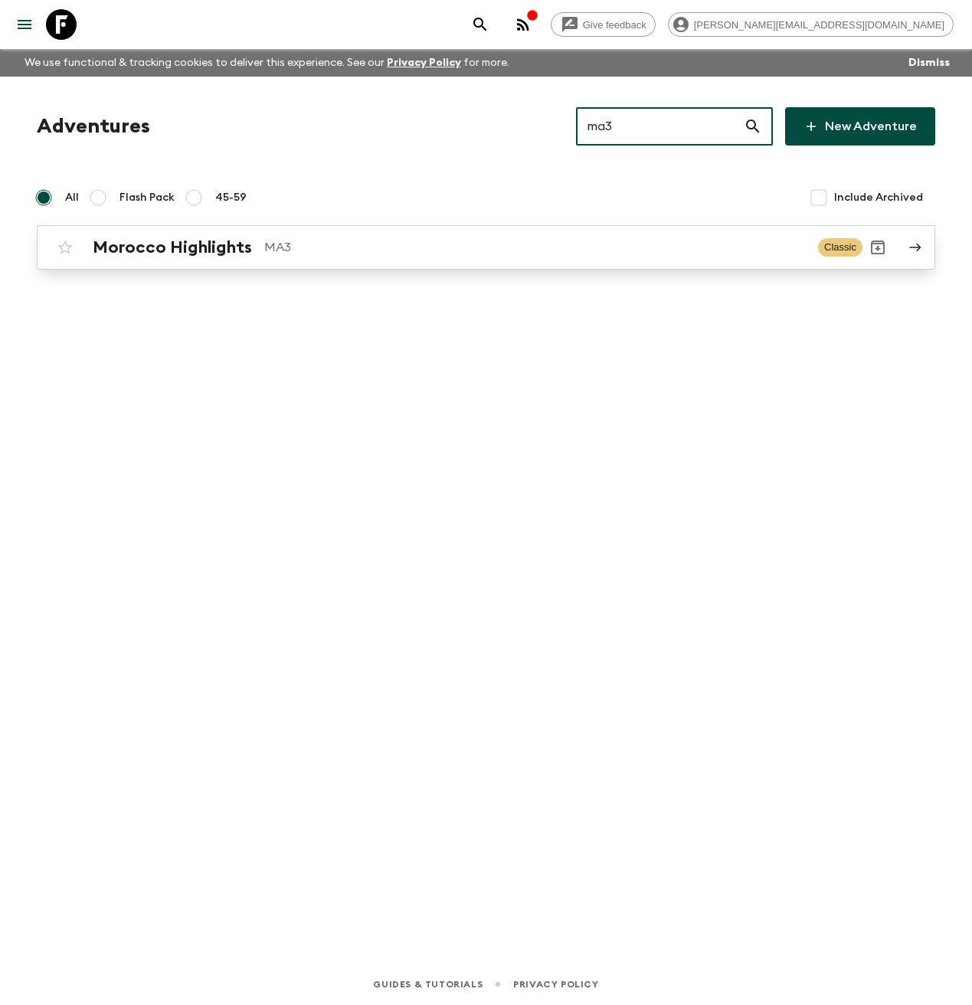
type input "ma3"
click at [188, 257] on h2 "Morocco Highlights" at bounding box center [172, 247] width 159 height 20
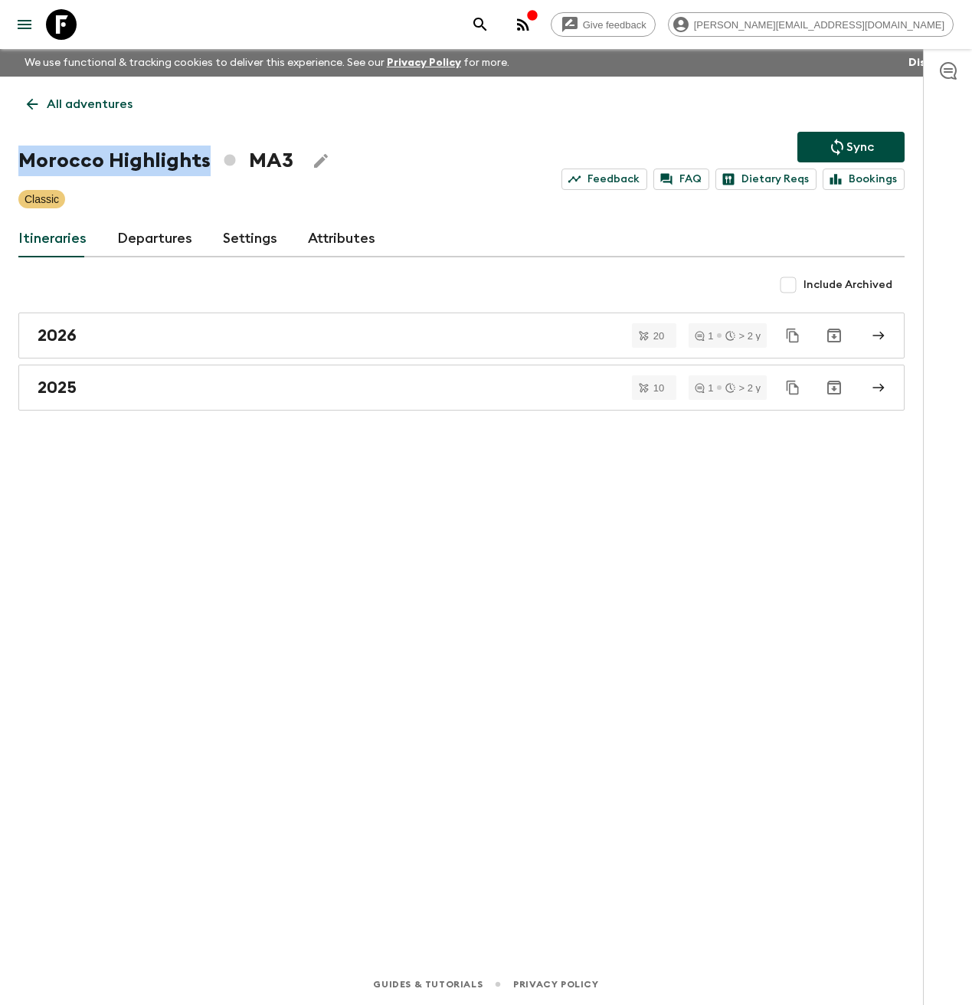
drag, startPoint x: 201, startPoint y: 161, endPoint x: 12, endPoint y: 160, distance: 189.2
click at [18, 163] on h1 "Morocco Highlights MA3" at bounding box center [155, 161] width 275 height 31
copy h1 "Morocco Highlights"
click at [61, 25] on icon at bounding box center [61, 24] width 31 height 31
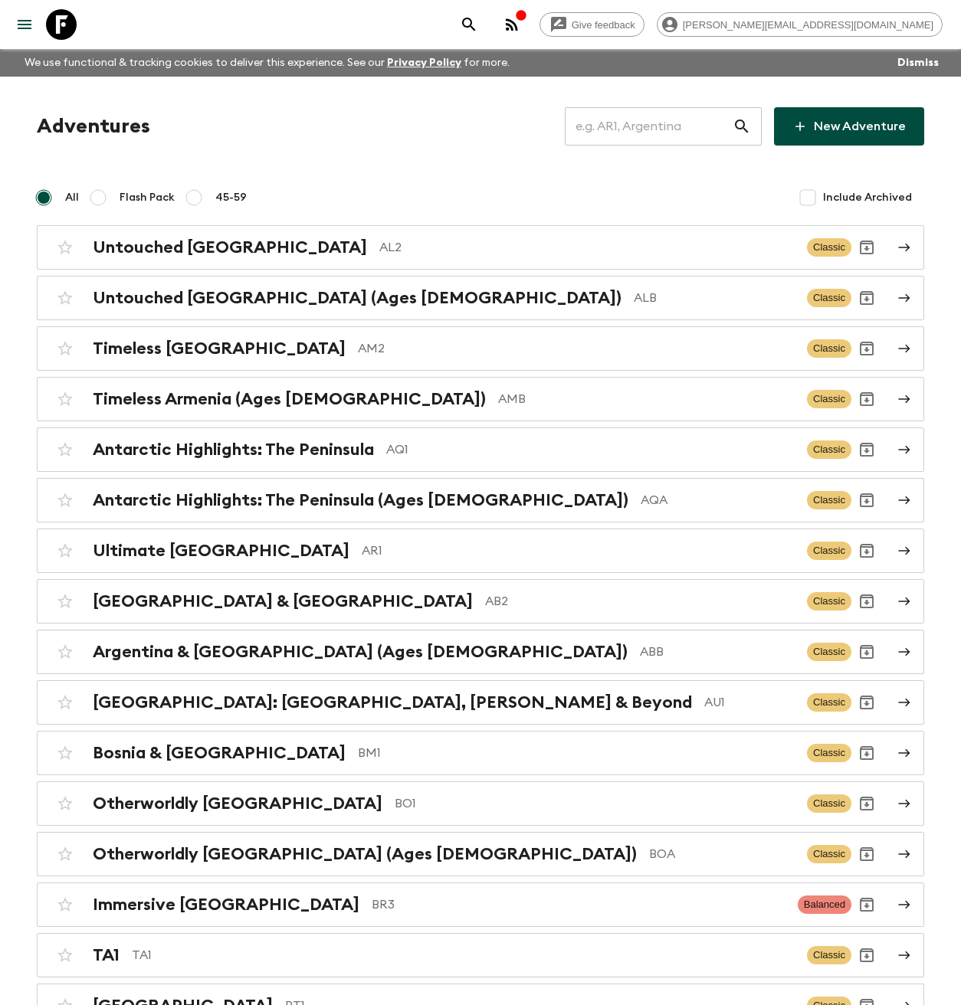
click at [627, 123] on input "text" at bounding box center [649, 126] width 168 height 43
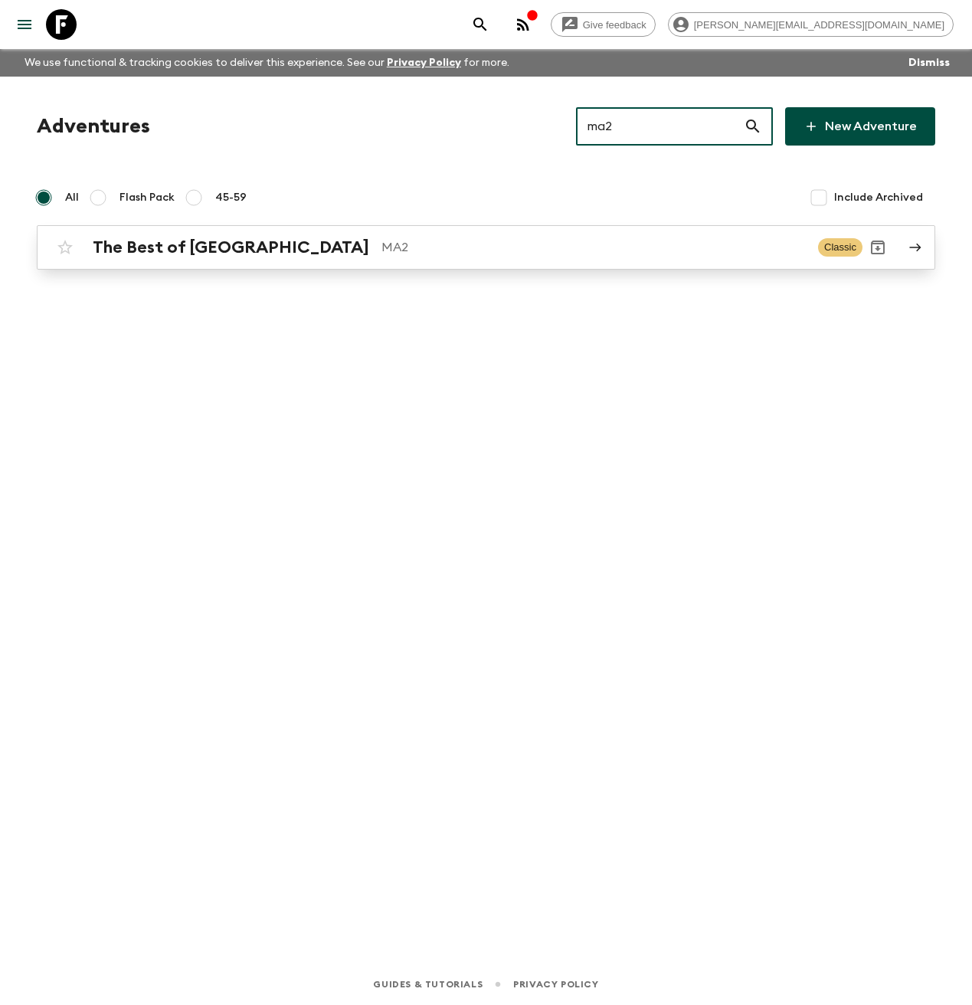
type input "ma2"
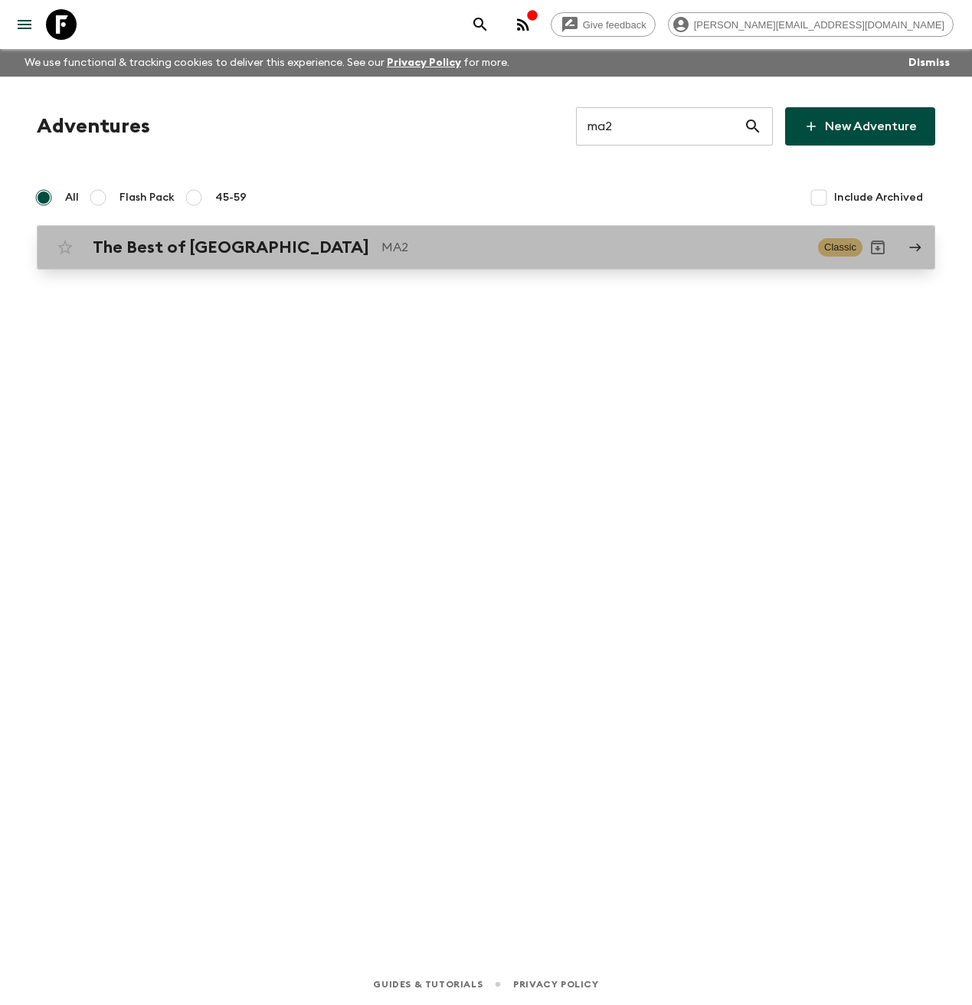
click at [175, 245] on h2 "The Best of [GEOGRAPHIC_DATA]" at bounding box center [231, 247] width 277 height 20
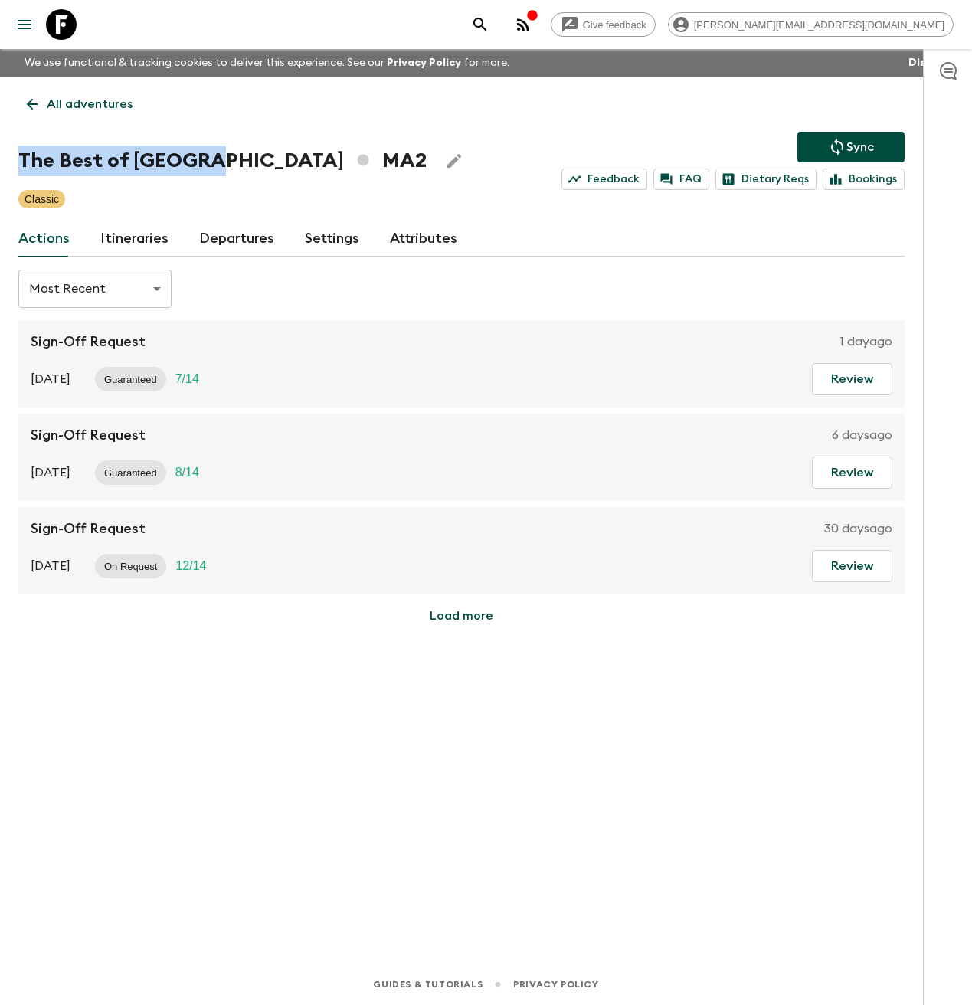
drag, startPoint x: 182, startPoint y: 165, endPoint x: 18, endPoint y: 164, distance: 163.9
click at [18, 164] on h1 "The Best of Morocco MA2" at bounding box center [222, 161] width 408 height 31
click at [61, 25] on icon at bounding box center [61, 24] width 31 height 31
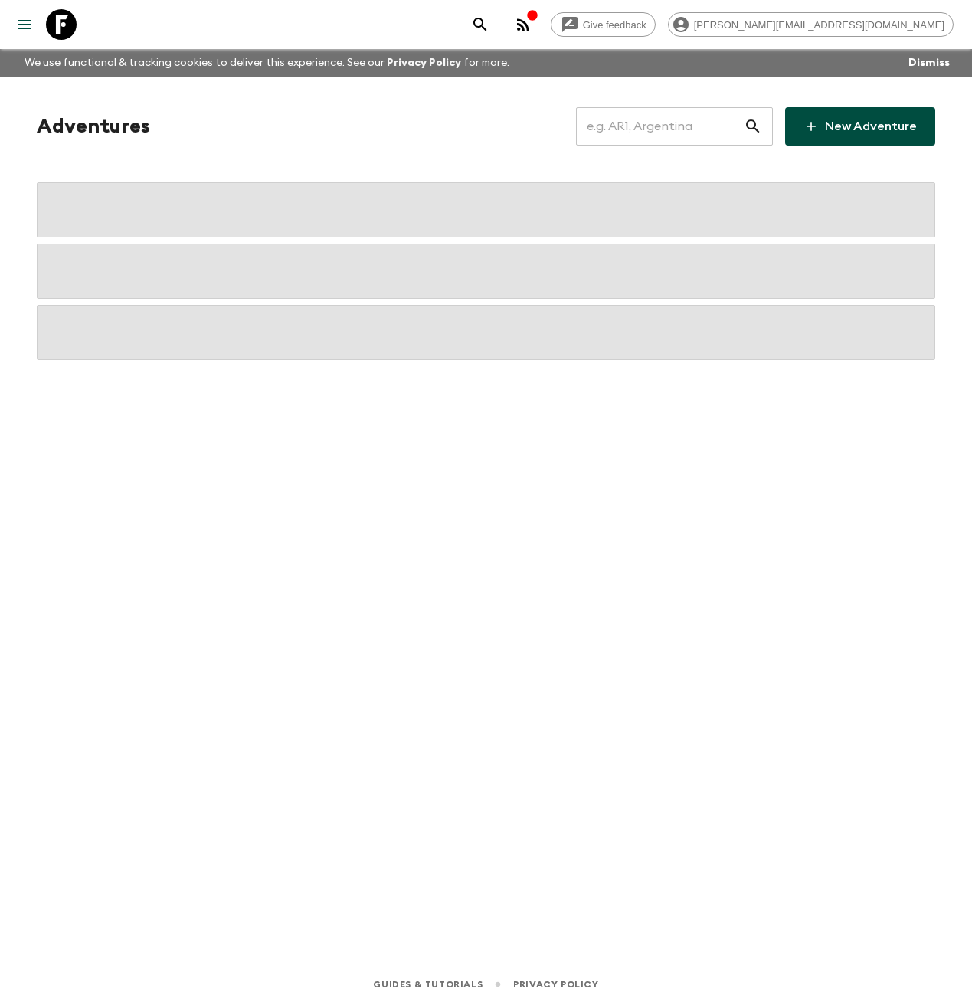
click at [644, 127] on input "text" at bounding box center [660, 126] width 168 height 43
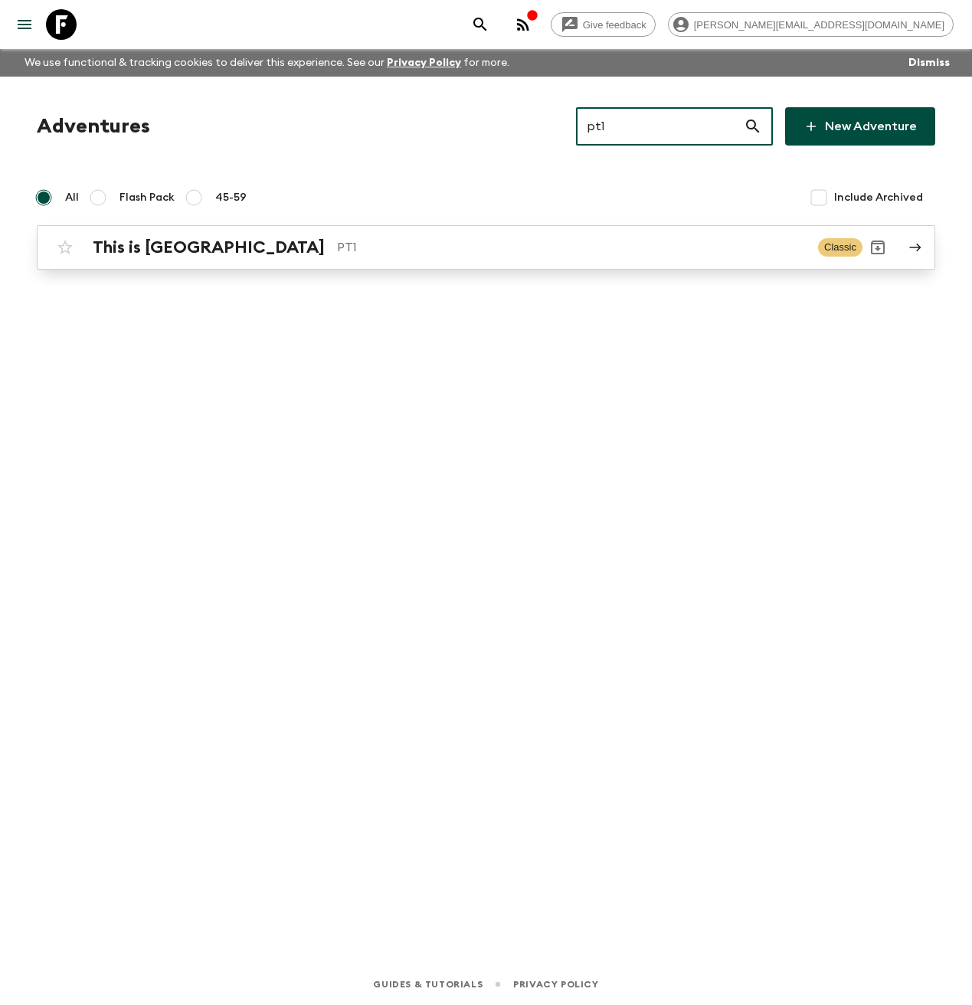
type input "pt1"
click at [118, 253] on h2 "This is [GEOGRAPHIC_DATA]" at bounding box center [209, 247] width 232 height 20
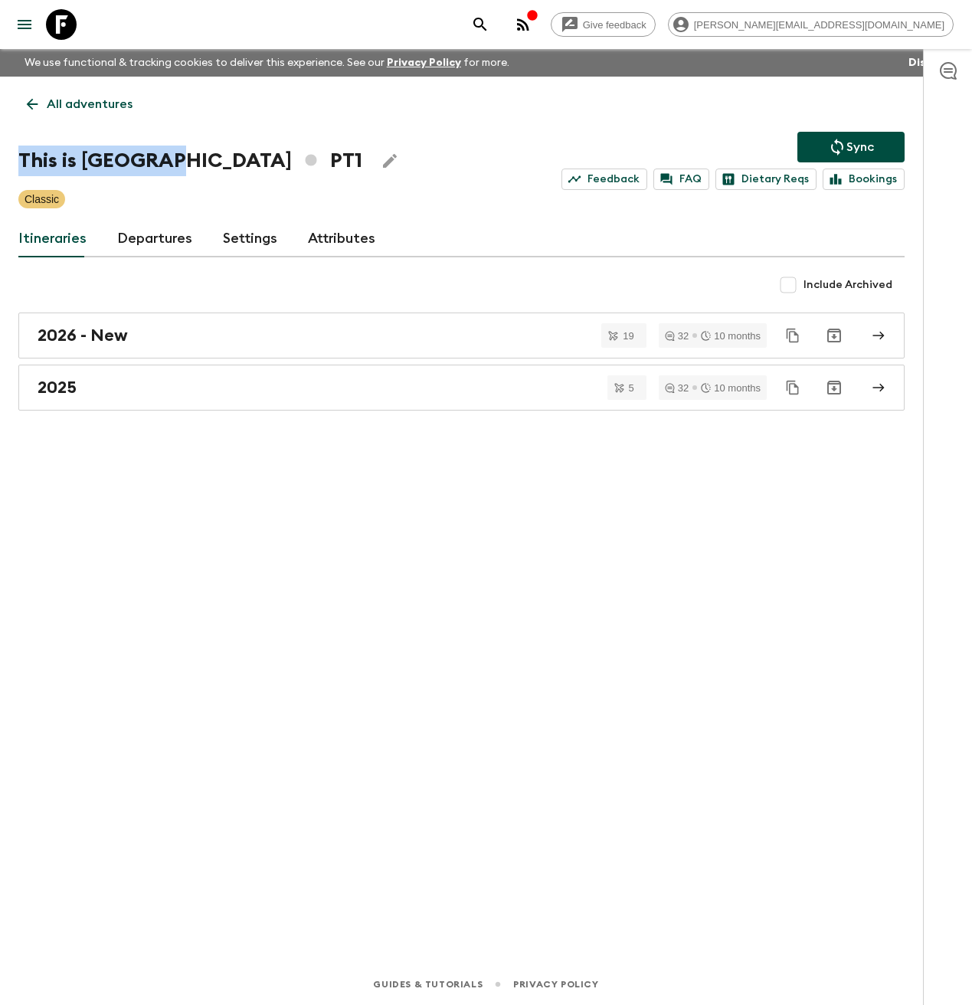
drag, startPoint x: 165, startPoint y: 164, endPoint x: 4, endPoint y: 167, distance: 160.9
click at [8, 169] on div "All adventures This is Portugal PT1 Sync Feedback FAQ Dietary Reqs Bookings Cla…" at bounding box center [461, 499] width 923 height 844
click at [150, 155] on h1 "This is Portugal PT1" at bounding box center [190, 161] width 344 height 31
drag, startPoint x: 155, startPoint y: 159, endPoint x: 82, endPoint y: 159, distance: 72.8
click at [82, 159] on h1 "This is Portugal PT1" at bounding box center [190, 161] width 344 height 31
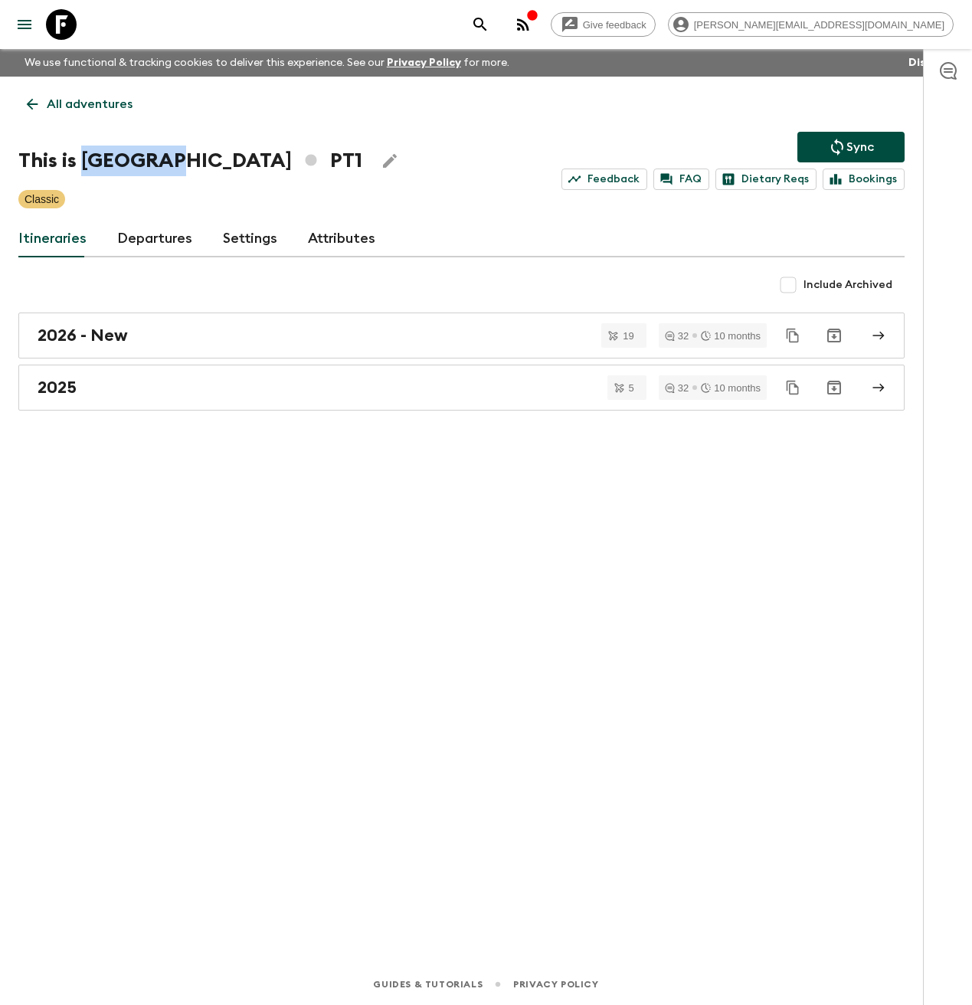
click at [65, 24] on icon at bounding box center [61, 24] width 31 height 31
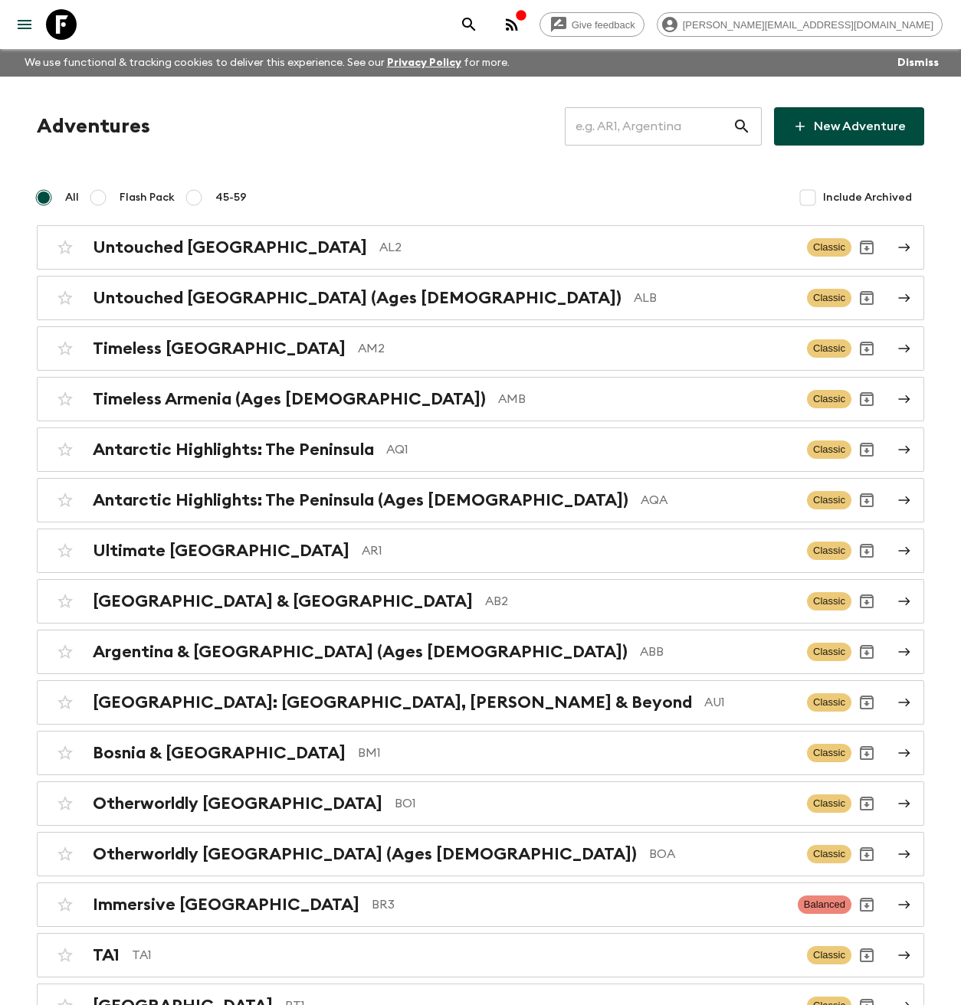
click at [651, 130] on input "text" at bounding box center [649, 126] width 168 height 43
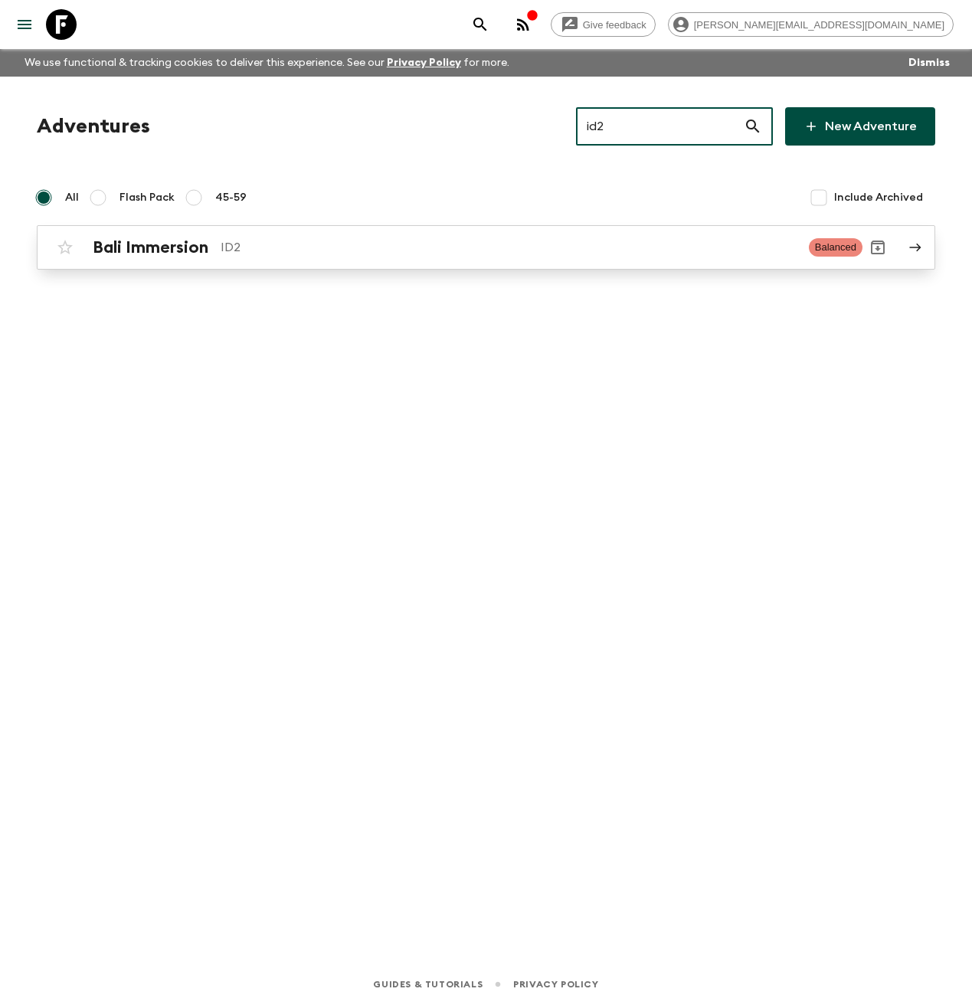
type input "id2"
click at [175, 240] on h2 "Bali Immersion" at bounding box center [151, 247] width 116 height 20
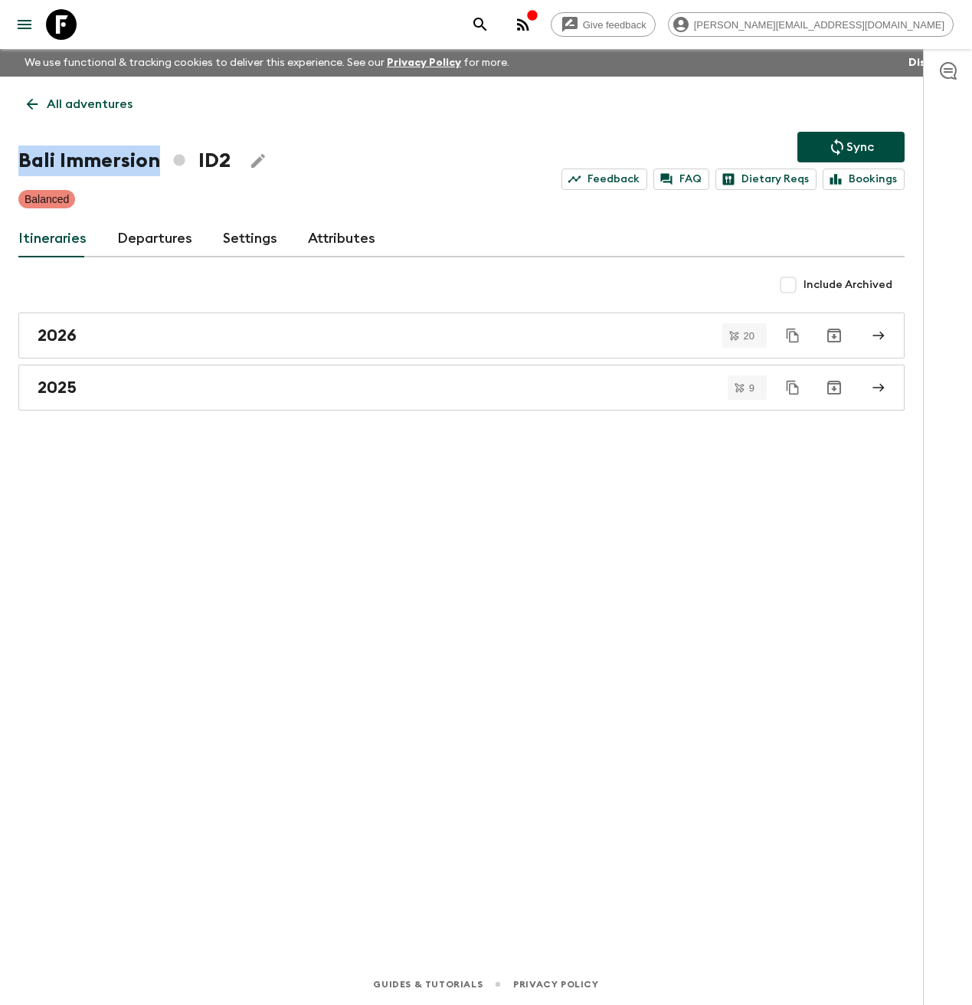
drag, startPoint x: 165, startPoint y: 162, endPoint x: 16, endPoint y: 165, distance: 148.7
click at [18, 167] on h1 "Bali Immersion ID2" at bounding box center [124, 161] width 212 height 31
